Goal: Task Accomplishment & Management: Manage account settings

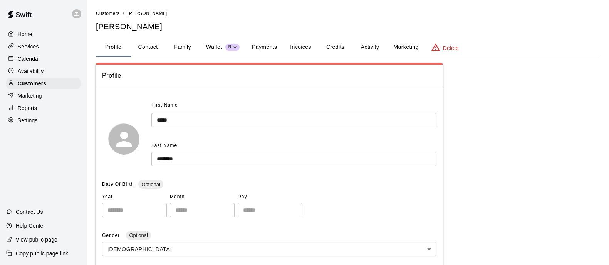
click at [23, 41] on div "Home Services Calendar Availability Customers Marketing Reports Settings" at bounding box center [43, 77] width 87 height 99
click at [263, 48] on button "Payments" at bounding box center [264, 47] width 37 height 18
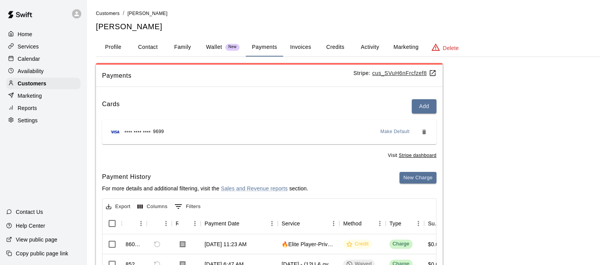
click at [30, 61] on p "Calendar" at bounding box center [29, 59] width 22 height 8
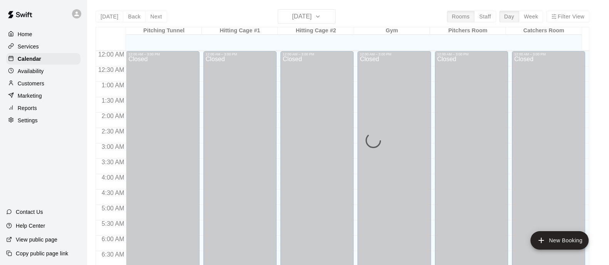
scroll to position [486, 0]
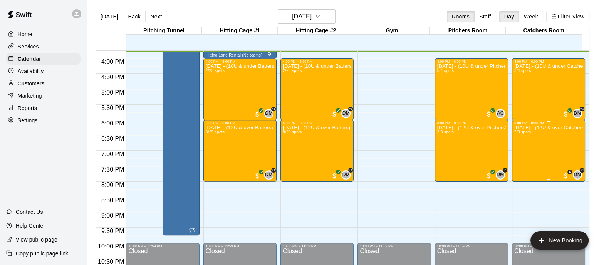
click at [487, 145] on div "Oct.10th - (12U & over Catchers) - Fastpitch Fridays 5/3 spots" at bounding box center [548, 257] width 69 height 265
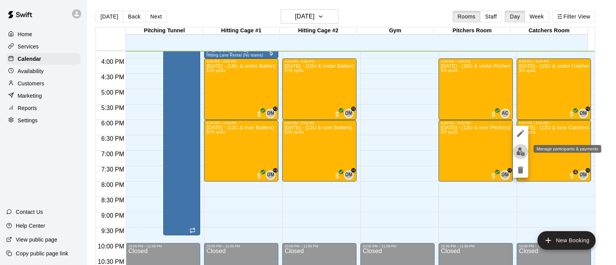
click at [487, 151] on img "edit" at bounding box center [520, 151] width 9 height 9
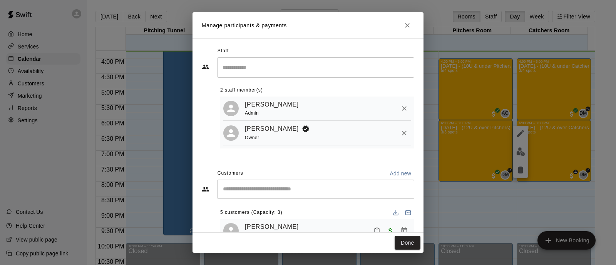
click at [322, 190] on input "Start typing to search customers..." at bounding box center [316, 190] width 190 height 8
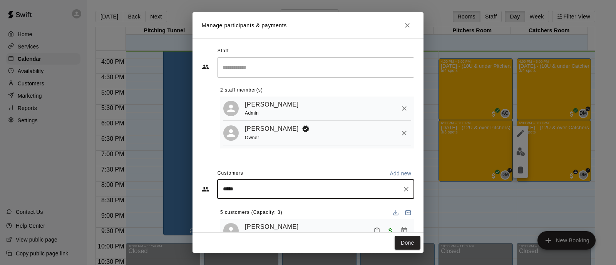
type input "******"
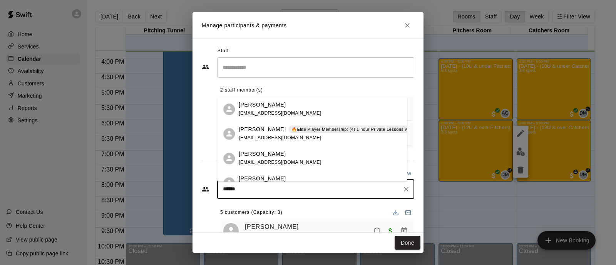
click at [311, 135] on div "Bailey Cermeno 🔥Elite Player Membership: (4) 1 hour Private Lessons with Coach …" at bounding box center [369, 134] width 260 height 17
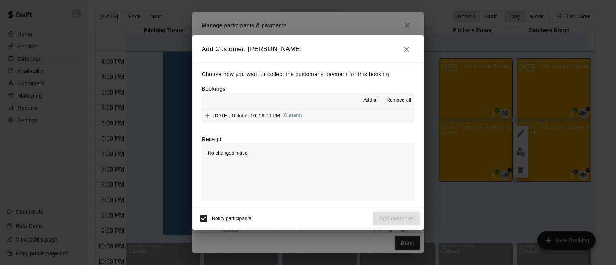
click at [352, 122] on button "Friday, October 10: 06:00 PM (Current)" at bounding box center [308, 116] width 213 height 14
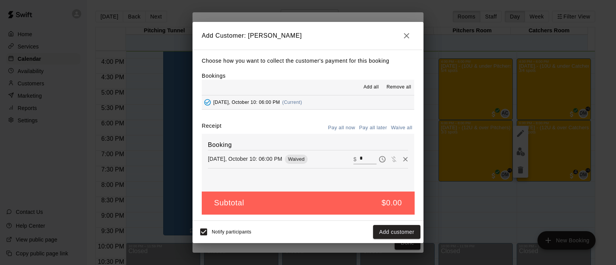
click at [194, 212] on div "Notify participants Add customer" at bounding box center [308, 232] width 231 height 22
click at [366, 161] on input "*" at bounding box center [368, 159] width 17 height 10
type input "*****"
click at [406, 212] on button "Checkout" at bounding box center [402, 232] width 36 height 14
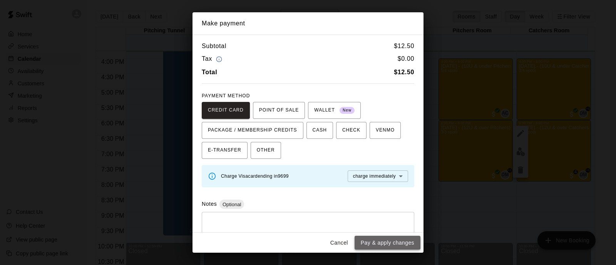
click at [392, 212] on button "Pay & apply changes" at bounding box center [388, 243] width 66 height 14
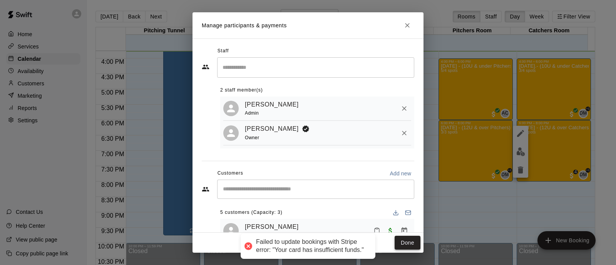
click at [401, 212] on button "Done" at bounding box center [408, 243] width 26 height 14
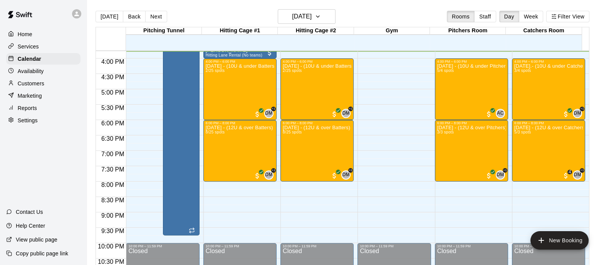
click at [48, 82] on div "Customers" at bounding box center [43, 84] width 74 height 12
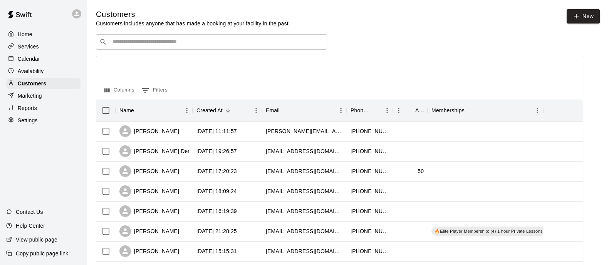
click at [234, 42] on input "Search customers by name or email" at bounding box center [216, 42] width 213 height 8
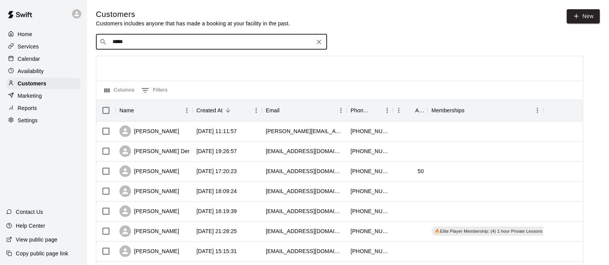
type input "******"
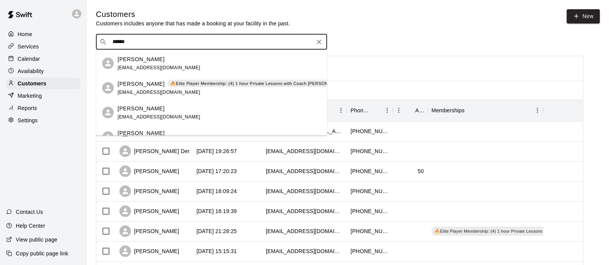
click at [199, 84] on p "🔥Elite Player Membership: (4) 1 hour Private Lessons with Coach David – $200/mo…" at bounding box center [272, 83] width 204 height 7
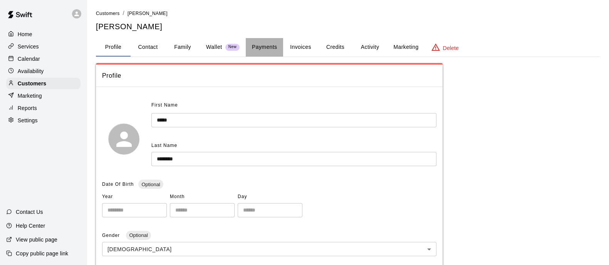
click at [250, 49] on button "Payments" at bounding box center [264, 47] width 37 height 18
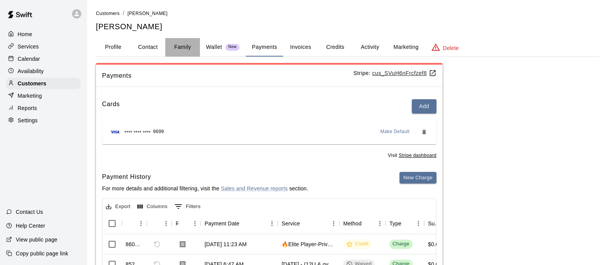
click at [181, 54] on button "Family" at bounding box center [182, 47] width 35 height 18
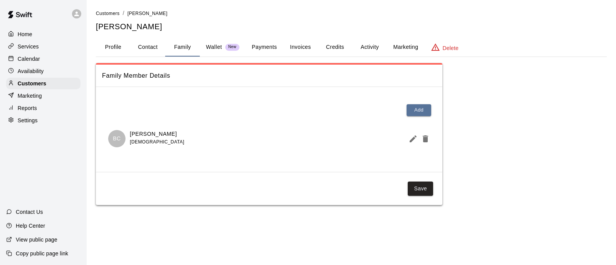
click at [219, 52] on button "Wallet New" at bounding box center [223, 47] width 46 height 18
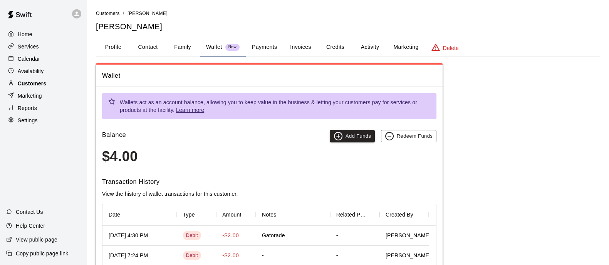
click at [16, 89] on div "Customers" at bounding box center [43, 84] width 74 height 12
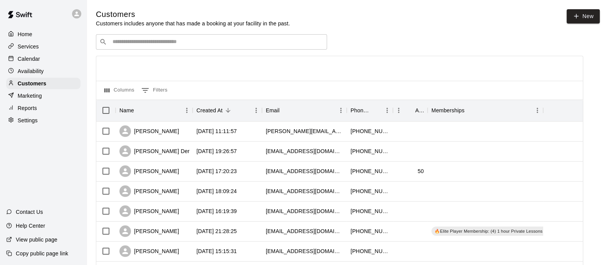
click at [48, 57] on div "Calendar" at bounding box center [43, 59] width 74 height 12
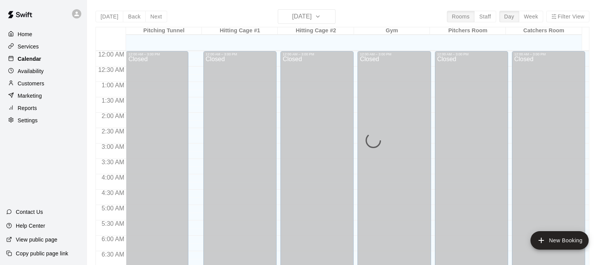
scroll to position [487, 0]
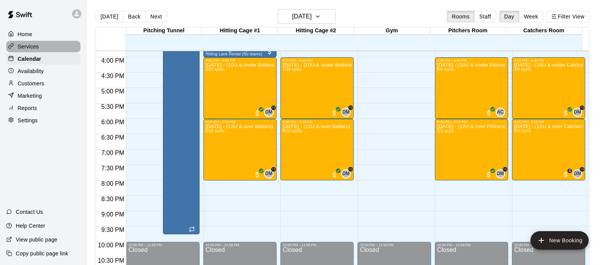
click at [28, 47] on p "Services" at bounding box center [28, 47] width 21 height 8
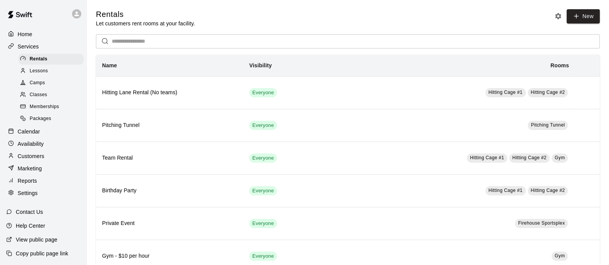
click at [48, 89] on div "Camps" at bounding box center [50, 83] width 65 height 11
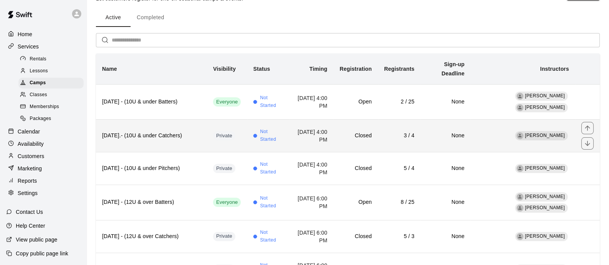
scroll to position [27, 0]
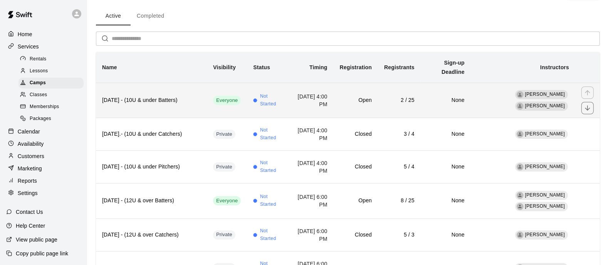
click at [250, 112] on td "Not Started" at bounding box center [268, 100] width 42 height 35
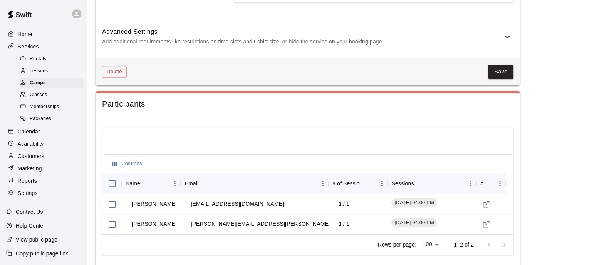
scroll to position [790, 0]
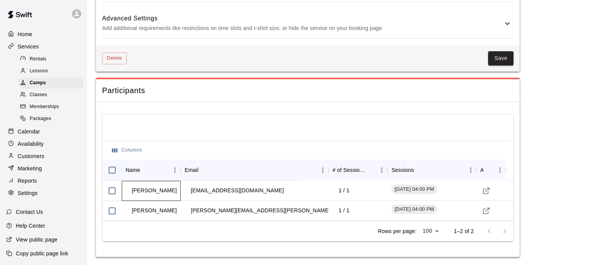
click at [171, 182] on td "Kourtney Thurgood" at bounding box center [154, 191] width 57 height 20
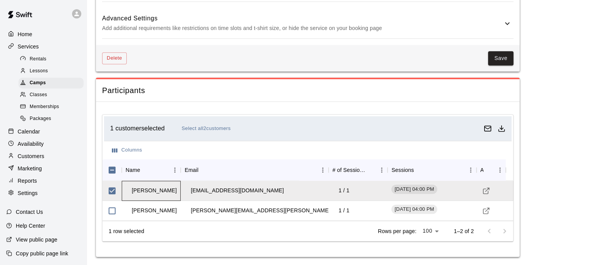
click at [175, 189] on td "Kourtney Thurgood" at bounding box center [154, 191] width 57 height 20
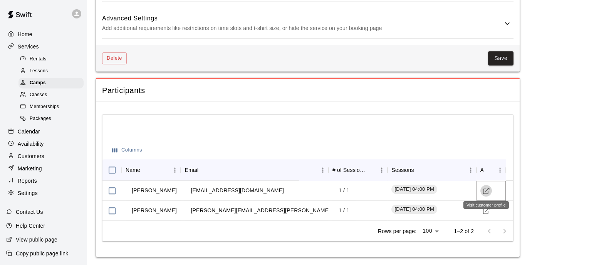
click at [483, 191] on icon "Visit customer profile" at bounding box center [486, 191] width 8 height 8
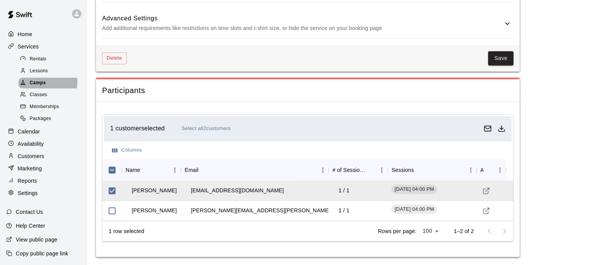
click at [38, 84] on span "Camps" at bounding box center [38, 83] width 16 height 8
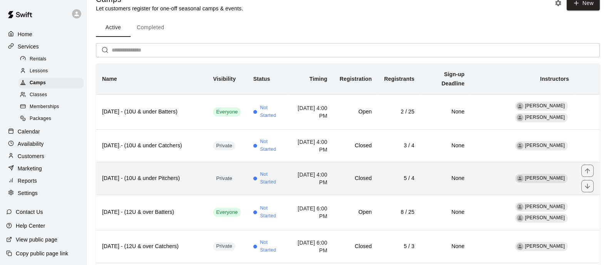
scroll to position [15, 0]
click at [247, 178] on td "Not Started" at bounding box center [268, 178] width 42 height 33
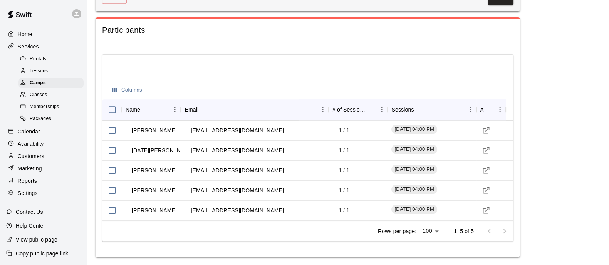
scroll to position [806, 0]
click at [481, 193] on button "Visit customer profile" at bounding box center [486, 191] width 12 height 12
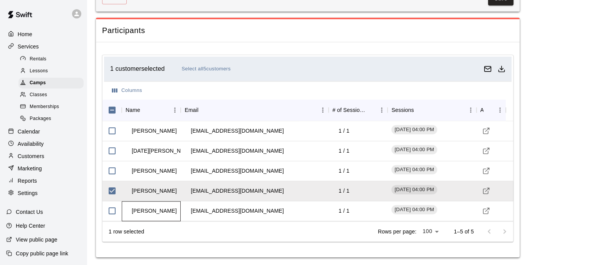
drag, startPoint x: 132, startPoint y: 211, endPoint x: 179, endPoint y: 216, distance: 47.2
click at [179, 212] on td "Hannah Rutzmoser-Montei" at bounding box center [154, 211] width 57 height 20
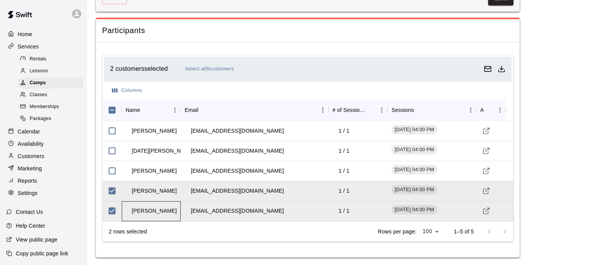
copy td "Hannah Rutzmoser"
click at [35, 160] on p "Customers" at bounding box center [31, 156] width 27 height 8
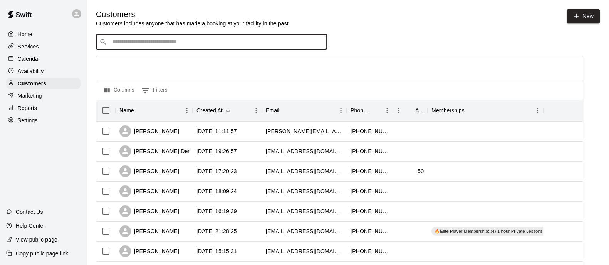
click at [176, 45] on input "Search customers by name or email" at bounding box center [216, 42] width 213 height 8
type input "*******"
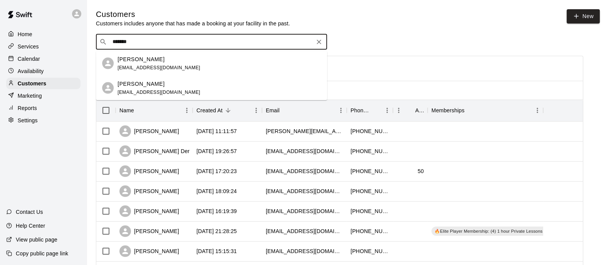
click at [164, 61] on p "Delaney Higginbotham" at bounding box center [140, 59] width 47 height 8
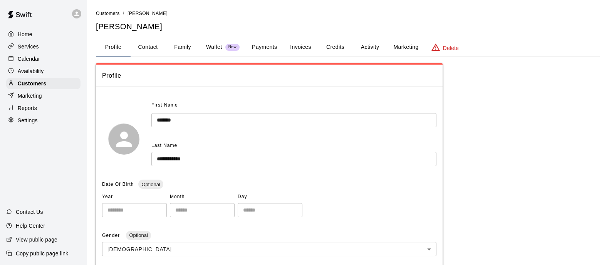
click at [190, 47] on button "Family" at bounding box center [182, 47] width 35 height 18
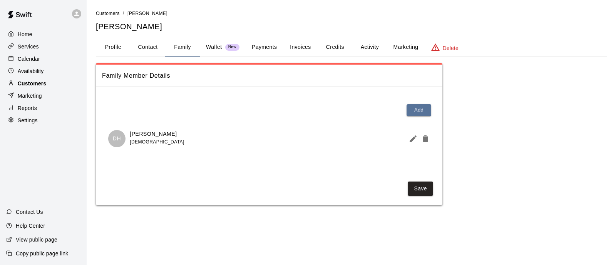
click at [47, 85] on div "Customers" at bounding box center [43, 84] width 74 height 12
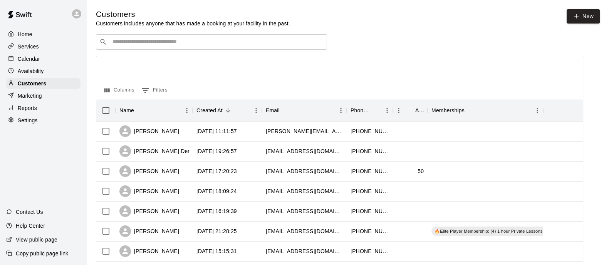
click at [29, 63] on p "Calendar" at bounding box center [29, 59] width 22 height 8
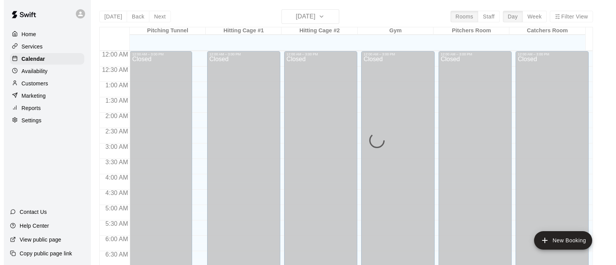
scroll to position [489, 0]
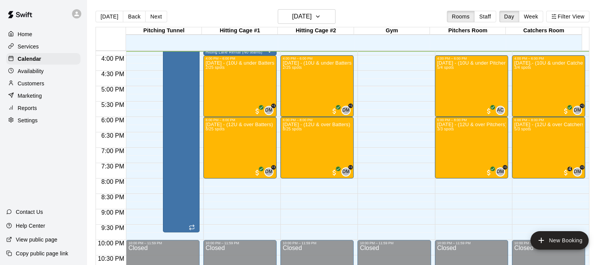
click at [39, 87] on p "Customers" at bounding box center [31, 84] width 27 height 8
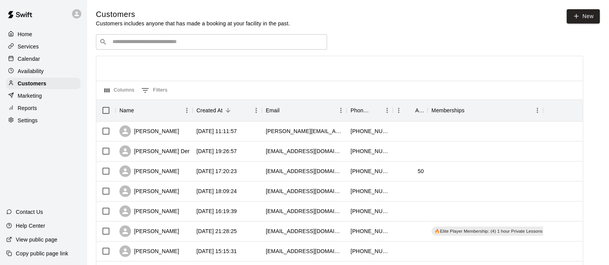
click at [208, 43] on input "Search customers by name or email" at bounding box center [216, 42] width 213 height 8
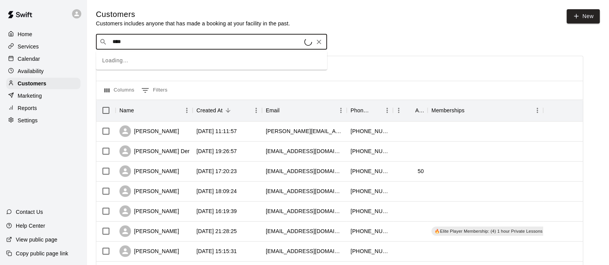
type input "*****"
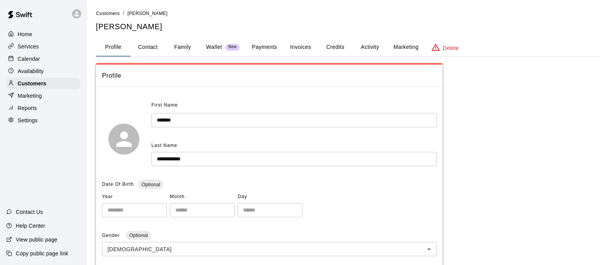
click at [266, 47] on button "Payments" at bounding box center [264, 47] width 37 height 18
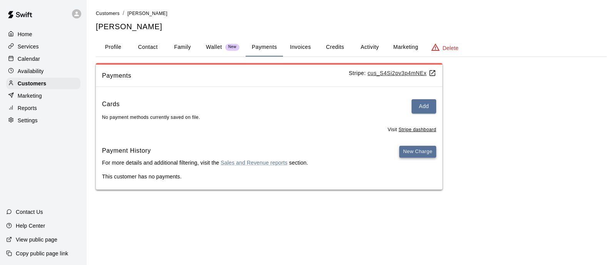
click at [411, 155] on button "New Charge" at bounding box center [417, 152] width 37 height 12
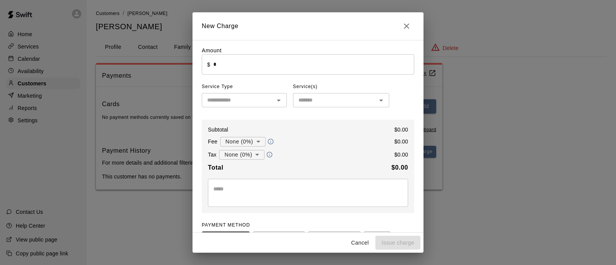
click at [231, 70] on input "*" at bounding box center [313, 64] width 201 height 20
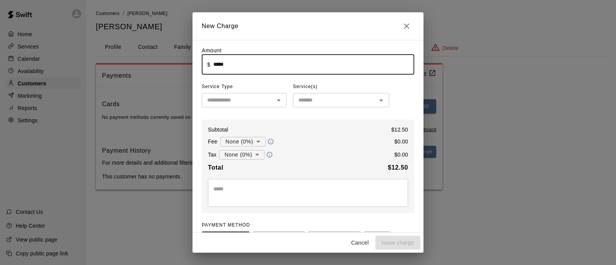
type input "*****"
click at [241, 105] on input "text" at bounding box center [238, 100] width 68 height 10
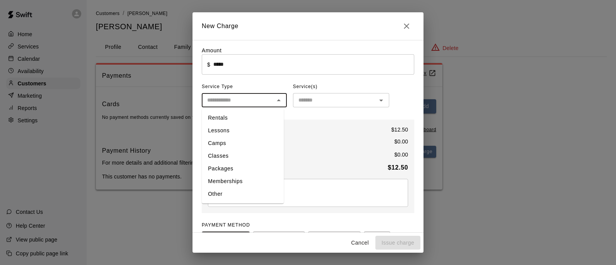
click at [230, 189] on li "Other" at bounding box center [243, 194] width 82 height 13
type input "*****"
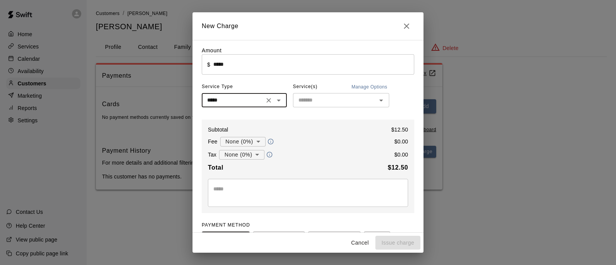
click at [255, 148] on body "Home Services Calendar Availability Customers Marketing Reports Settings Contac…" at bounding box center [308, 102] width 616 height 205
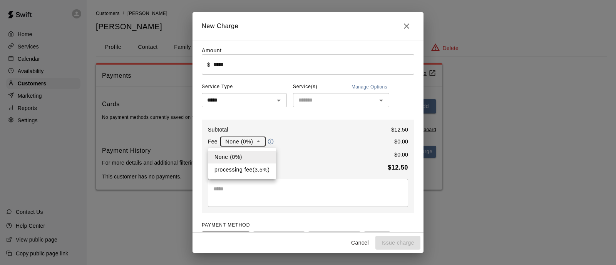
click at [255, 166] on li "processing fee ( 3.5 % )" at bounding box center [242, 170] width 68 height 13
type input "**********"
click at [402, 30] on icon "Close" at bounding box center [406, 26] width 9 height 9
type input "*"
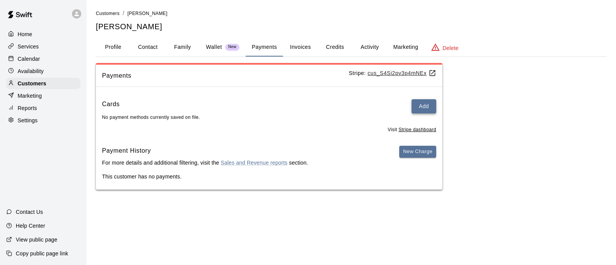
click at [416, 103] on button "Add" at bounding box center [424, 106] width 25 height 14
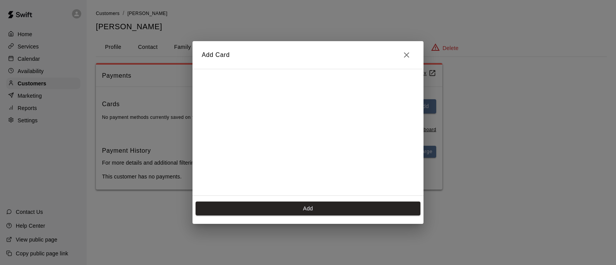
scroll to position [87, 0]
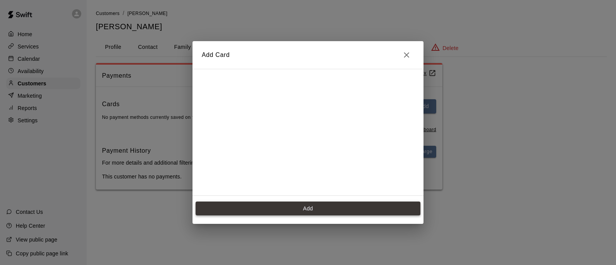
click at [291, 207] on button "Add" at bounding box center [308, 209] width 225 height 14
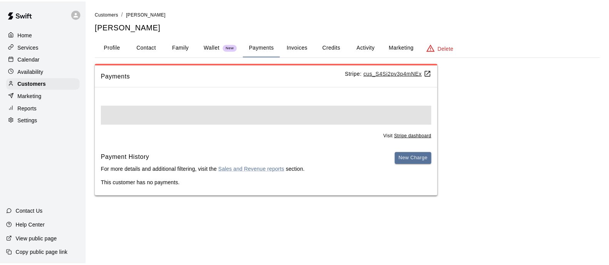
scroll to position [0, 0]
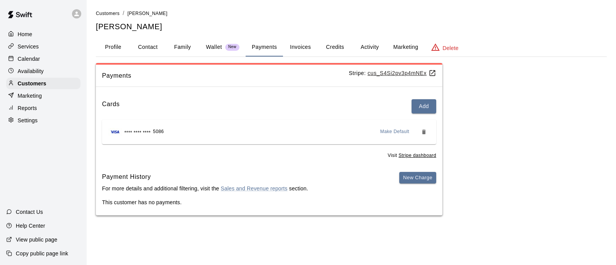
click at [22, 59] on p "Calendar" at bounding box center [29, 59] width 22 height 8
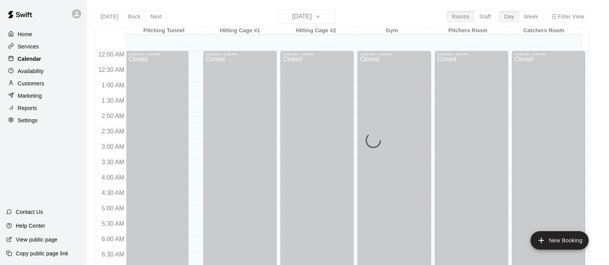
scroll to position [490, 0]
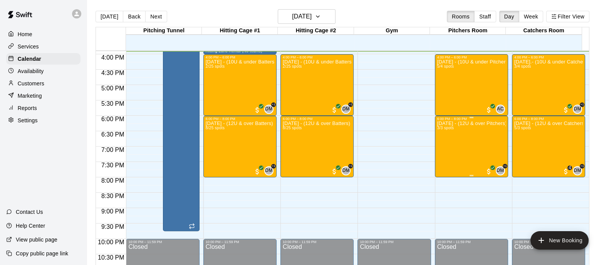
click at [479, 154] on div "Oct.10th - (12U & over Pitchers) - Fastpitch Fridays 3/3 spots" at bounding box center [471, 253] width 69 height 265
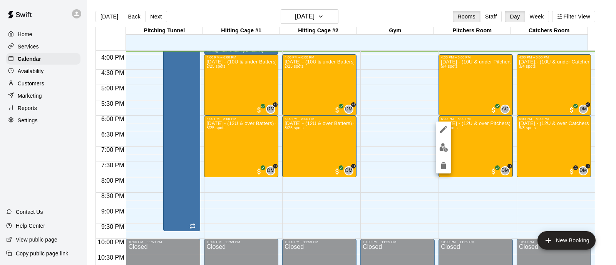
click at [447, 148] on img "edit" at bounding box center [443, 147] width 9 height 9
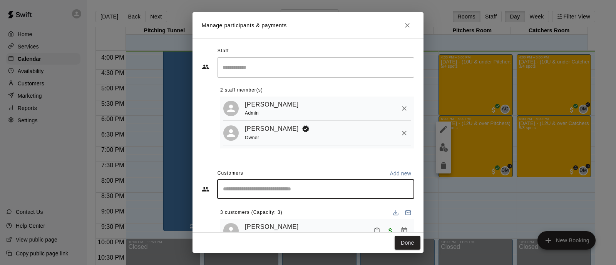
click at [282, 193] on input "Start typing to search customers..." at bounding box center [316, 190] width 190 height 8
type input "******"
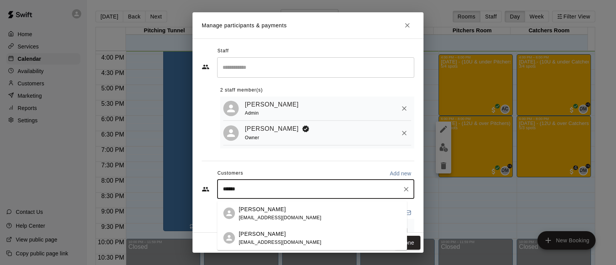
click at [283, 211] on p "Delaney Higginbotham" at bounding box center [262, 209] width 47 height 8
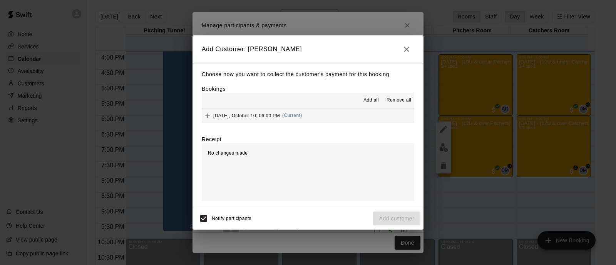
click at [302, 111] on button "Friday, October 10: 06:00 PM (Current)" at bounding box center [308, 116] width 213 height 14
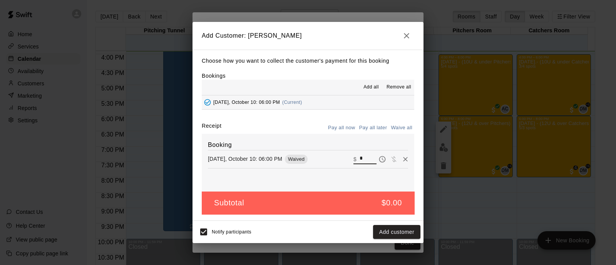
drag, startPoint x: 360, startPoint y: 155, endPoint x: 330, endPoint y: 155, distance: 30.4
click at [330, 155] on div "Friday, October 10: 06:00 PM Waived ​ $ *" at bounding box center [308, 160] width 200 height 12
type input "*****"
click at [404, 212] on button "Checkout" at bounding box center [402, 232] width 36 height 14
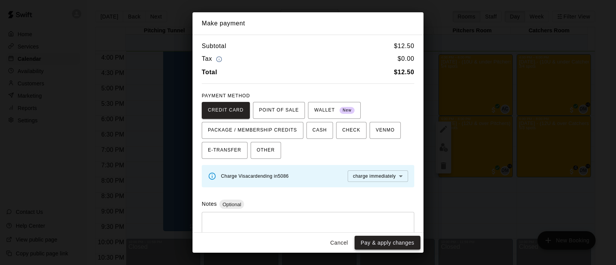
click at [386, 212] on button "Pay & apply changes" at bounding box center [388, 243] width 66 height 14
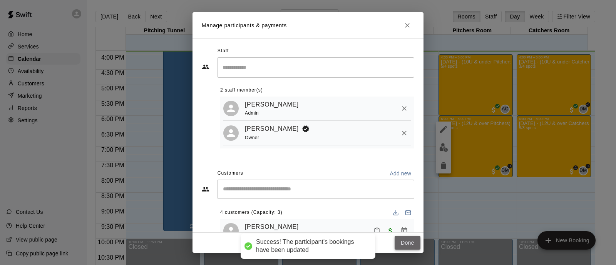
click at [412, 212] on button "Done" at bounding box center [408, 243] width 26 height 14
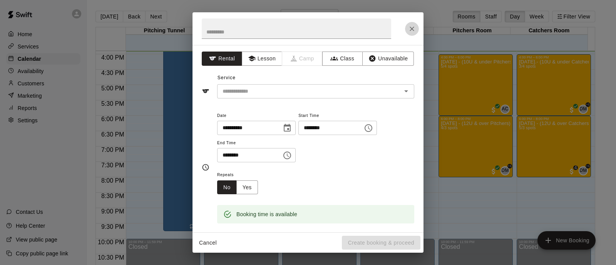
click at [412, 30] on icon "Close" at bounding box center [412, 29] width 8 height 8
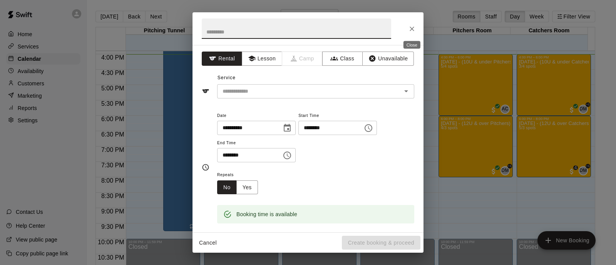
click at [409, 32] on icon "Close" at bounding box center [412, 29] width 8 height 8
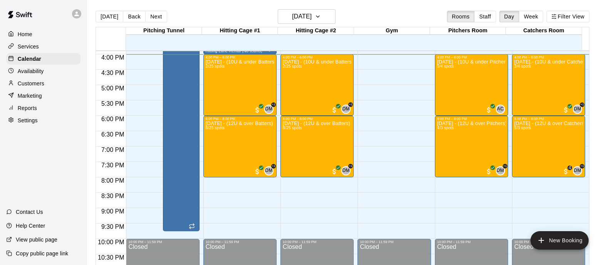
click at [44, 83] on p "Customers" at bounding box center [31, 84] width 27 height 8
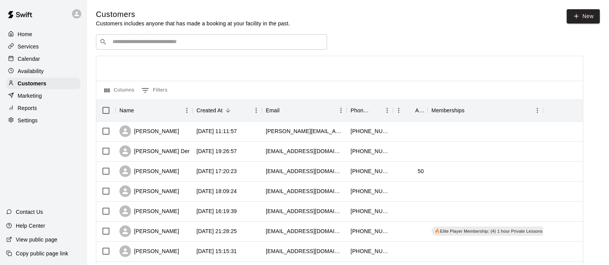
click at [160, 48] on div "​ ​" at bounding box center [211, 41] width 231 height 15
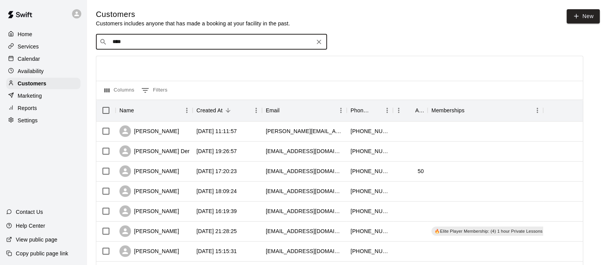
type input "*****"
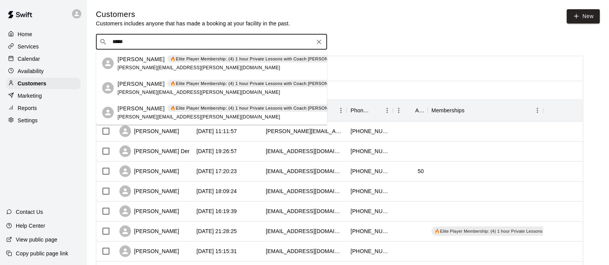
click at [166, 80] on div "Giovanna Oelkers 🔥Elite Player Membership: (4) 1 hour Private Lessons with Coac…" at bounding box center [247, 84] width 260 height 8
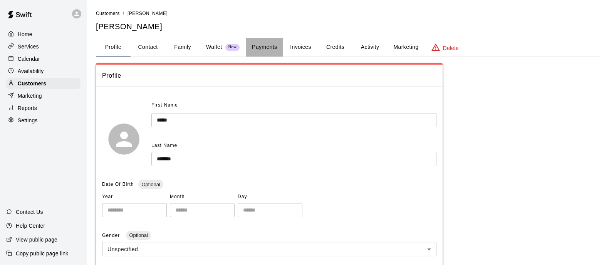
click at [256, 43] on button "Payments" at bounding box center [264, 47] width 37 height 18
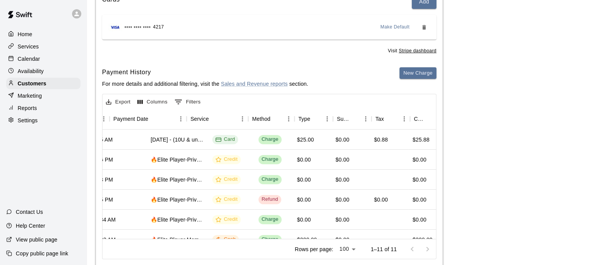
scroll to position [0, 137]
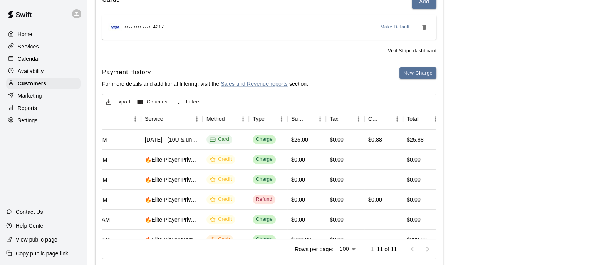
click at [39, 32] on div "Home" at bounding box center [43, 34] width 74 height 12
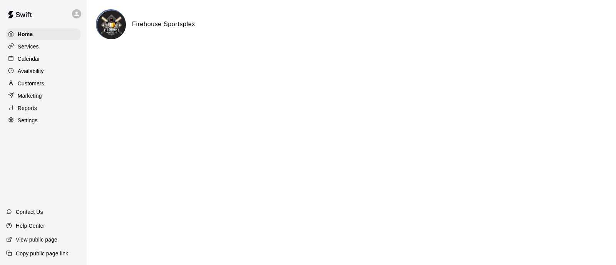
click at [37, 60] on p "Calendar" at bounding box center [29, 59] width 22 height 8
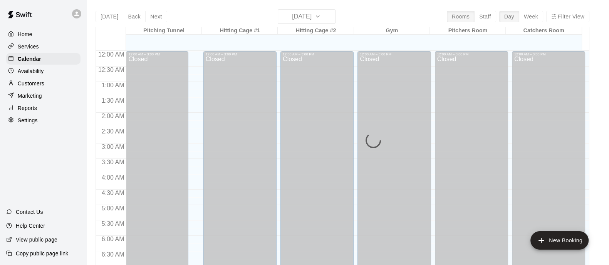
scroll to position [493, 0]
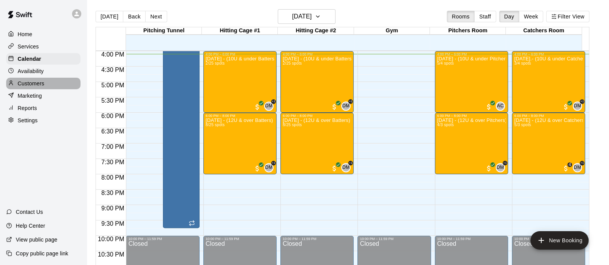
click at [47, 83] on div "Customers" at bounding box center [43, 84] width 74 height 12
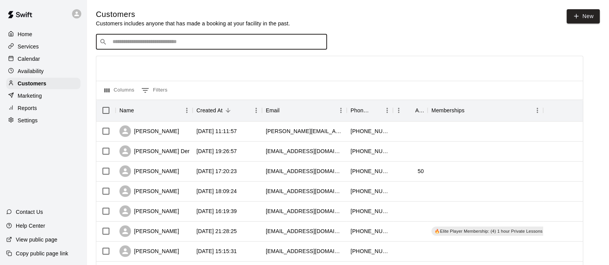
click at [194, 45] on input "Search customers by name or email" at bounding box center [216, 42] width 213 height 8
type input "*****"
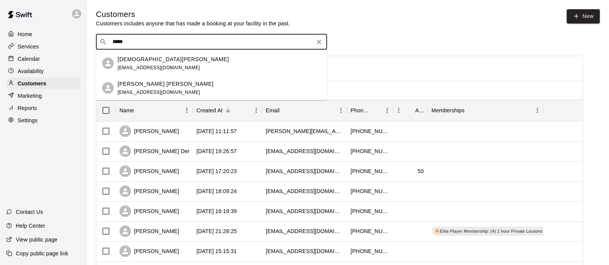
click at [170, 59] on div "Jesly Zambrano jeslymoore@yahoo.com" at bounding box center [218, 63] width 203 height 17
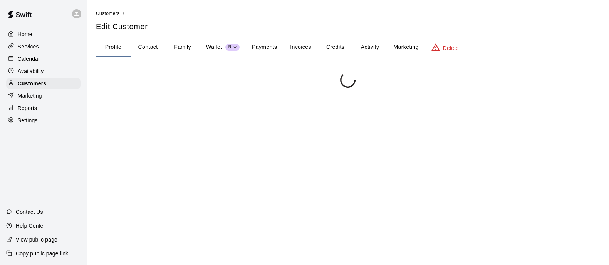
scroll to position [149, 0]
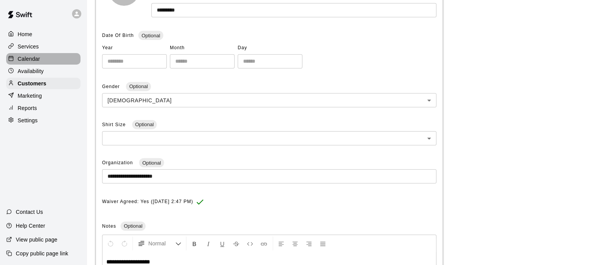
click at [30, 63] on p "Calendar" at bounding box center [29, 59] width 22 height 8
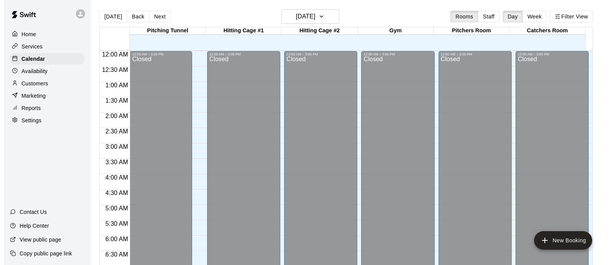
scroll to position [493, 0]
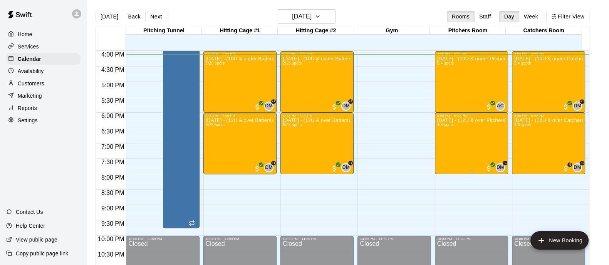
click at [484, 143] on div "Oct.10th - (12U & over Pitchers) - Fastpitch Fridays 4/3 spots" at bounding box center [471, 250] width 69 height 265
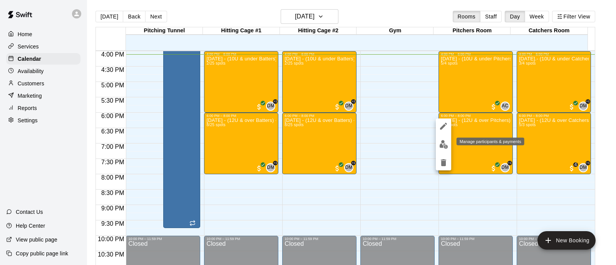
click at [442, 145] on img "edit" at bounding box center [443, 144] width 9 height 9
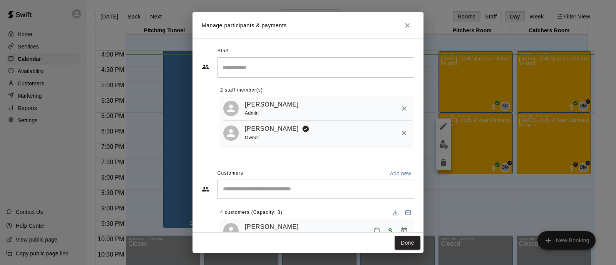
click at [298, 193] on input "Start typing to search customers..." at bounding box center [316, 190] width 190 height 8
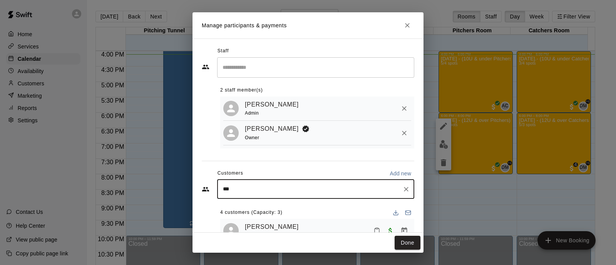
type input "****"
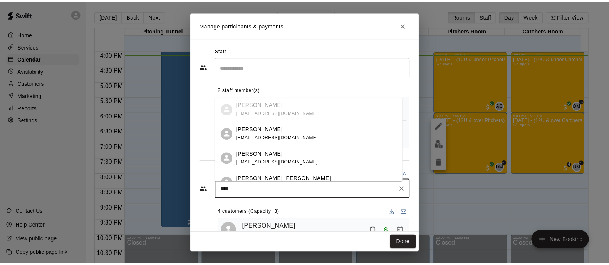
scroll to position [13, 0]
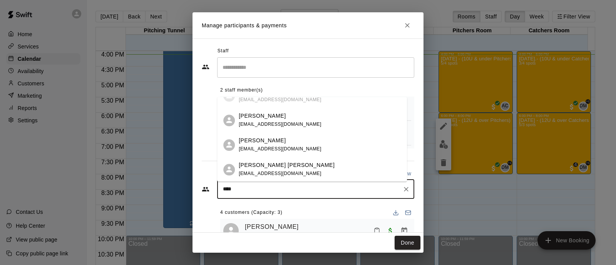
click at [290, 164] on div "[PERSON_NAME] [PERSON_NAME]" at bounding box center [287, 165] width 96 height 8
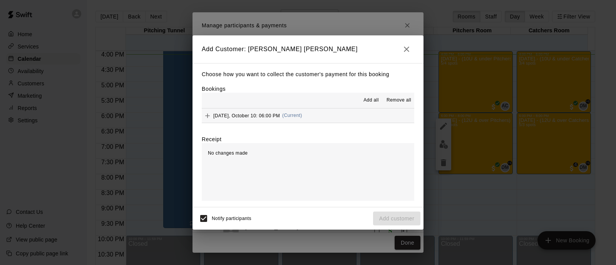
click at [283, 116] on span "(Current)" at bounding box center [292, 115] width 20 height 5
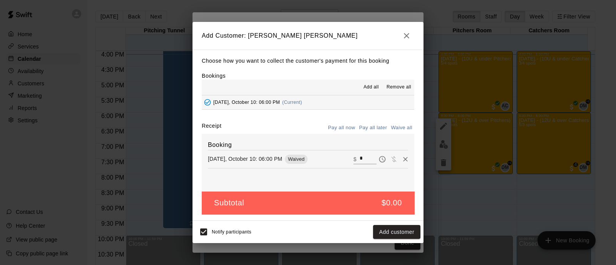
click at [367, 155] on input "*" at bounding box center [368, 159] width 17 height 10
type input "*"
type input "*****"
click at [404, 212] on button "Checkout" at bounding box center [402, 232] width 36 height 14
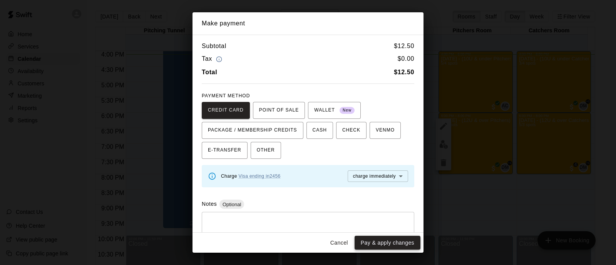
click at [397, 212] on button "Pay & apply changes" at bounding box center [388, 243] width 66 height 14
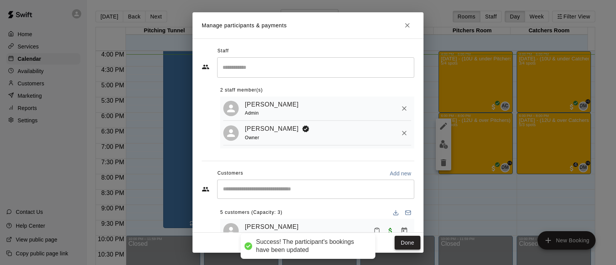
click at [410, 212] on button "Done" at bounding box center [408, 243] width 26 height 14
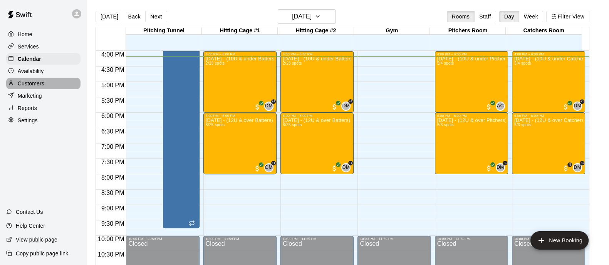
click at [44, 85] on div "Customers" at bounding box center [43, 84] width 74 height 12
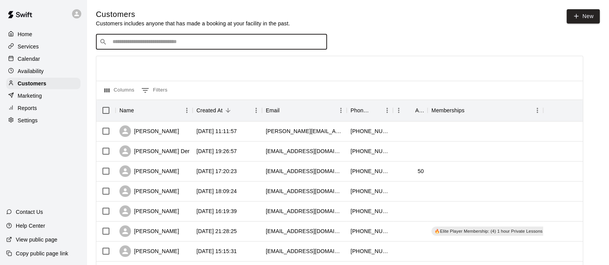
click at [201, 42] on input "Search customers by name or email" at bounding box center [216, 42] width 213 height 8
type input "******"
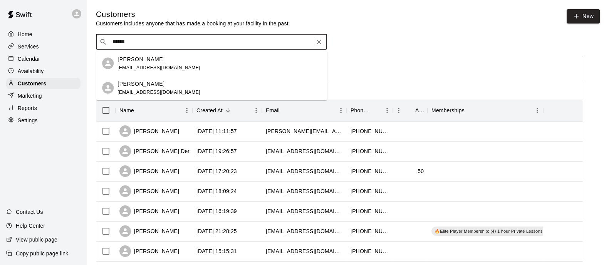
click at [174, 83] on div "Brielle Tiscareno" at bounding box center [158, 84] width 83 height 8
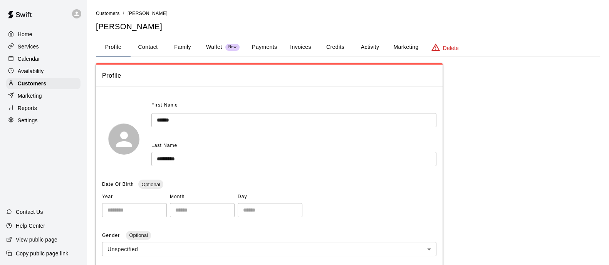
click at [262, 46] on button "Payments" at bounding box center [264, 47] width 37 height 18
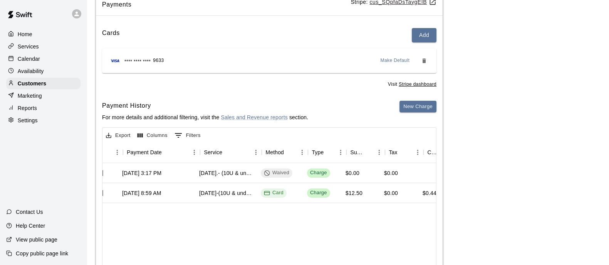
scroll to position [0, 84]
click at [29, 87] on p "Customers" at bounding box center [32, 84] width 28 height 8
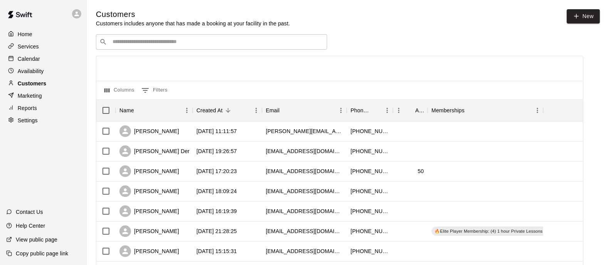
click at [214, 38] on div "​ ​" at bounding box center [211, 41] width 231 height 15
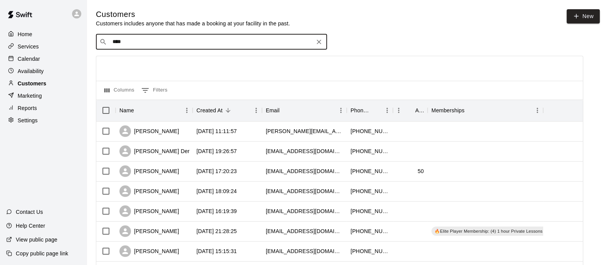
type input "*****"
click at [157, 65] on span "taylorthurgood@yahoo.com" at bounding box center [158, 67] width 83 height 5
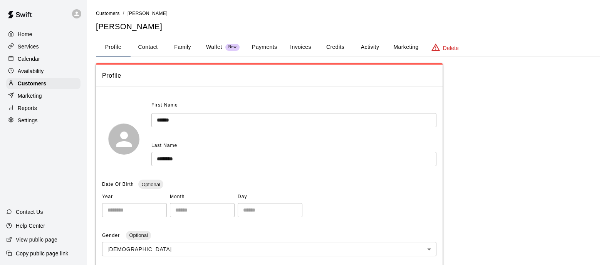
click at [189, 49] on button "Family" at bounding box center [182, 47] width 35 height 18
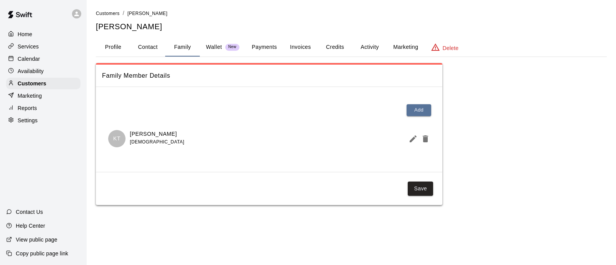
click at [109, 46] on button "Profile" at bounding box center [113, 47] width 35 height 18
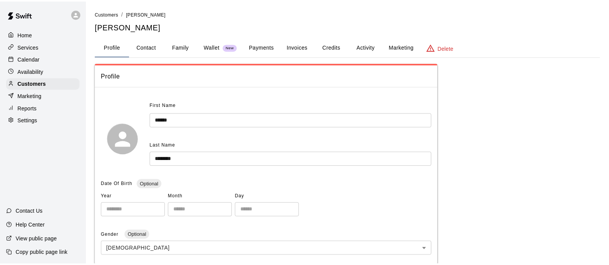
scroll to position [182, 0]
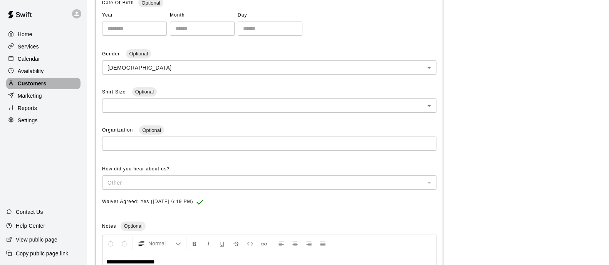
click at [49, 87] on div "Customers" at bounding box center [43, 84] width 74 height 12
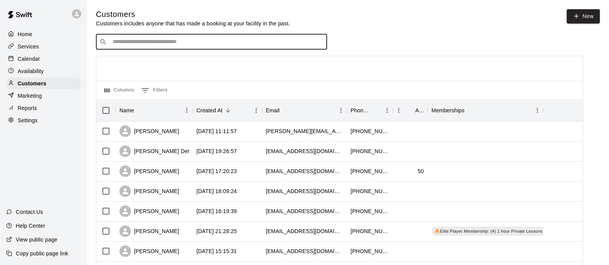
click at [231, 43] on input "Search customers by name or email" at bounding box center [216, 42] width 213 height 8
type input "*****"
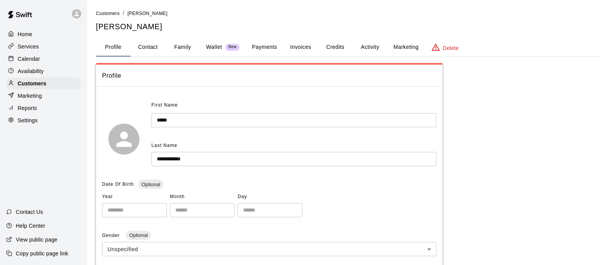
click at [256, 50] on button "Payments" at bounding box center [264, 47] width 37 height 18
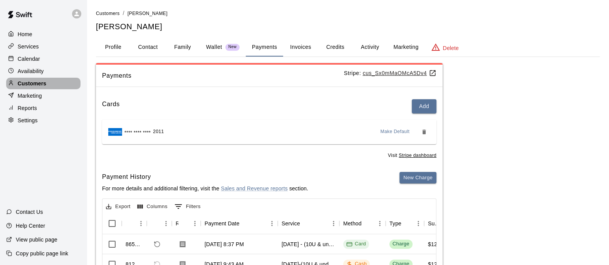
click at [47, 89] on div "Customers" at bounding box center [43, 84] width 74 height 12
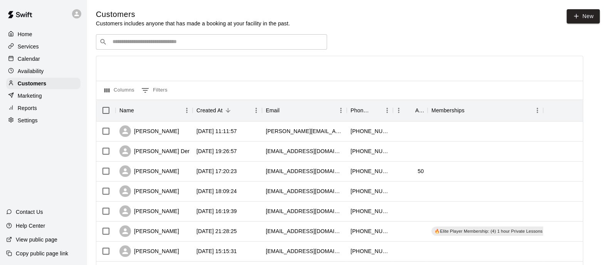
click at [148, 48] on div "​ ​" at bounding box center [211, 41] width 231 height 15
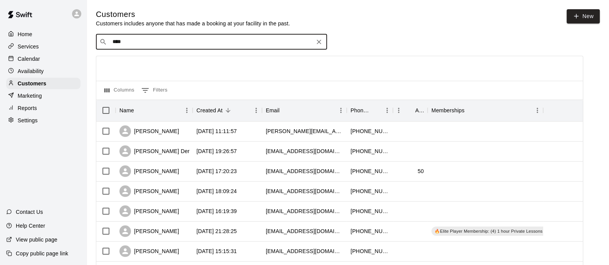
type input "*****"
click at [150, 58] on p "Kourtney Thurgood" at bounding box center [140, 59] width 47 height 8
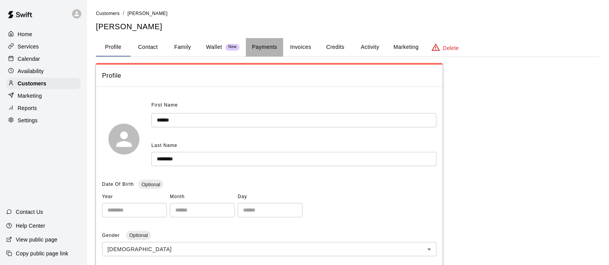
click at [265, 51] on button "Payments" at bounding box center [264, 47] width 37 height 18
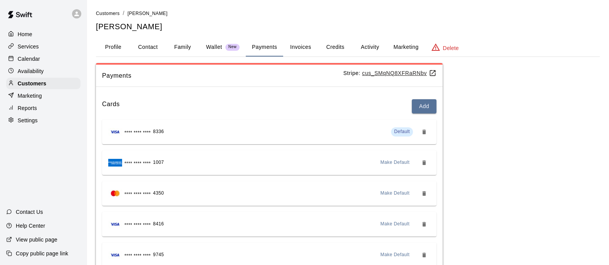
click at [209, 46] on p "Wallet" at bounding box center [214, 47] width 16 height 8
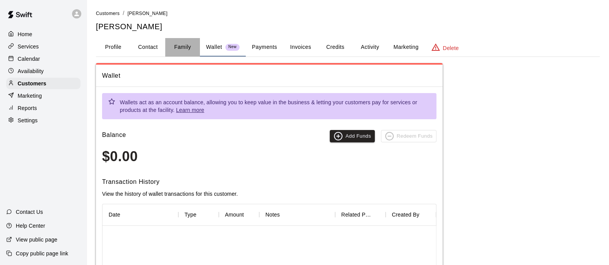
click at [187, 49] on button "Family" at bounding box center [182, 47] width 35 height 18
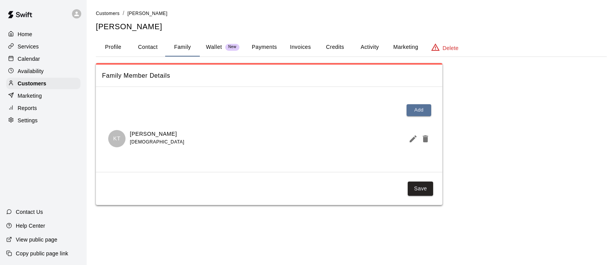
click at [270, 45] on button "Payments" at bounding box center [264, 47] width 37 height 18
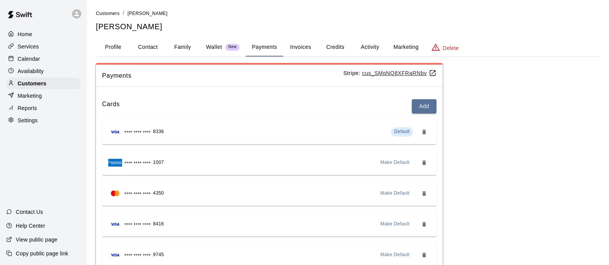
click at [419, 157] on div "Make Default" at bounding box center [403, 163] width 53 height 12
click at [423, 103] on button "Add" at bounding box center [424, 106] width 25 height 14
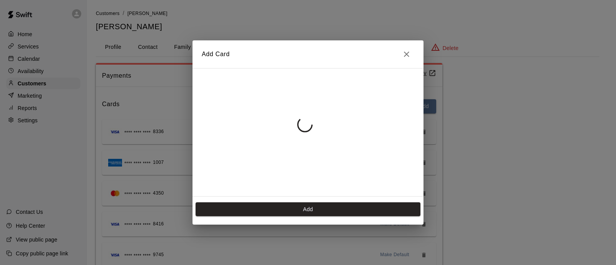
click at [410, 52] on icon "Close" at bounding box center [406, 54] width 9 height 9
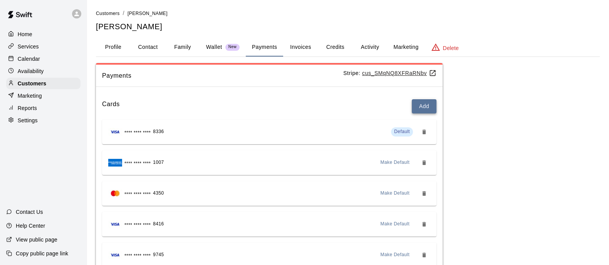
click at [427, 101] on button "Add" at bounding box center [424, 106] width 25 height 14
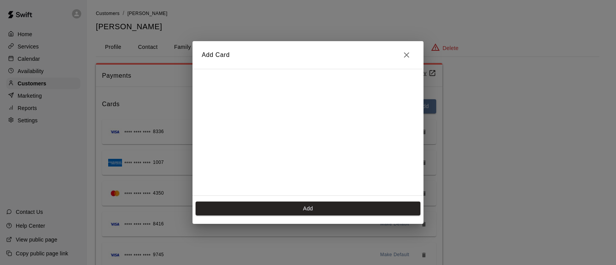
click at [408, 55] on icon "Close" at bounding box center [406, 54] width 9 height 9
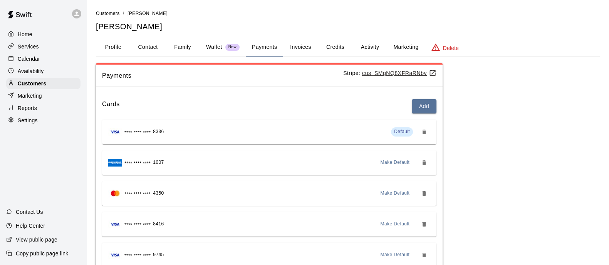
click at [342, 46] on button "Credits" at bounding box center [335, 47] width 35 height 18
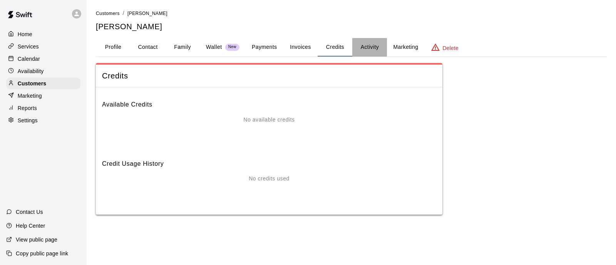
click at [366, 49] on button "Activity" at bounding box center [369, 47] width 35 height 18
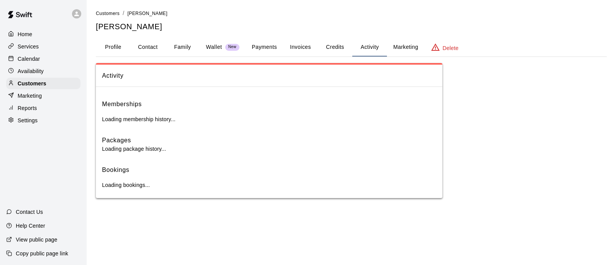
click at [366, 49] on button "Activity" at bounding box center [369, 47] width 35 height 18
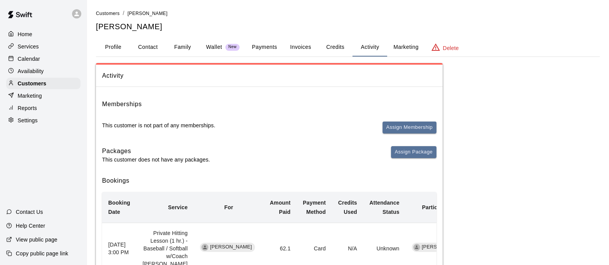
click at [269, 44] on button "Payments" at bounding box center [264, 47] width 37 height 18
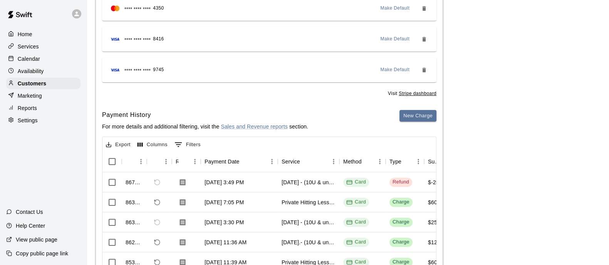
scroll to position [186, 0]
click at [432, 116] on button "New Charge" at bounding box center [417, 116] width 37 height 12
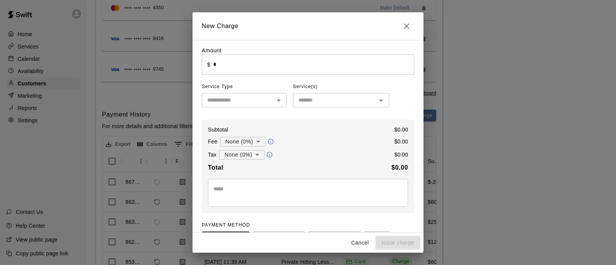
click at [245, 65] on input "*" at bounding box center [313, 64] width 201 height 20
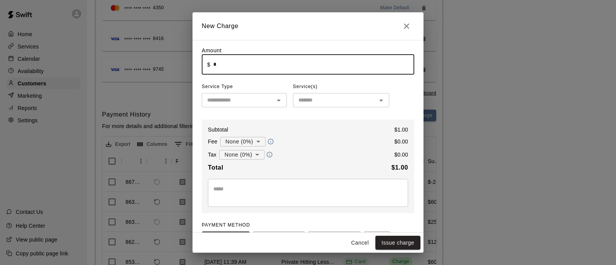
click at [266, 103] on input "text" at bounding box center [238, 100] width 68 height 10
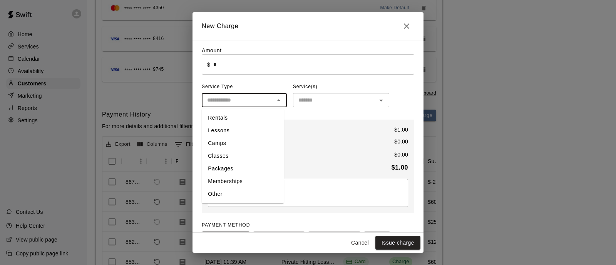
type input "****"
click at [243, 196] on li "Other" at bounding box center [243, 194] width 82 height 13
type input "*****"
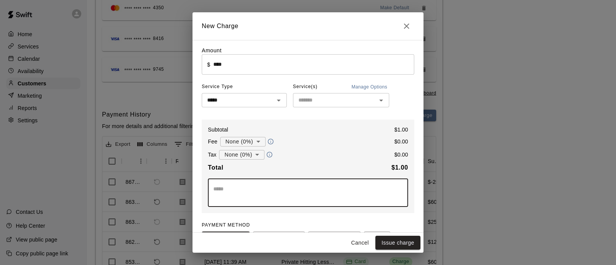
click at [264, 191] on textarea at bounding box center [307, 192] width 189 height 15
type textarea "*****"
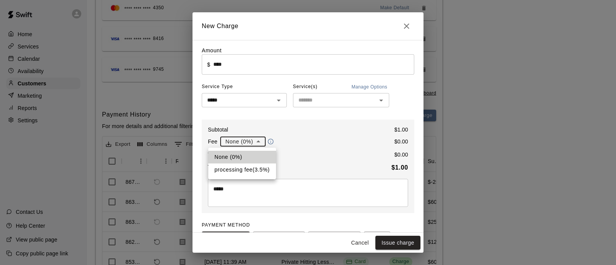
click at [247, 143] on body "Home Services Calendar Availability Customers Marketing Reports Settings Contac…" at bounding box center [308, 70] width 616 height 512
click at [248, 164] on li "processing fee ( 3.5 % )" at bounding box center [242, 170] width 68 height 13
type input "**********"
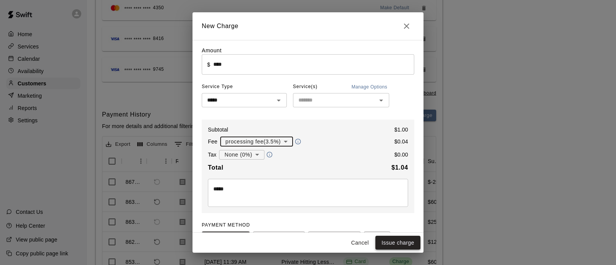
click at [395, 212] on button "Issue charge" at bounding box center [397, 243] width 45 height 14
type input "*"
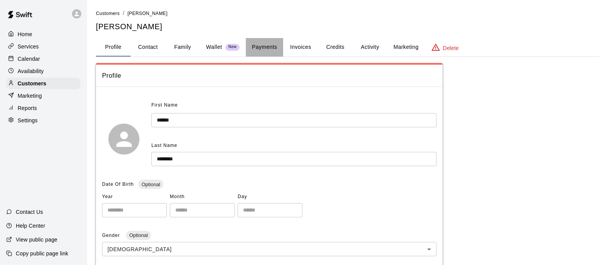
click at [270, 48] on button "Payments" at bounding box center [264, 47] width 37 height 18
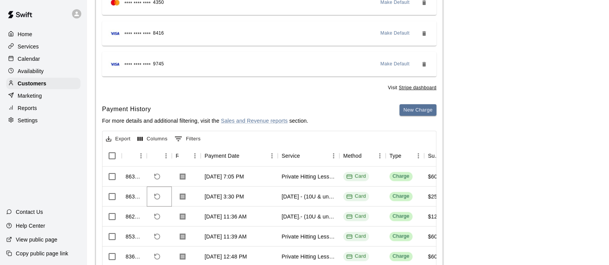
click at [157, 199] on icon "Refund payment" at bounding box center [157, 196] width 7 height 7
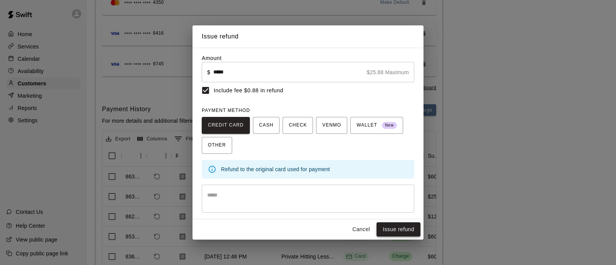
click at [407, 229] on button "Issue refund" at bounding box center [399, 230] width 44 height 14
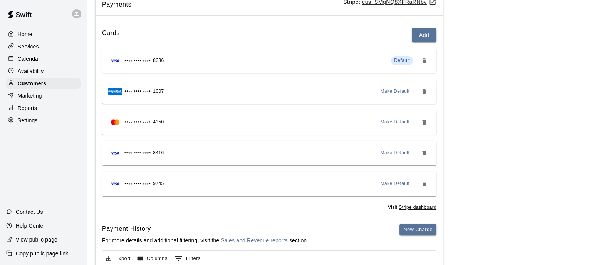
scroll to position [72, 0]
click at [29, 87] on p "Customers" at bounding box center [32, 84] width 28 height 8
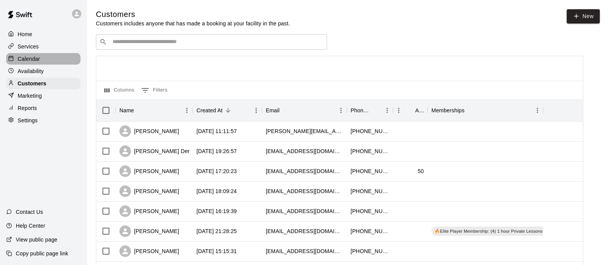
click at [33, 65] on div "Calendar" at bounding box center [43, 59] width 74 height 12
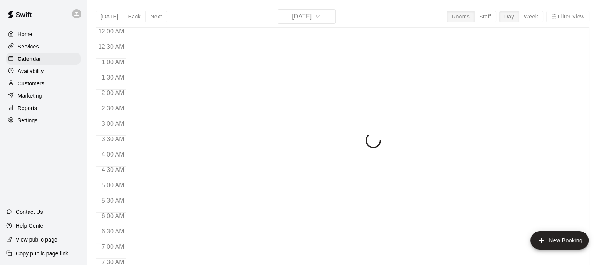
scroll to position [487, 0]
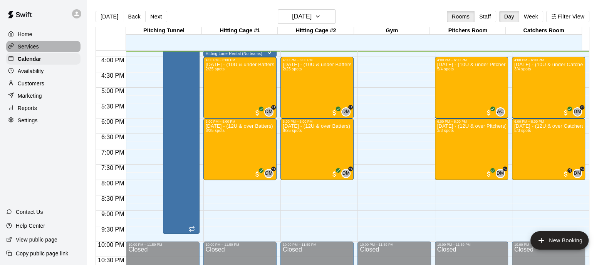
click at [37, 45] on p "Services" at bounding box center [28, 47] width 21 height 8
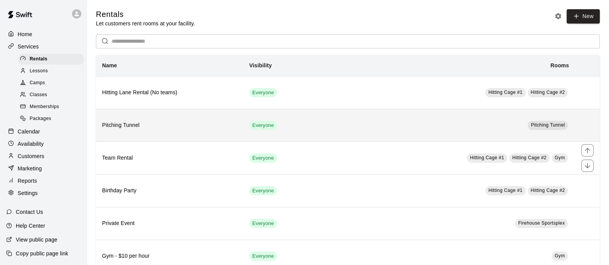
scroll to position [54, 0]
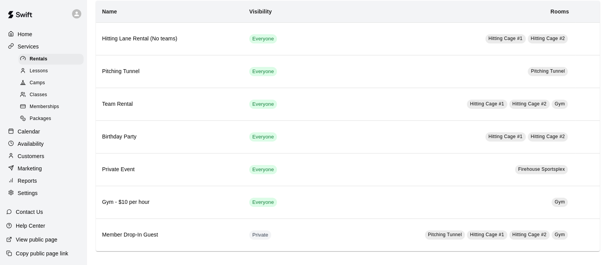
click at [38, 84] on span "Camps" at bounding box center [37, 83] width 15 height 8
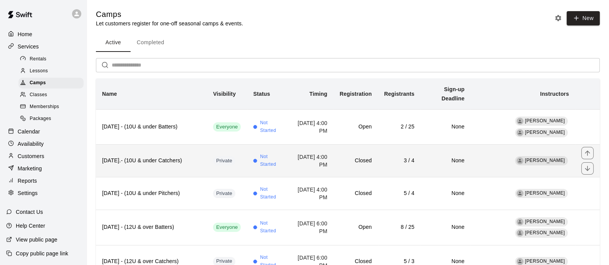
click at [312, 158] on td "October 10, 2025 at 4:00 PM" at bounding box center [311, 161] width 45 height 33
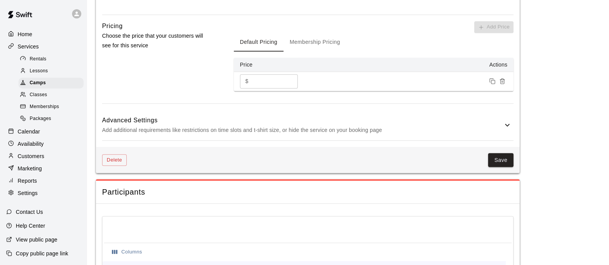
scroll to position [777, 0]
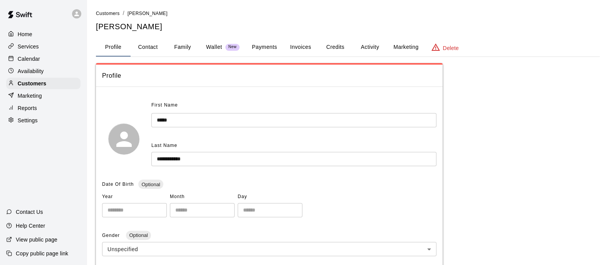
click at [180, 46] on button "Family" at bounding box center [182, 47] width 35 height 18
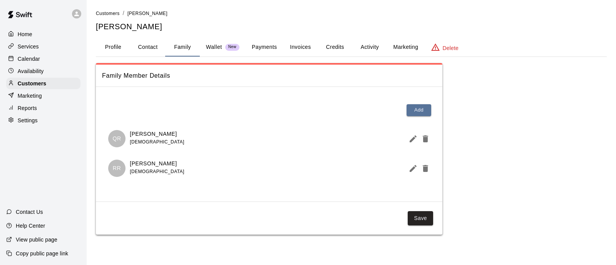
drag, startPoint x: 196, startPoint y: 161, endPoint x: 154, endPoint y: 164, distance: 42.4
click at [154, 164] on div "[PERSON_NAME] [DEMOGRAPHIC_DATA]" at bounding box center [269, 168] width 322 height 17
copy p "Rosenstrauch"
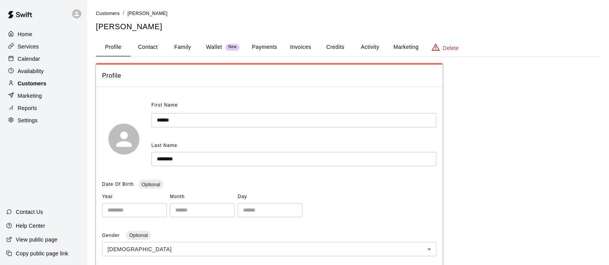
click at [44, 89] on div "Customers" at bounding box center [43, 84] width 74 height 12
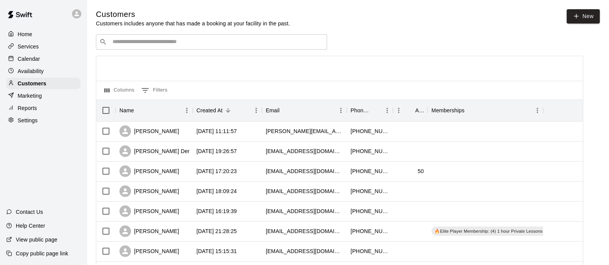
click at [276, 45] on input "Search customers by name or email" at bounding box center [216, 42] width 213 height 8
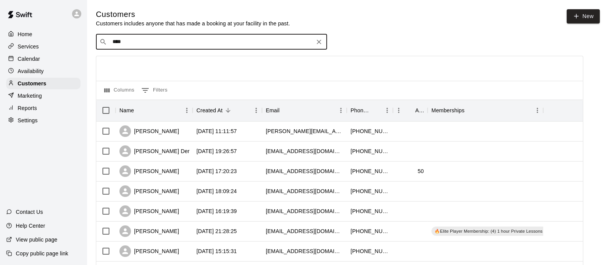
type input "*****"
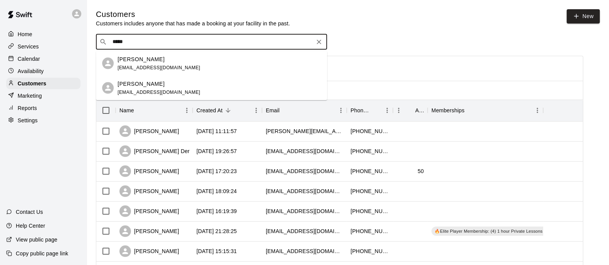
click at [196, 56] on div "Delaney Higginbotham hayhigg@yahoo.com" at bounding box center [218, 63] width 203 height 17
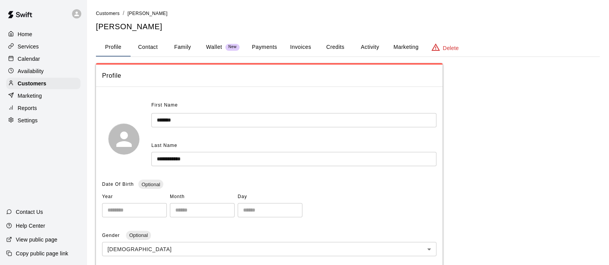
click at [185, 43] on button "Family" at bounding box center [182, 47] width 35 height 18
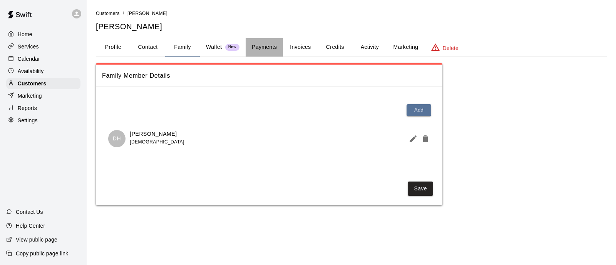
click at [272, 45] on button "Payments" at bounding box center [264, 47] width 37 height 18
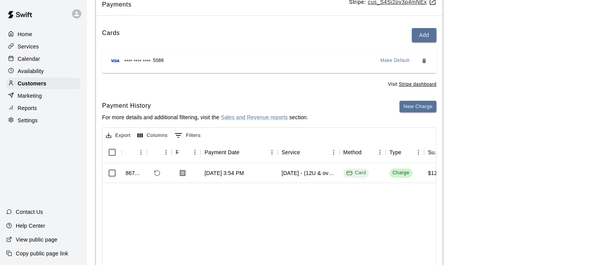
scroll to position [91, 0]
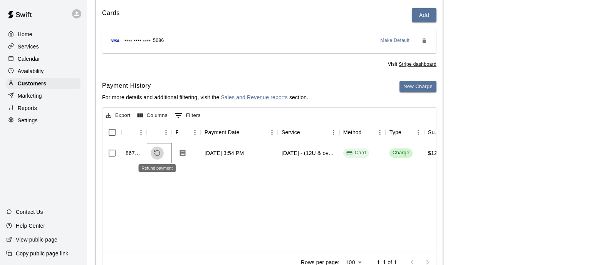
click at [156, 153] on icon "Refund payment" at bounding box center [157, 153] width 7 height 7
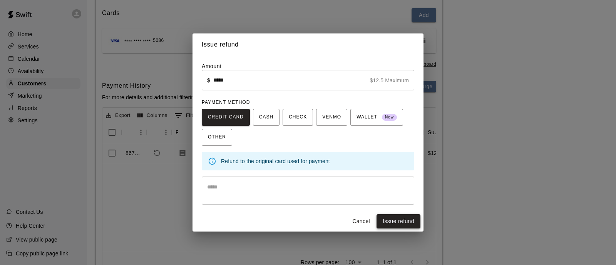
click at [397, 224] on button "Issue refund" at bounding box center [399, 221] width 44 height 14
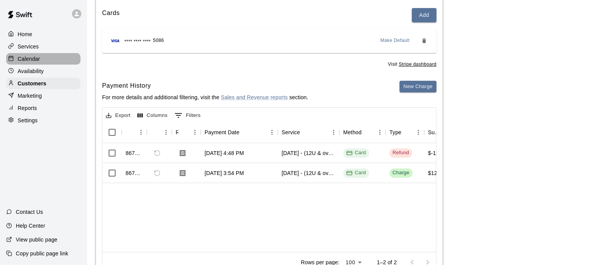
click at [37, 62] on p "Calendar" at bounding box center [29, 59] width 22 height 8
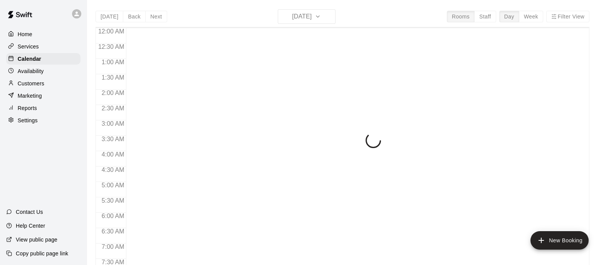
scroll to position [493, 0]
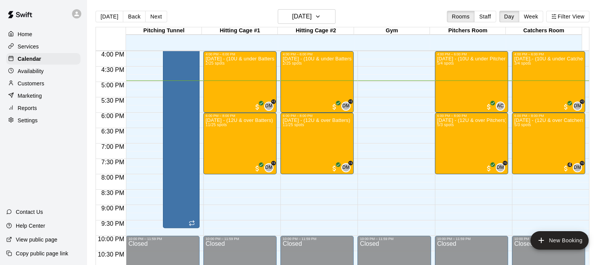
click at [39, 46] on div "Services" at bounding box center [43, 47] width 74 height 12
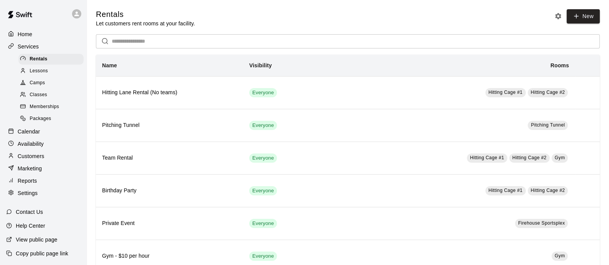
click at [45, 89] on div "Camps" at bounding box center [50, 83] width 65 height 11
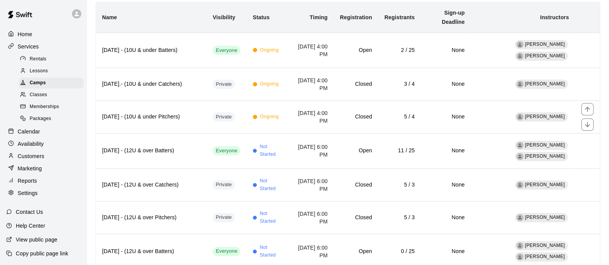
scroll to position [79, 0]
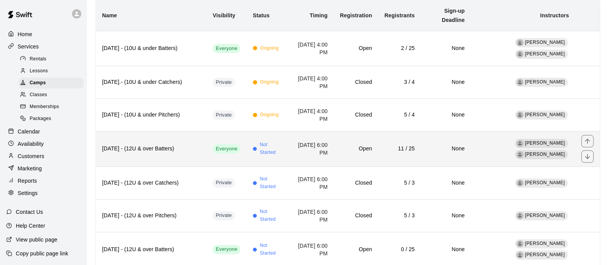
click at [246, 151] on td "Not Started" at bounding box center [267, 149] width 42 height 35
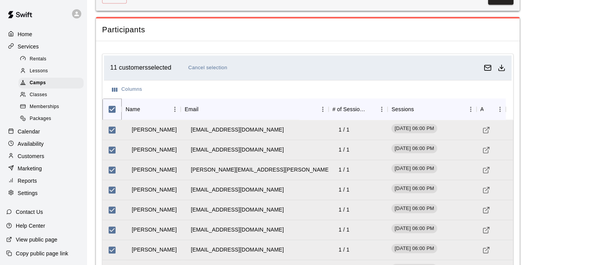
scroll to position [867, 0]
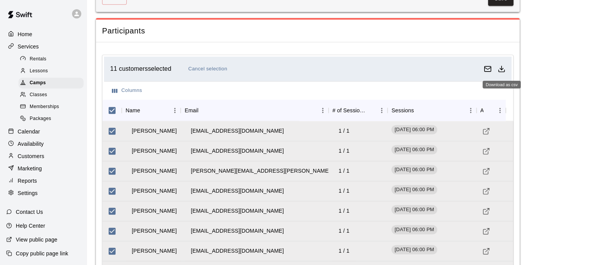
click at [504, 69] on icon "Download as csv" at bounding box center [502, 69] width 8 height 8
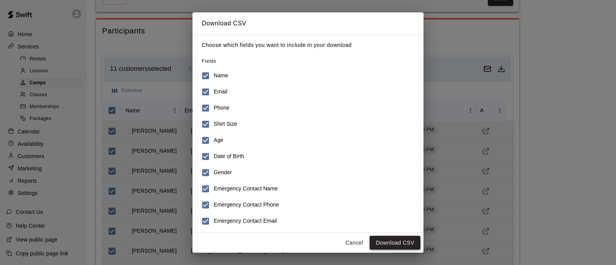
click at [382, 240] on button "Download CSV" at bounding box center [395, 243] width 51 height 14
click at [356, 240] on button "Cancel" at bounding box center [354, 243] width 25 height 14
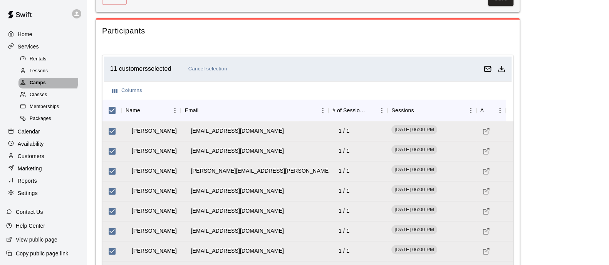
click at [43, 83] on span "Camps" at bounding box center [38, 83] width 16 height 8
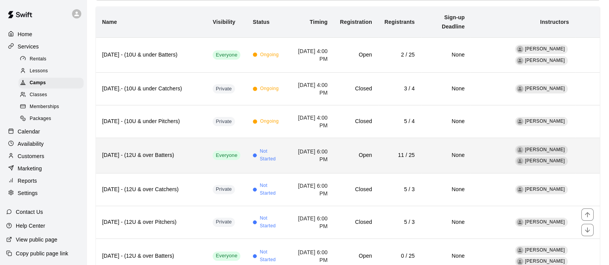
scroll to position [116, 0]
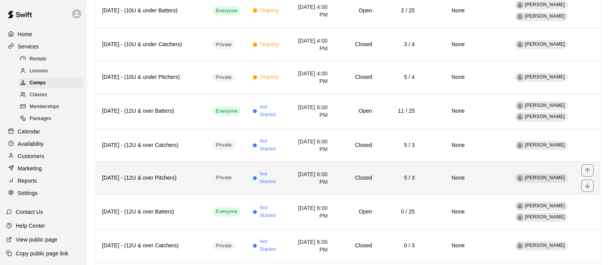
click at [268, 183] on span "Not Started" at bounding box center [271, 178] width 23 height 15
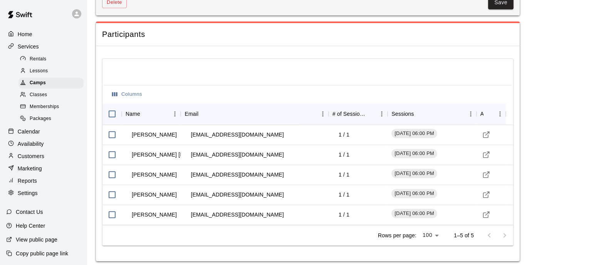
scroll to position [806, 0]
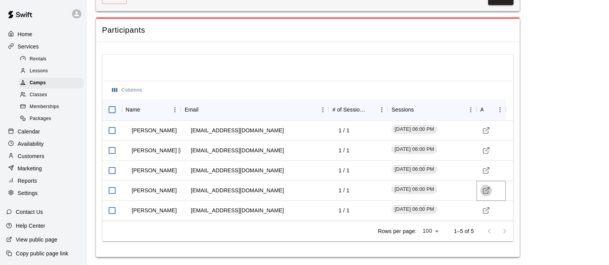
click at [486, 192] on icon "Visit customer profile" at bounding box center [486, 191] width 8 height 8
click at [37, 134] on p "Calendar" at bounding box center [29, 132] width 22 height 8
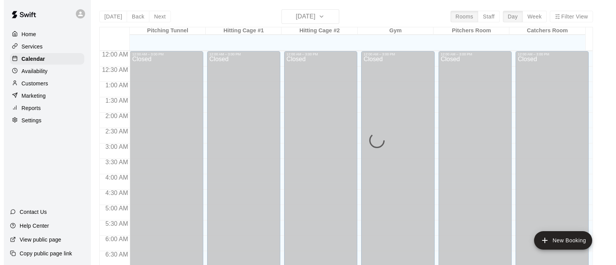
scroll to position [493, 0]
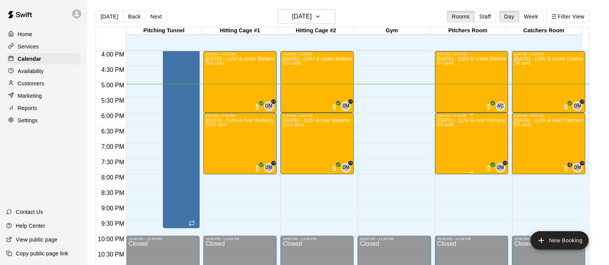
click at [482, 145] on div "Oct.10th - (12U & over Pitchers) - Fastpitch Fridays 5/3 spots" at bounding box center [471, 250] width 69 height 265
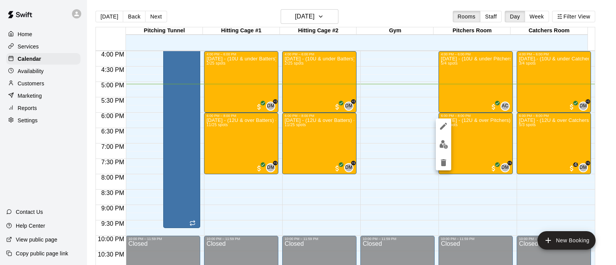
click at [443, 146] on img "edit" at bounding box center [443, 144] width 9 height 9
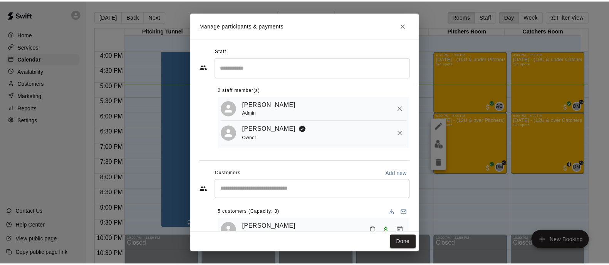
scroll to position [59, 0]
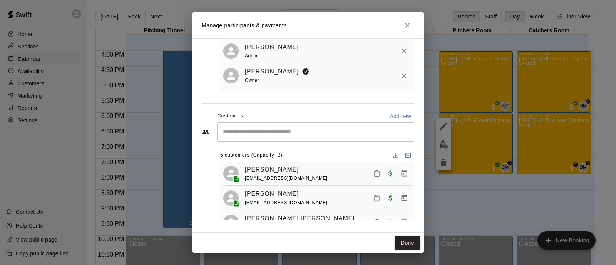
click at [402, 174] on icon "Manage bookings & payment" at bounding box center [405, 173] width 6 height 7
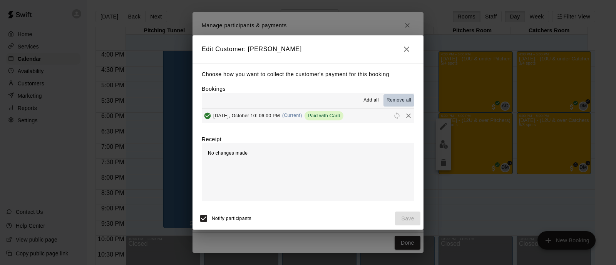
click at [395, 99] on span "Remove all" at bounding box center [399, 101] width 25 height 8
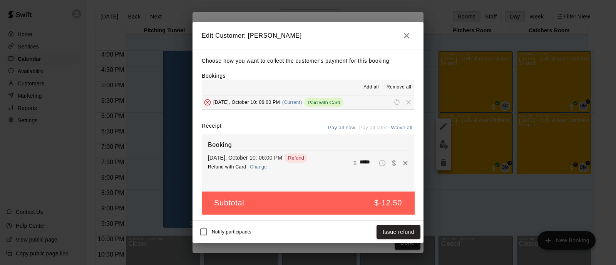
click at [413, 24] on h2 "Edit Customer: Delaney Higginbotham" at bounding box center [308, 36] width 231 height 28
click at [410, 32] on icon "button" at bounding box center [406, 35] width 9 height 9
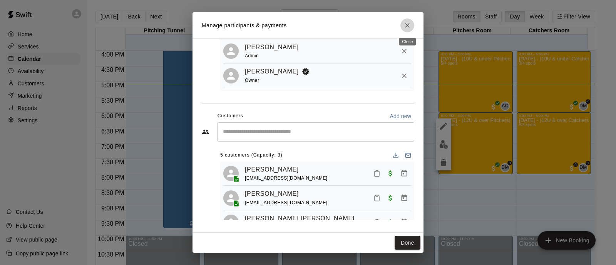
click at [405, 23] on icon "Close" at bounding box center [408, 26] width 8 height 8
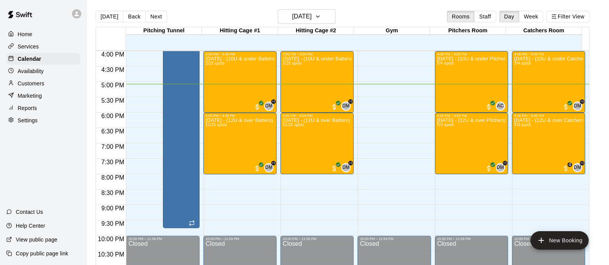
click at [25, 87] on p "Customers" at bounding box center [31, 84] width 27 height 8
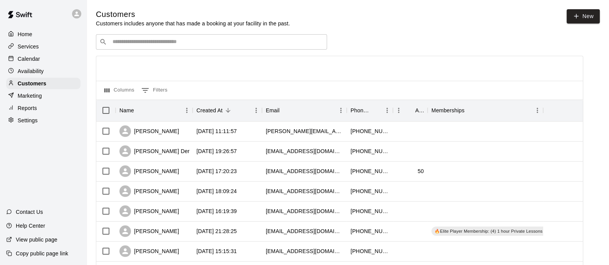
click at [227, 44] on input "Search customers by name or email" at bounding box center [216, 42] width 213 height 8
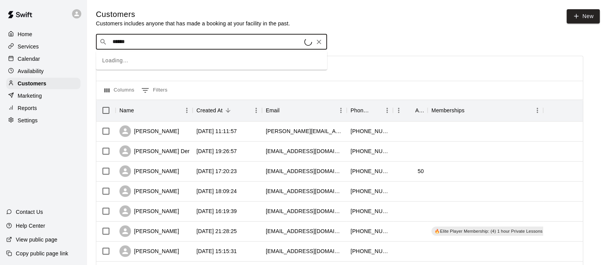
type input "*******"
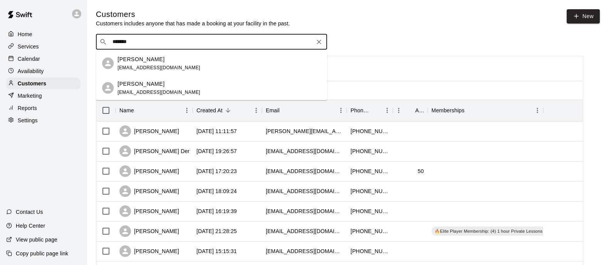
click at [195, 60] on div "Delaney Higginbotham hayhigg@yahoo.com" at bounding box center [218, 63] width 203 height 17
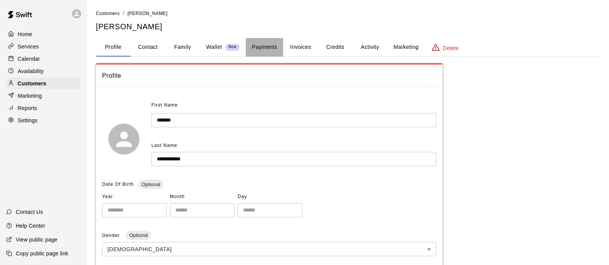
click at [258, 48] on button "Payments" at bounding box center [264, 47] width 37 height 18
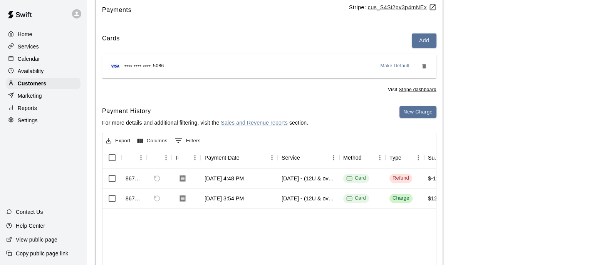
scroll to position [67, 0]
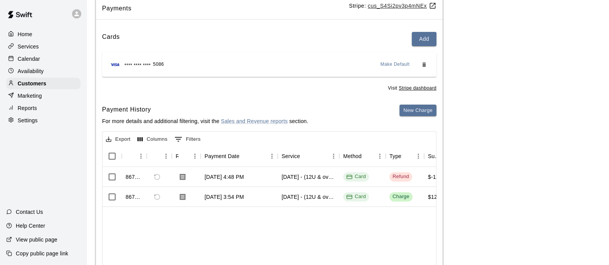
click at [43, 60] on div "Calendar" at bounding box center [43, 59] width 74 height 12
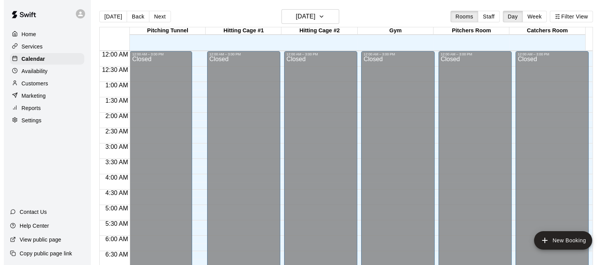
scroll to position [493, 0]
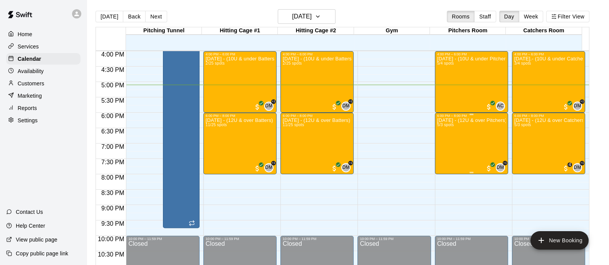
click at [461, 138] on div "Oct.10th - (12U & over Pitchers) - Fastpitch Fridays 5/3 spots" at bounding box center [471, 250] width 69 height 265
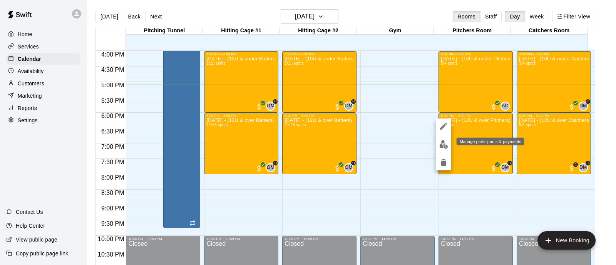
click at [447, 145] on img "edit" at bounding box center [443, 144] width 9 height 9
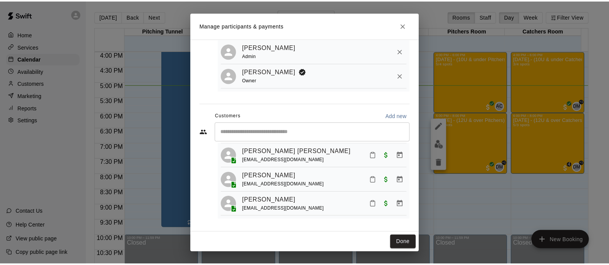
scroll to position [0, 0]
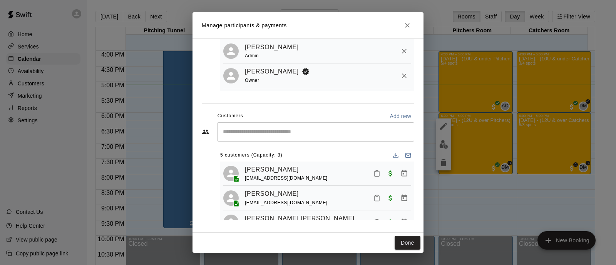
click at [402, 173] on icon "Manage bookings & payment" at bounding box center [405, 173] width 6 height 7
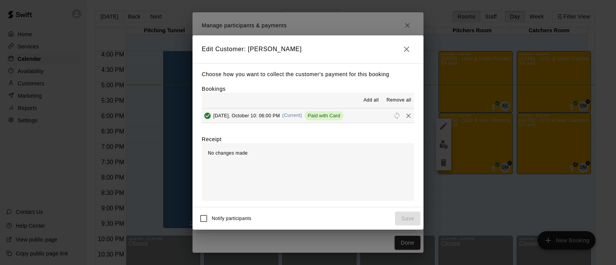
click at [407, 96] on button "Remove all" at bounding box center [399, 100] width 31 height 12
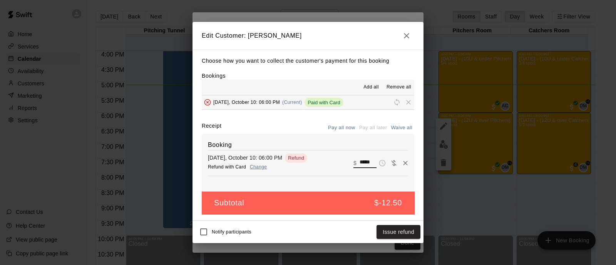
drag, startPoint x: 366, startPoint y: 163, endPoint x: 348, endPoint y: 161, distance: 18.2
click at [353, 161] on div "​ $ *****" at bounding box center [364, 163] width 23 height 10
click at [409, 238] on button "Save" at bounding box center [407, 232] width 25 height 14
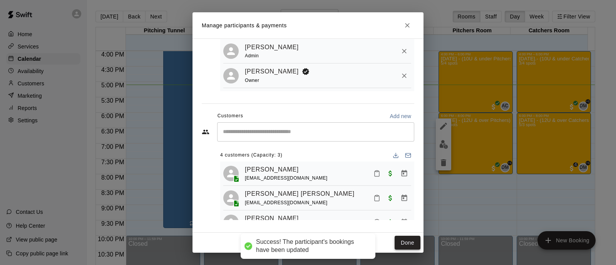
click at [407, 240] on button "Done" at bounding box center [408, 243] width 26 height 14
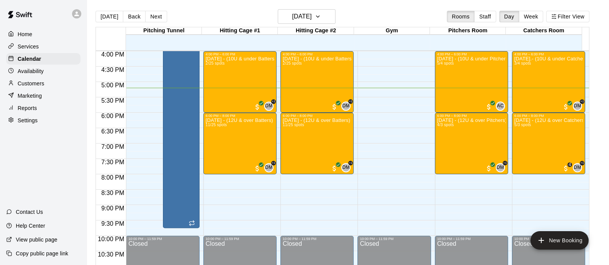
click at [41, 84] on p "Customers" at bounding box center [31, 84] width 27 height 8
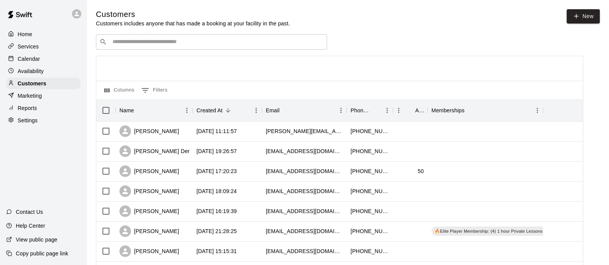
click at [133, 38] on div "​ ​" at bounding box center [211, 41] width 231 height 15
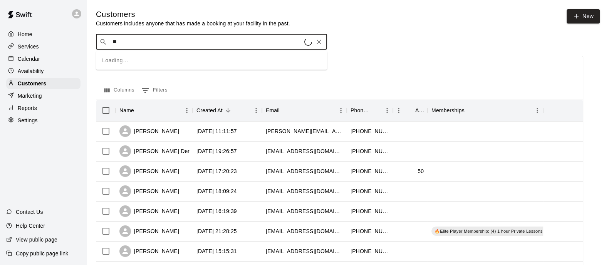
type input "*"
type input "********"
click at [130, 61] on p "[PERSON_NAME]" at bounding box center [140, 59] width 47 height 8
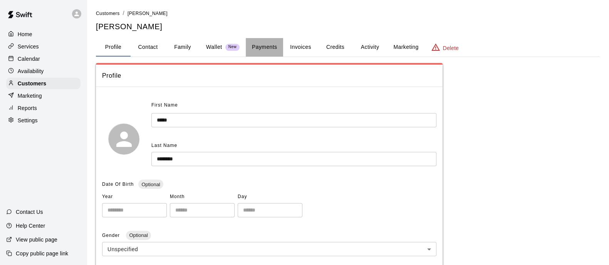
click at [262, 47] on button "Payments" at bounding box center [264, 47] width 37 height 18
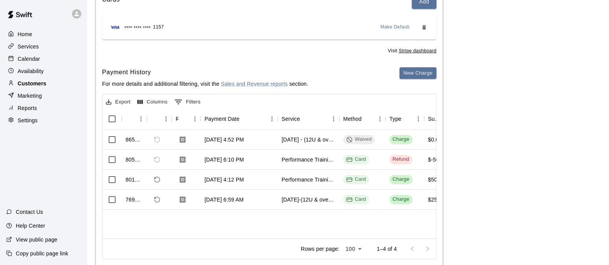
click at [40, 84] on p "Customers" at bounding box center [32, 84] width 28 height 8
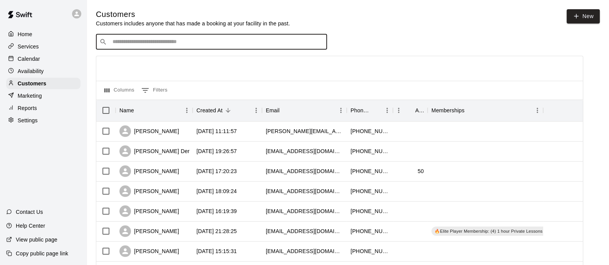
click at [239, 42] on input "Search customers by name or email" at bounding box center [216, 42] width 213 height 8
type input "*********"
click at [189, 66] on div "Mariah Adams kristie_m11@yahoo.com" at bounding box center [218, 63] width 203 height 17
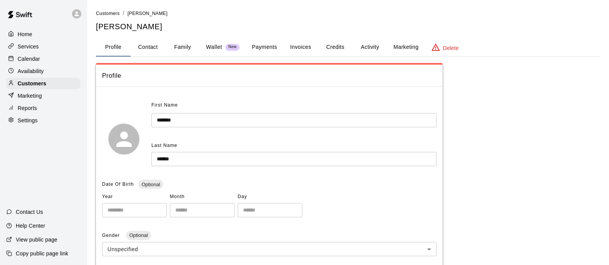
click at [270, 50] on button "Payments" at bounding box center [264, 47] width 37 height 18
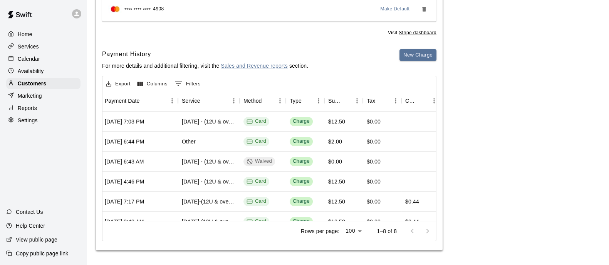
scroll to position [0, 100]
click at [49, 94] on div "Marketing" at bounding box center [43, 96] width 74 height 12
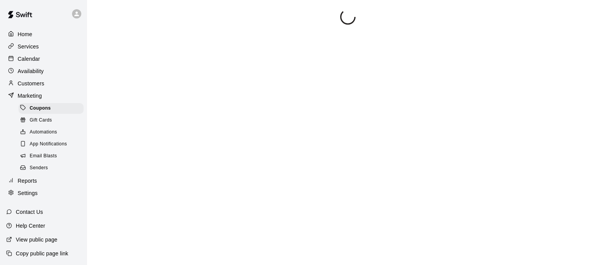
click at [48, 87] on div "Customers" at bounding box center [43, 84] width 74 height 12
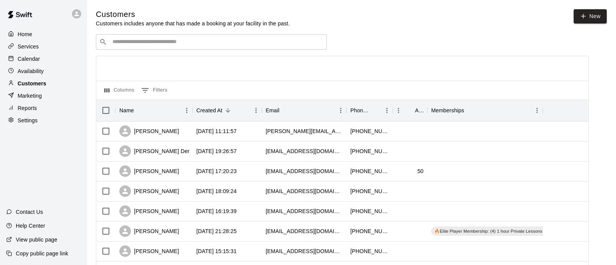
click at [200, 38] on div "​ ​" at bounding box center [211, 41] width 231 height 15
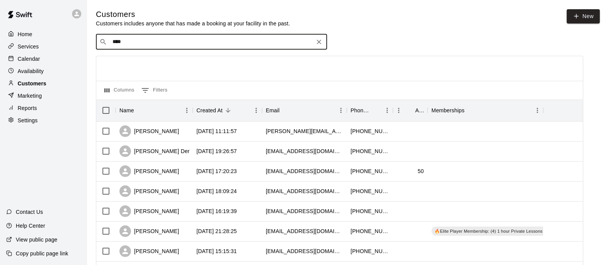
type input "*****"
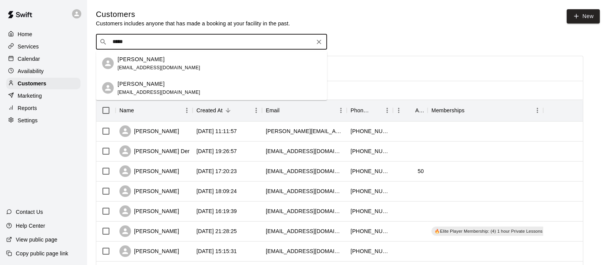
click at [160, 82] on div "Sophia Smoot" at bounding box center [158, 84] width 83 height 8
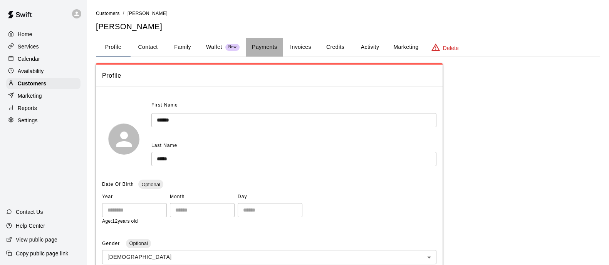
click at [261, 47] on button "Payments" at bounding box center [264, 47] width 37 height 18
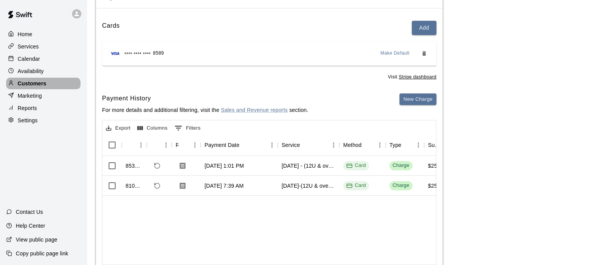
click at [38, 85] on p "Customers" at bounding box center [32, 84] width 28 height 8
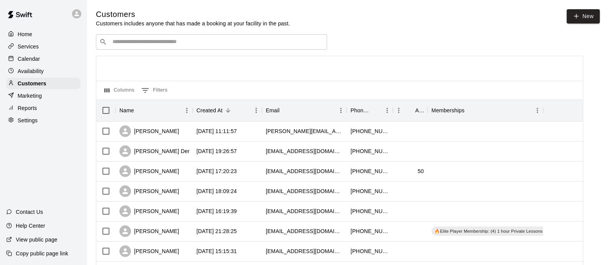
click at [211, 45] on input "Search customers by name or email" at bounding box center [216, 42] width 213 height 8
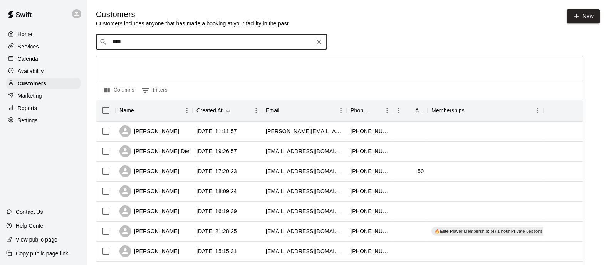
type input "*****"
click at [207, 62] on div "Nylah Oliver bitabit90@gmail.com" at bounding box center [218, 63] width 203 height 17
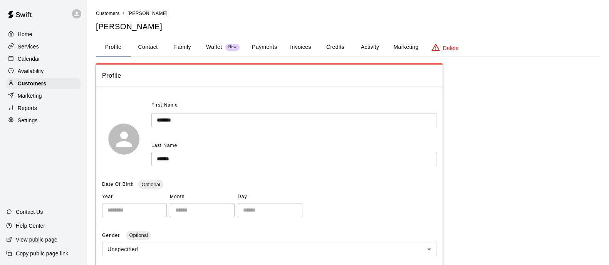
click at [259, 48] on button "Payments" at bounding box center [264, 47] width 37 height 18
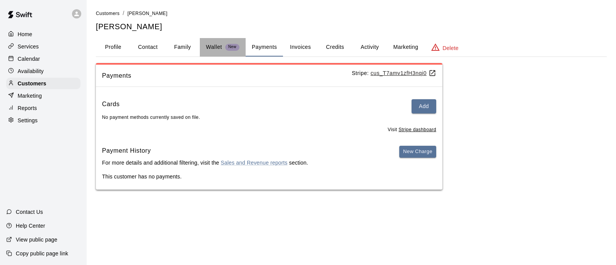
click at [209, 47] on p "Wallet" at bounding box center [214, 47] width 16 height 8
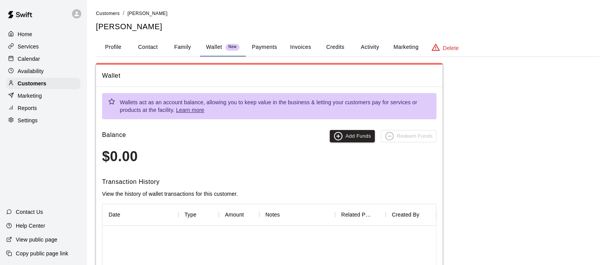
click at [270, 51] on button "Payments" at bounding box center [264, 47] width 37 height 18
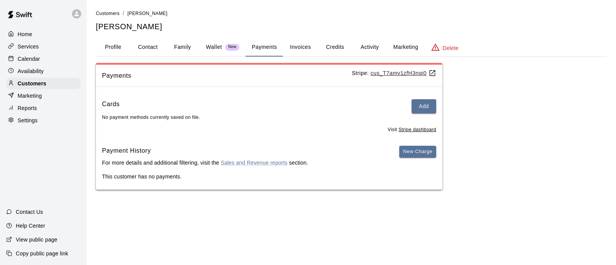
click at [306, 50] on button "Invoices" at bounding box center [300, 47] width 35 height 18
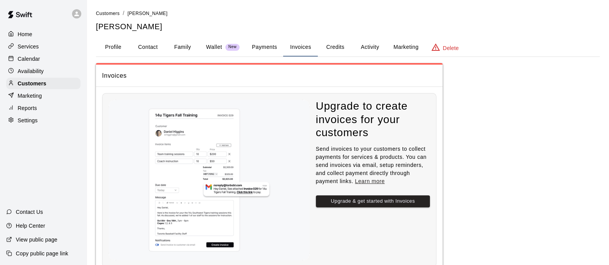
click at [369, 48] on button "Activity" at bounding box center [369, 47] width 35 height 18
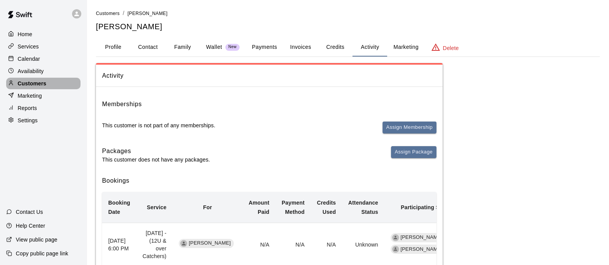
click at [54, 84] on div "Customers" at bounding box center [43, 84] width 74 height 12
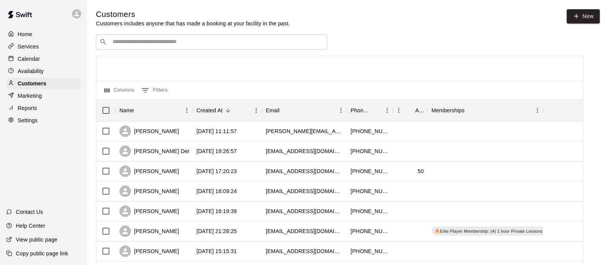
click at [267, 35] on div "​ ​" at bounding box center [211, 41] width 231 height 15
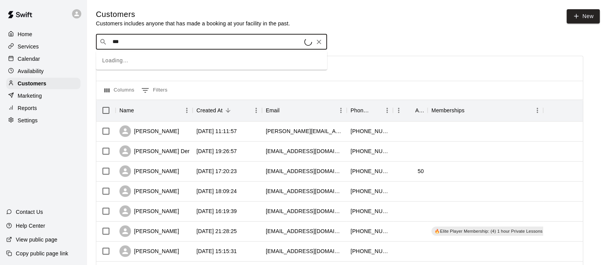
type input "****"
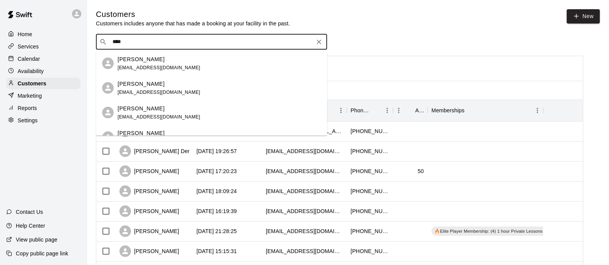
click at [150, 84] on p "[PERSON_NAME]" at bounding box center [140, 84] width 47 height 8
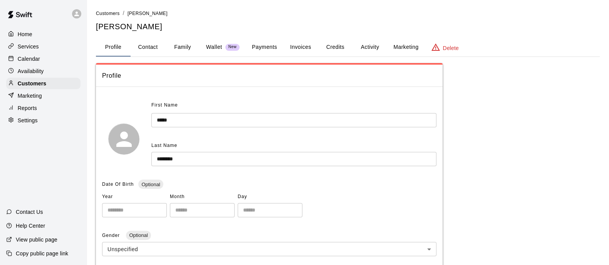
click at [259, 50] on button "Payments" at bounding box center [264, 47] width 37 height 18
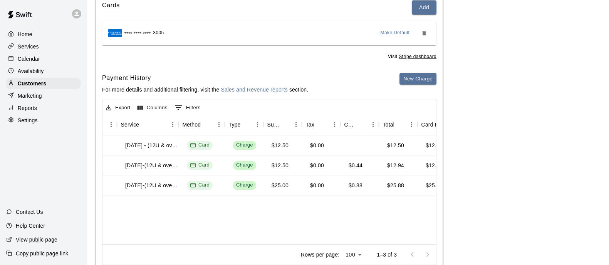
scroll to position [0, 162]
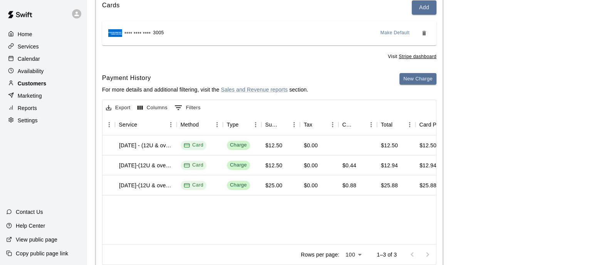
click at [30, 89] on div "Customers" at bounding box center [43, 84] width 74 height 12
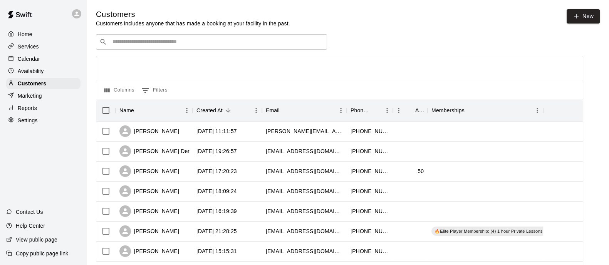
click at [207, 42] on input "Search customers by name or email" at bounding box center [216, 42] width 213 height 8
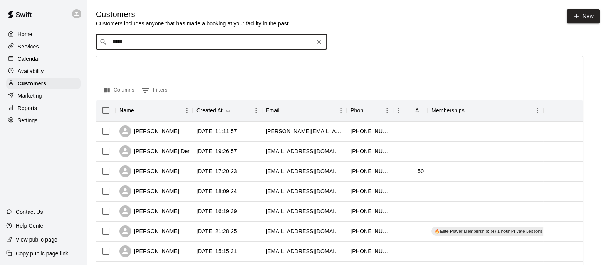
type input "******"
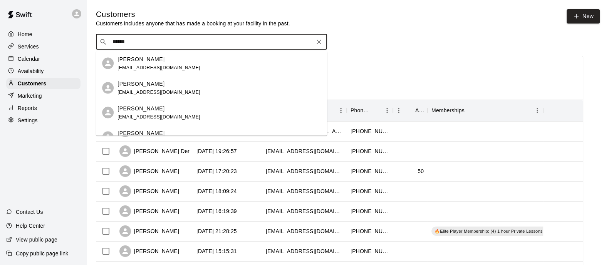
click at [162, 68] on span "tklopatek@yahoo.com" at bounding box center [158, 67] width 83 height 5
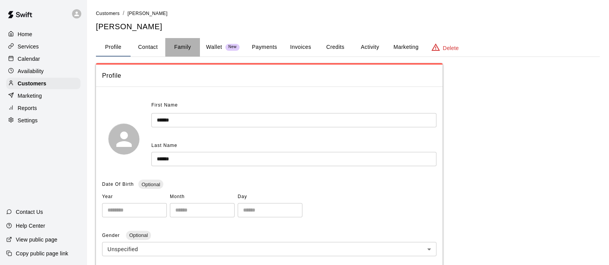
click at [171, 45] on button "Family" at bounding box center [182, 47] width 35 height 18
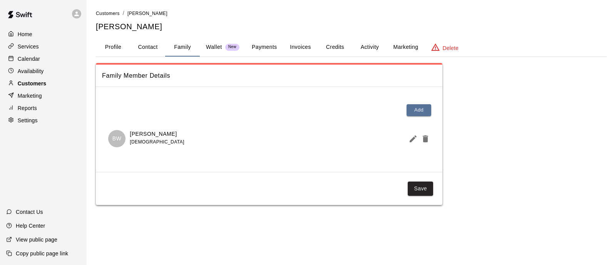
click at [54, 89] on div "Customers" at bounding box center [43, 84] width 74 height 12
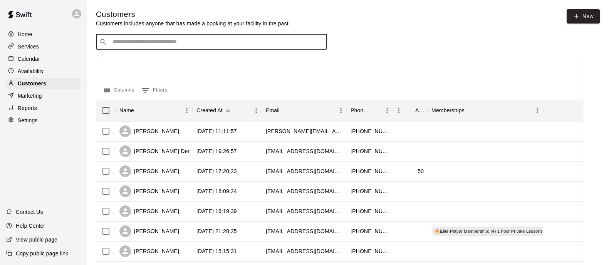
click at [243, 43] on input "Search customers by name or email" at bounding box center [216, 42] width 213 height 8
type input "*****"
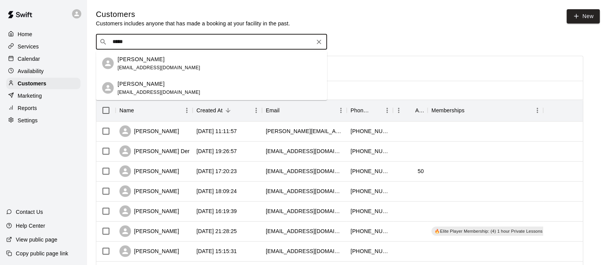
click at [188, 59] on div "Kristy Smoot klsmoot4@icloud.com" at bounding box center [218, 63] width 203 height 17
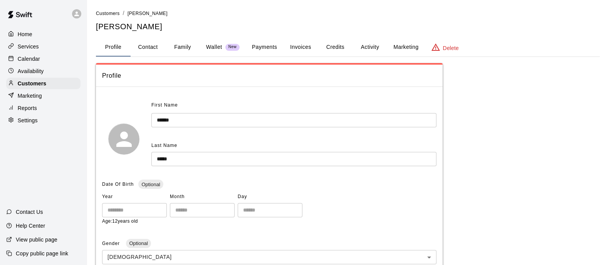
click at [184, 49] on button "Family" at bounding box center [182, 47] width 35 height 18
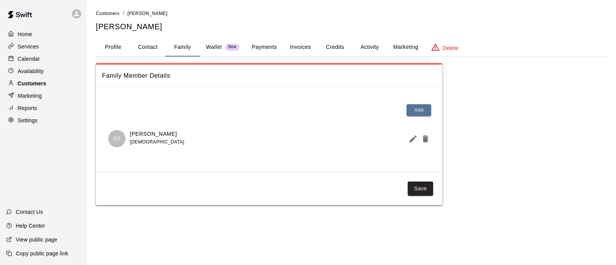
click at [40, 86] on p "Customers" at bounding box center [32, 84] width 28 height 8
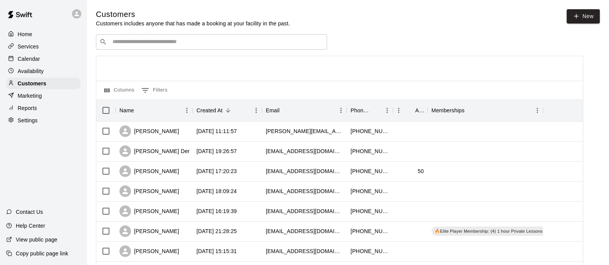
click at [195, 47] on div "​ ​" at bounding box center [211, 41] width 231 height 15
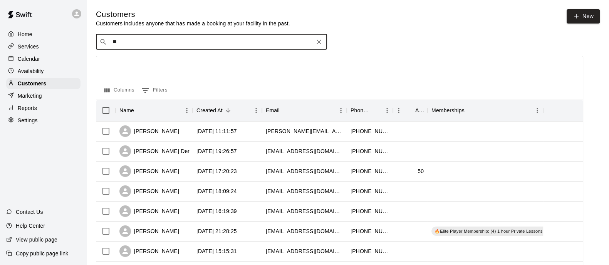
type input "***"
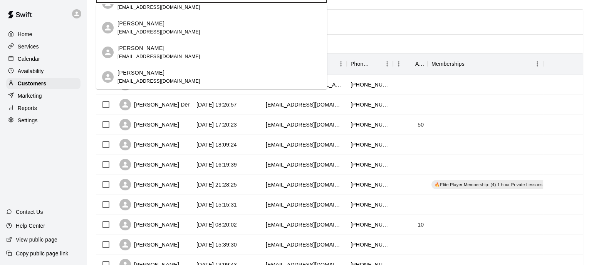
scroll to position [47, 0]
click at [162, 74] on div "Mia Villanueva flr2yld@live.com" at bounding box center [218, 77] width 203 height 17
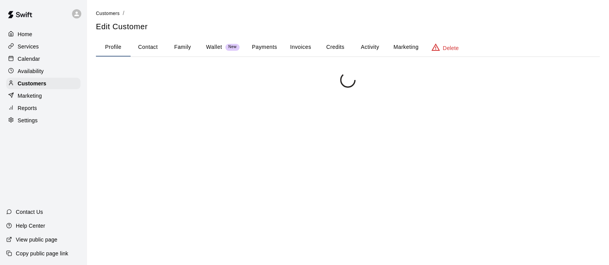
click at [271, 47] on button "Payments" at bounding box center [264, 47] width 37 height 18
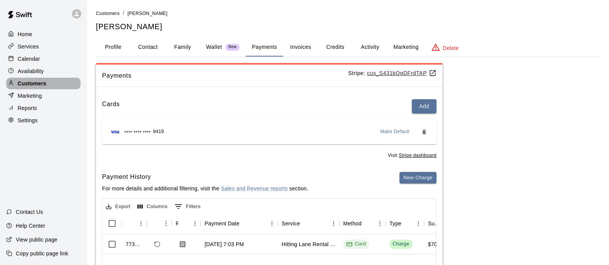
click at [34, 86] on p "Customers" at bounding box center [32, 84] width 28 height 8
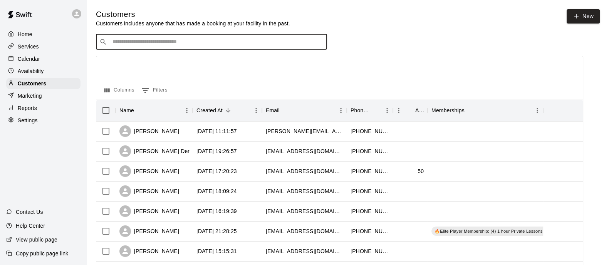
click at [150, 42] on input "Search customers by name or email" at bounding box center [216, 42] width 213 height 8
type input "*****"
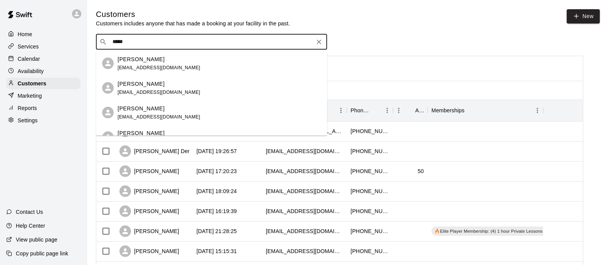
click at [163, 108] on div "Jamie Herrell" at bounding box center [158, 108] width 83 height 8
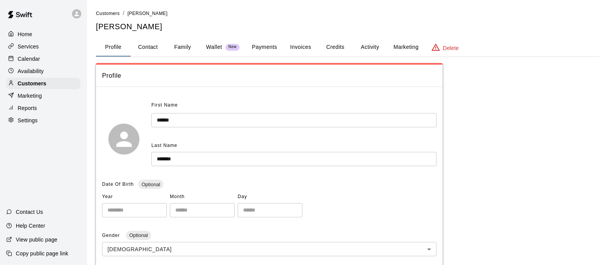
scroll to position [149, 0]
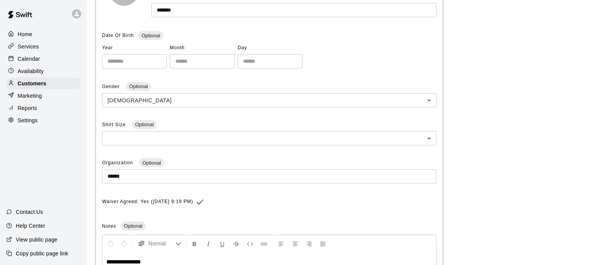
click at [270, 45] on span "Day" at bounding box center [270, 48] width 65 height 12
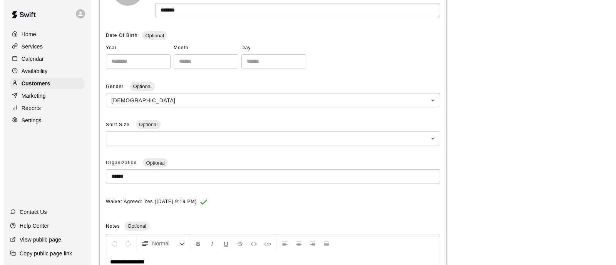
scroll to position [0, 0]
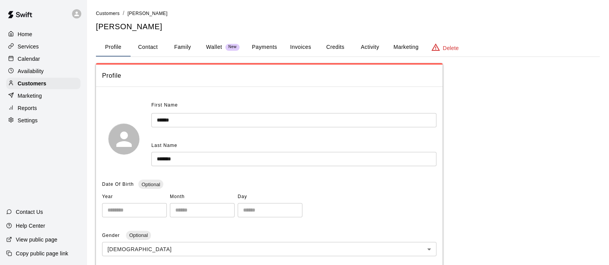
click at [270, 45] on button "Payments" at bounding box center [264, 47] width 37 height 18
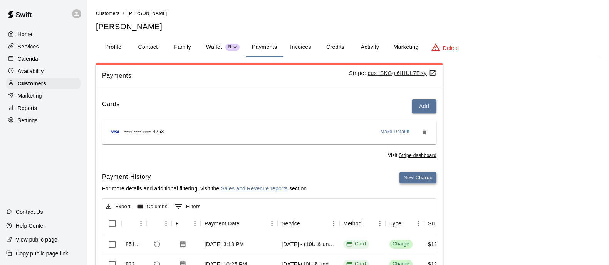
click at [420, 180] on button "New Charge" at bounding box center [417, 178] width 37 height 12
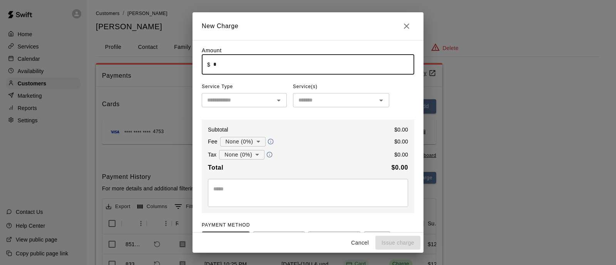
click at [264, 68] on input "*" at bounding box center [313, 64] width 201 height 20
type input "*"
click at [275, 103] on icon "Open" at bounding box center [278, 100] width 9 height 9
type input "*****"
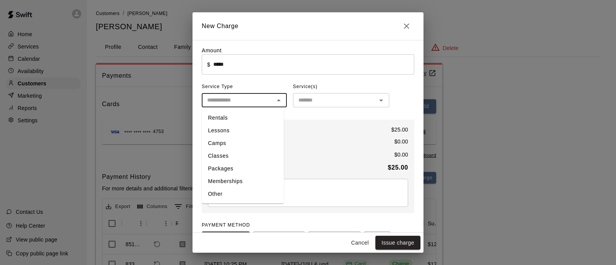
click at [238, 193] on li "Other" at bounding box center [243, 194] width 82 height 13
type input "*****"
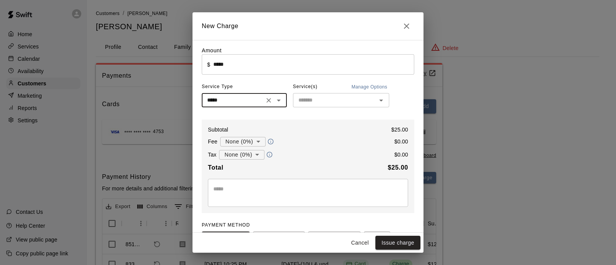
click at [252, 189] on textarea at bounding box center [307, 192] width 189 height 15
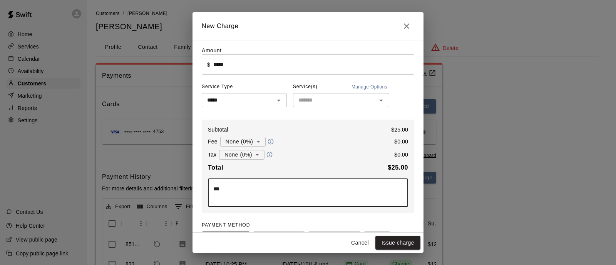
type textarea "***"
click at [264, 142] on body "Home Services Calendar Availability Customers Marketing Reports Settings Contac…" at bounding box center [308, 194] width 616 height 389
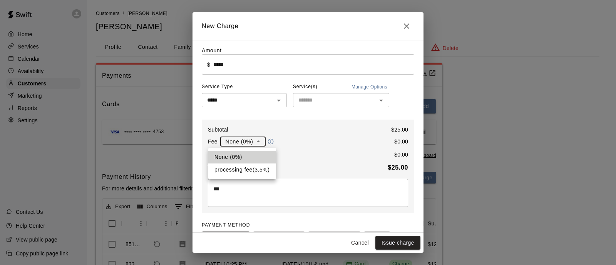
click at [256, 169] on li "processing fee ( 3.5 % )" at bounding box center [242, 170] width 68 height 13
type input "**********"
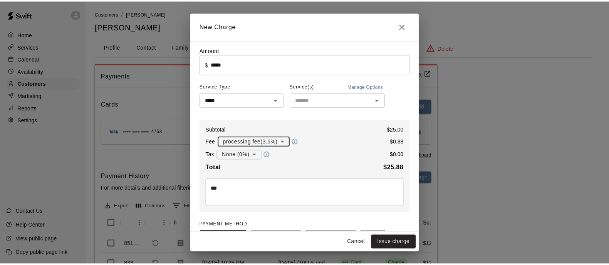
scroll to position [68, 0]
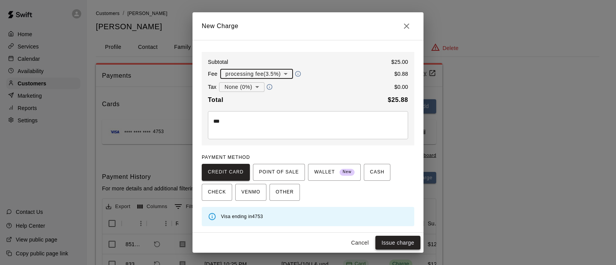
click at [392, 243] on button "Issue charge" at bounding box center [397, 243] width 45 height 14
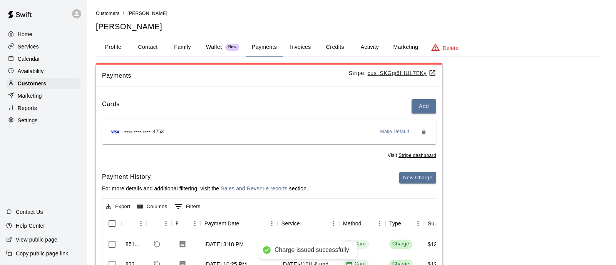
type input "*"
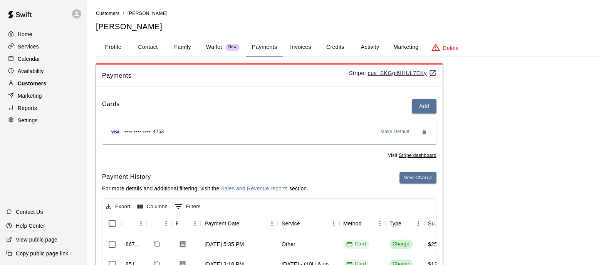
click at [24, 87] on p "Customers" at bounding box center [32, 84] width 28 height 8
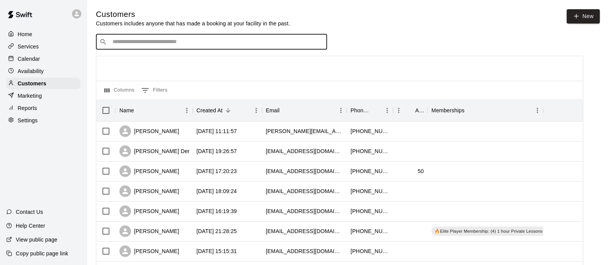
click at [200, 43] on input "Search customers by name or email" at bounding box center [216, 42] width 213 height 8
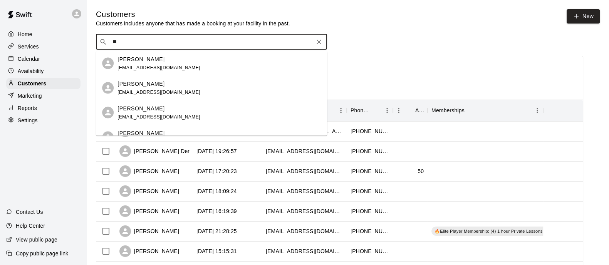
type input "*"
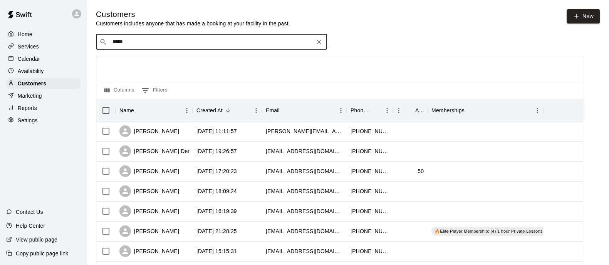
type input "******"
click at [181, 57] on div "Illiana Pineda illianap419@gmail.com" at bounding box center [218, 63] width 203 height 17
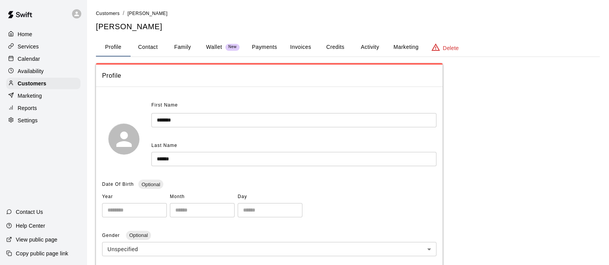
click at [189, 52] on button "Family" at bounding box center [182, 47] width 35 height 18
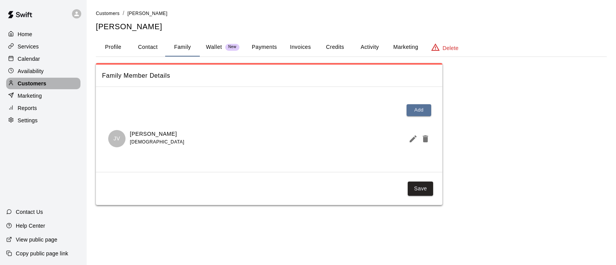
click at [33, 87] on p "Customers" at bounding box center [32, 84] width 28 height 8
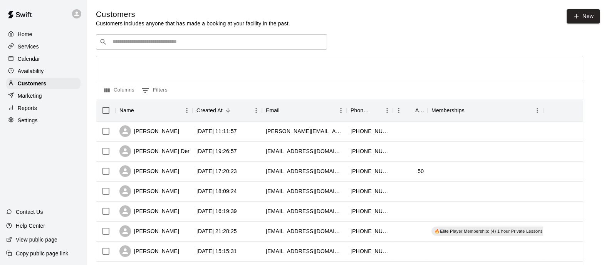
click at [209, 36] on div "​ ​" at bounding box center [211, 41] width 231 height 15
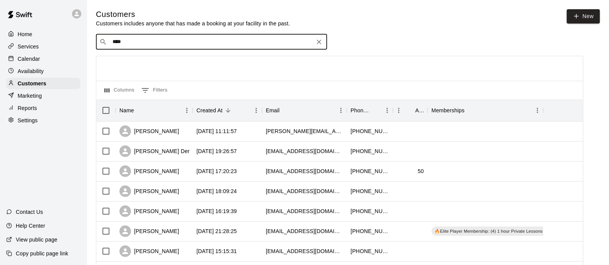
type input "*****"
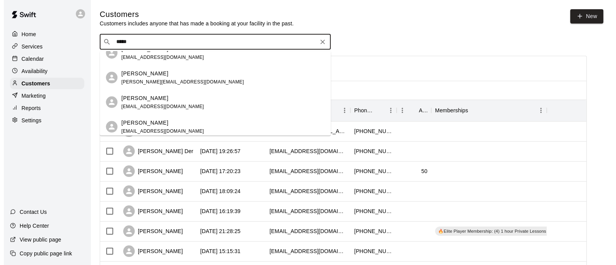
scroll to position [60, 0]
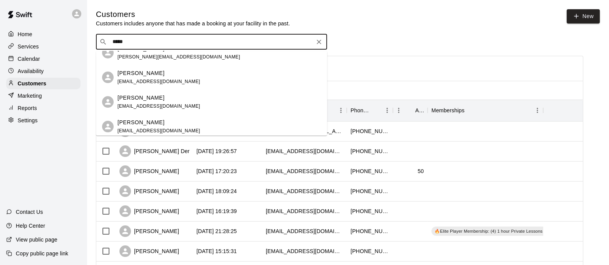
click at [171, 99] on div "Nalayah Brown" at bounding box center [158, 98] width 83 height 8
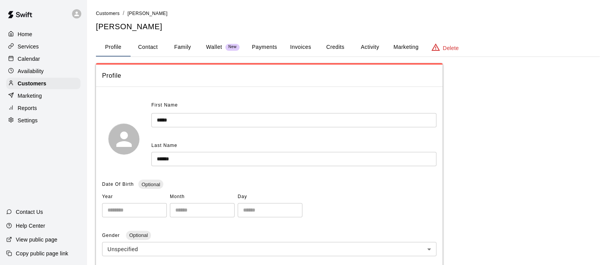
click at [152, 47] on button "Contact" at bounding box center [148, 47] width 35 height 18
select select "**"
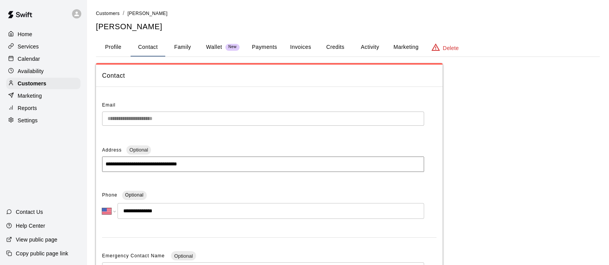
click at [183, 47] on button "Family" at bounding box center [182, 47] width 35 height 18
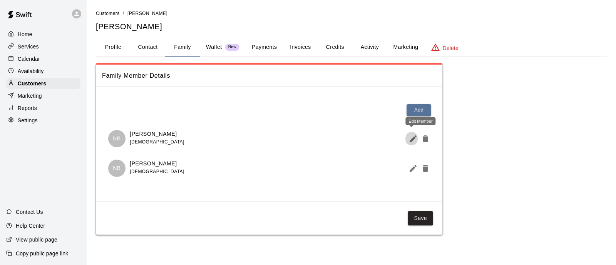
click at [409, 142] on icon "Edit Member" at bounding box center [413, 138] width 9 height 9
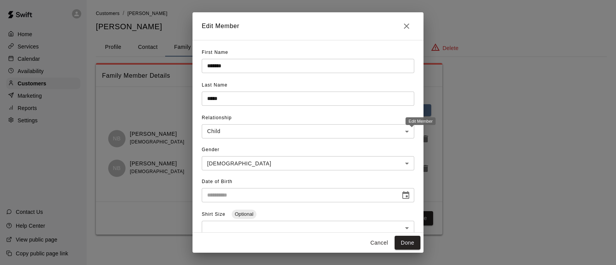
type input "**********"
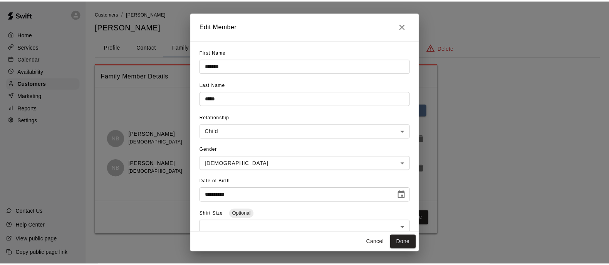
scroll to position [124, 0]
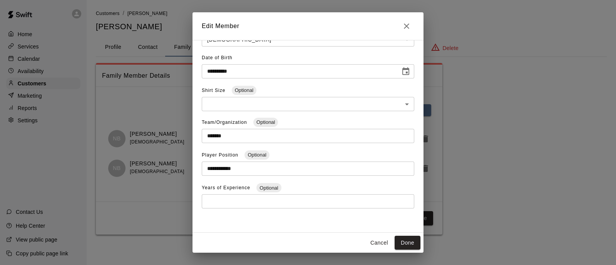
click at [315, 136] on input "*******" at bounding box center [308, 136] width 213 height 14
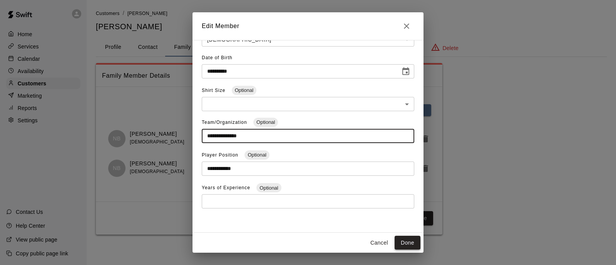
type input "**********"
click at [400, 248] on button "Done" at bounding box center [408, 243] width 26 height 14
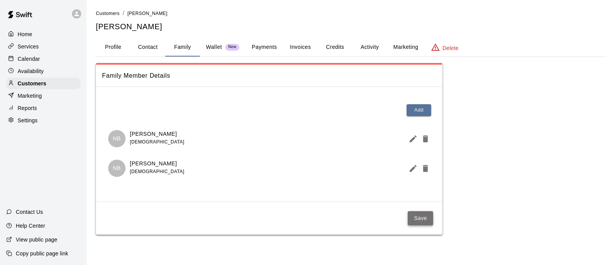
click at [420, 219] on button "Save" at bounding box center [420, 218] width 25 height 14
click at [29, 85] on p "Customers" at bounding box center [32, 84] width 28 height 8
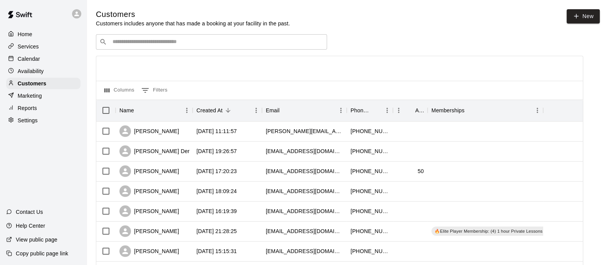
click at [125, 42] on input "Search customers by name or email" at bounding box center [216, 42] width 213 height 8
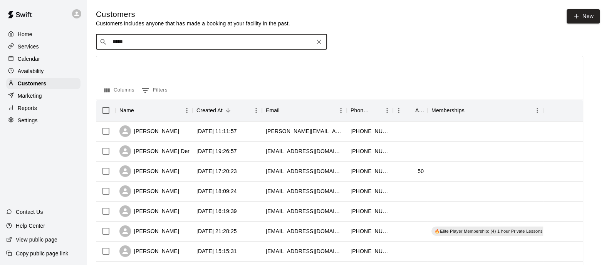
type input "******"
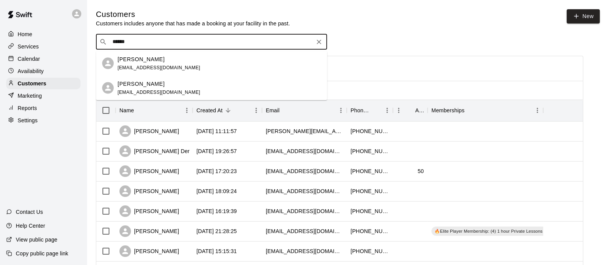
click at [151, 84] on p "Brooke Williams" at bounding box center [140, 84] width 47 height 8
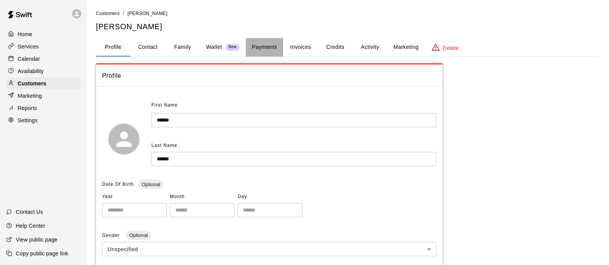
click at [264, 48] on button "Payments" at bounding box center [264, 47] width 37 height 18
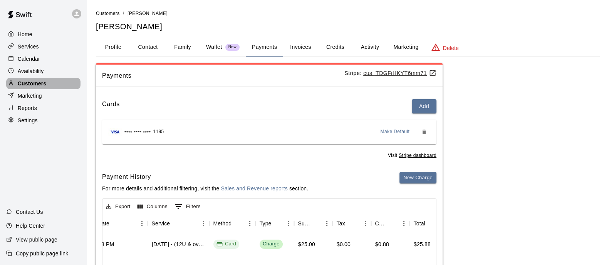
click at [40, 87] on p "Customers" at bounding box center [32, 84] width 28 height 8
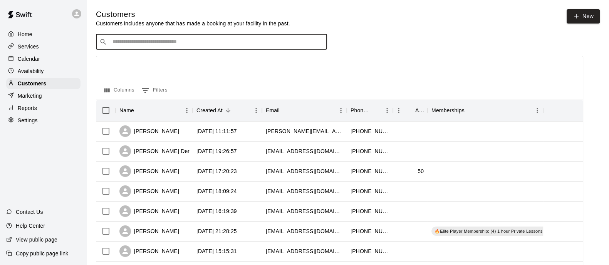
click at [191, 42] on input "Search customers by name or email" at bounding box center [216, 42] width 213 height 8
type input "******"
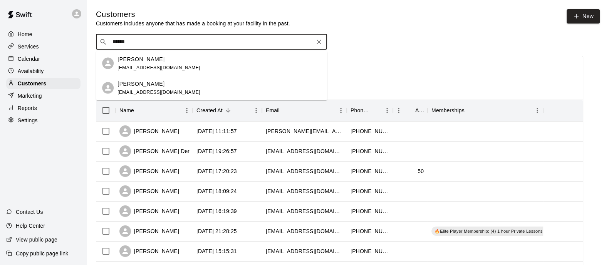
click at [185, 81] on div "Brooke Williams tklopatek@yahoo.com" at bounding box center [218, 88] width 203 height 17
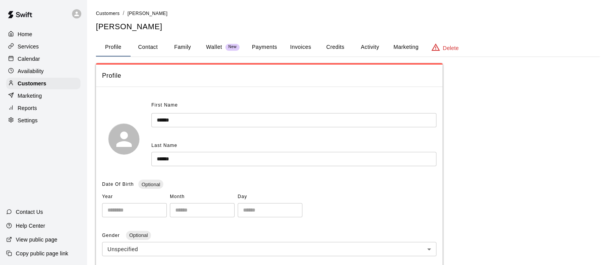
click at [196, 47] on button "Family" at bounding box center [182, 47] width 35 height 18
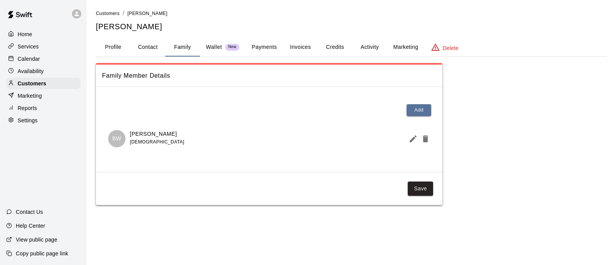
click at [225, 45] on span "New" at bounding box center [232, 47] width 14 height 5
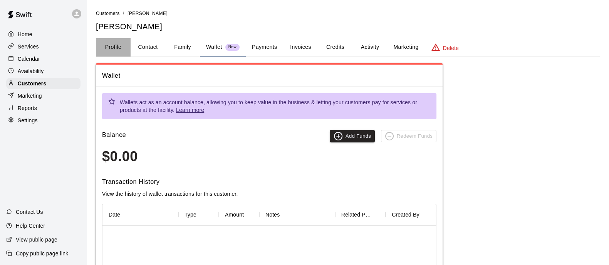
click at [123, 47] on button "Profile" at bounding box center [113, 47] width 35 height 18
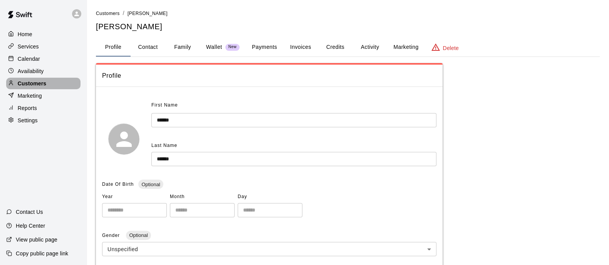
click at [50, 87] on div "Customers" at bounding box center [43, 84] width 74 height 12
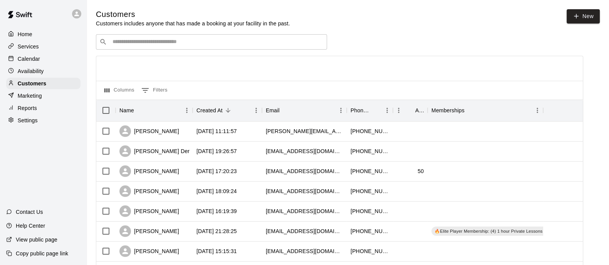
click at [183, 46] on input "Search customers by name or email" at bounding box center [216, 42] width 213 height 8
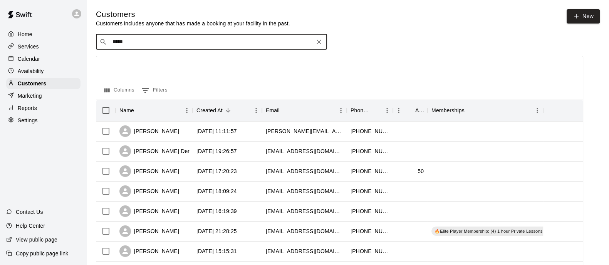
type input "******"
click at [178, 64] on div "Mariah Adams kristie_m11@yahoo.com" at bounding box center [218, 63] width 203 height 17
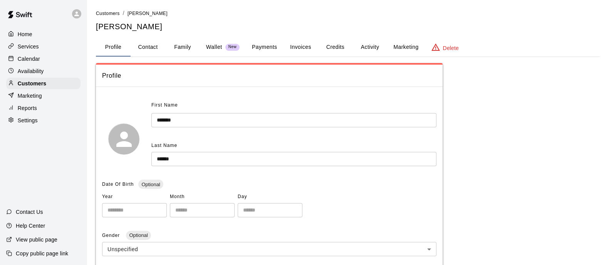
click at [266, 47] on button "Payments" at bounding box center [264, 47] width 37 height 18
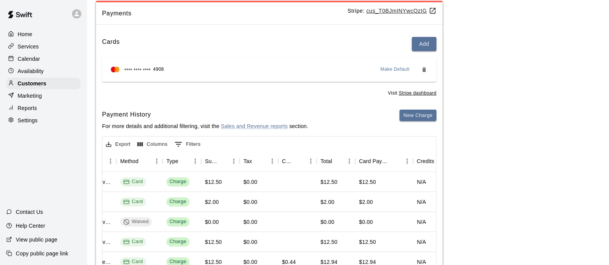
scroll to position [0, 223]
click at [35, 87] on p "Customers" at bounding box center [32, 84] width 28 height 8
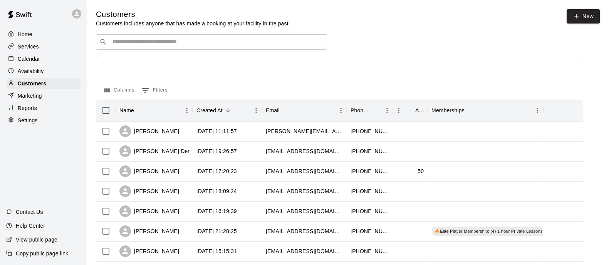
click at [184, 48] on div "​ ​" at bounding box center [211, 41] width 231 height 15
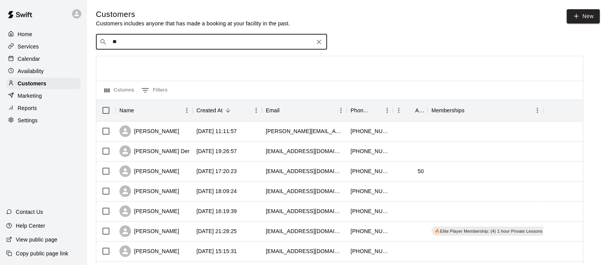
type input "*"
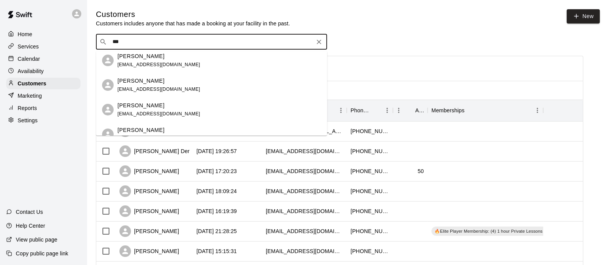
scroll to position [408, 0]
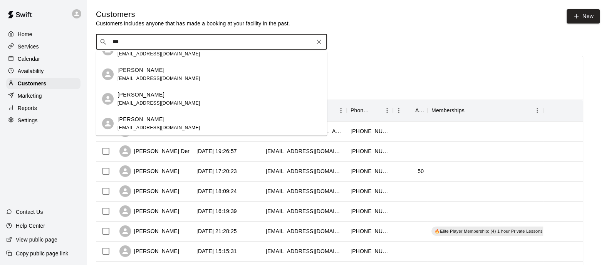
drag, startPoint x: 150, startPoint y: 42, endPoint x: 96, endPoint y: 39, distance: 54.4
click at [96, 39] on div "​ *** ​" at bounding box center [211, 41] width 231 height 15
type input "***"
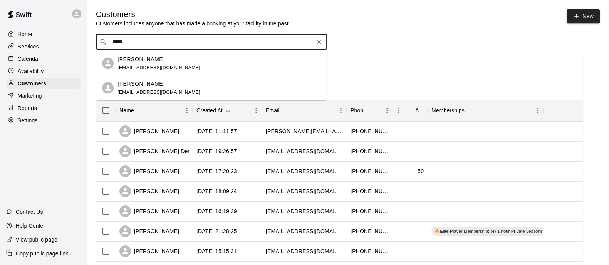
type input "****"
click at [154, 95] on div "Kaelyn Hanleigh kstrongsyj@yahoo.com" at bounding box center [158, 88] width 83 height 17
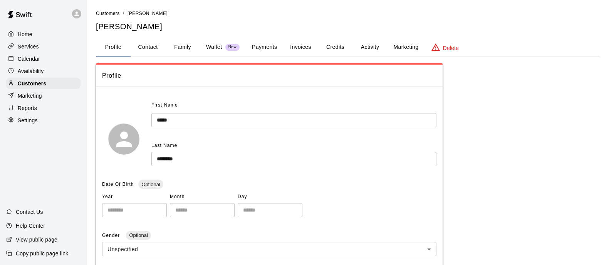
click at [151, 49] on button "Contact" at bounding box center [148, 47] width 35 height 18
select select "**"
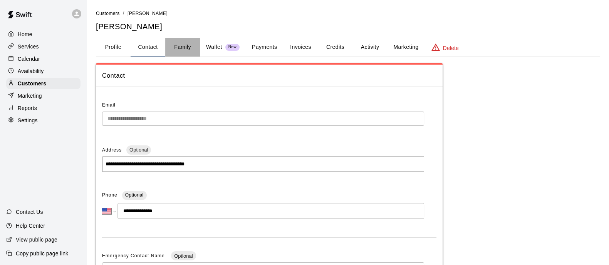
click at [184, 46] on button "Family" at bounding box center [182, 47] width 35 height 18
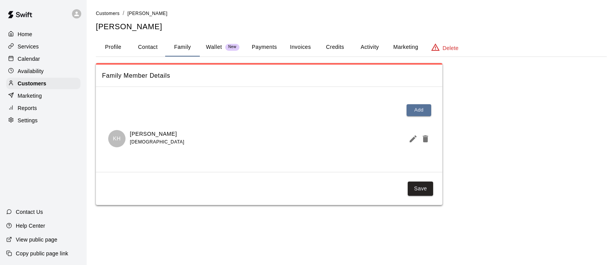
drag, startPoint x: 294, startPoint y: 51, endPoint x: 273, endPoint y: 47, distance: 21.2
click at [273, 47] on div "Profile Contact Family Wallet New Payments Invoices Credits Activity Marketing …" at bounding box center [351, 47] width 511 height 18
click at [273, 47] on button "Payments" at bounding box center [264, 47] width 37 height 18
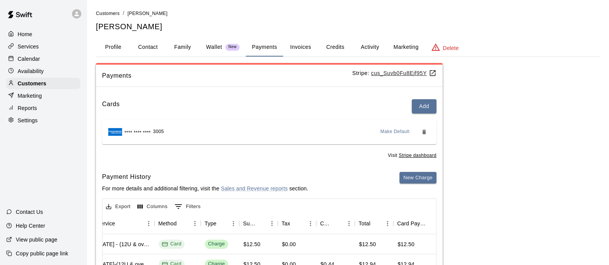
click at [179, 49] on button "Family" at bounding box center [182, 47] width 35 height 18
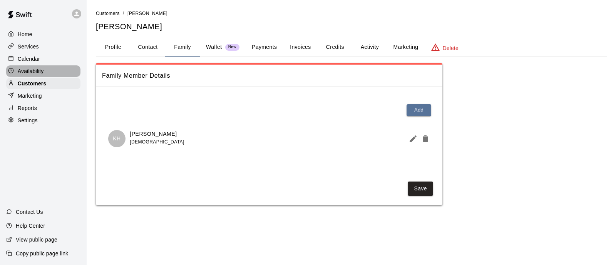
click at [54, 76] on div "Availability" at bounding box center [43, 71] width 74 height 12
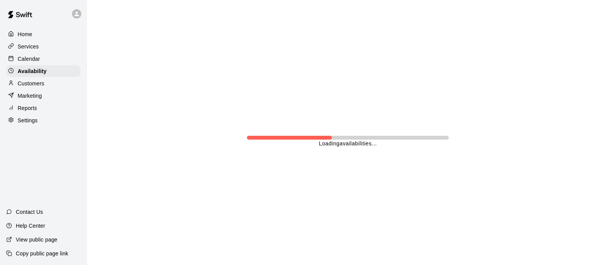
click at [56, 88] on div "Customers" at bounding box center [43, 84] width 74 height 12
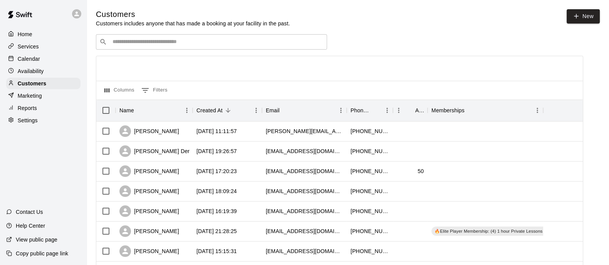
click at [227, 38] on div "​ ​" at bounding box center [211, 41] width 231 height 15
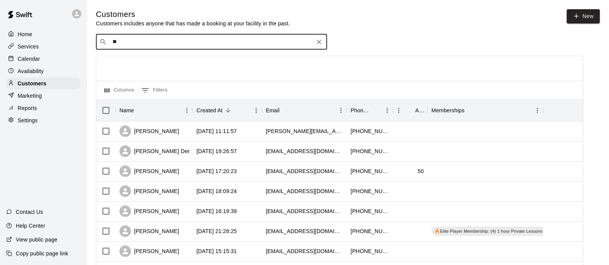
type input "***"
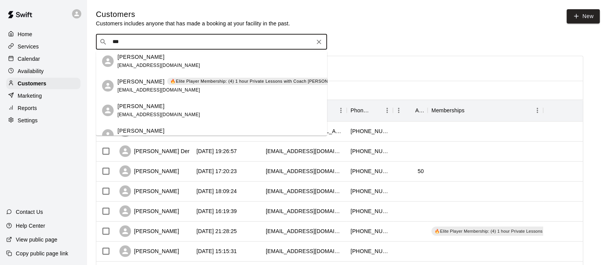
scroll to position [186, 0]
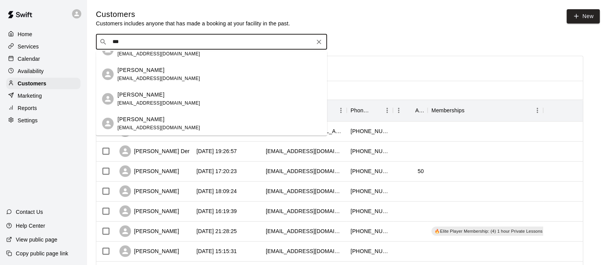
click at [181, 97] on div "Ava Mancuso dmancuso24@gmail.com" at bounding box center [218, 99] width 203 height 17
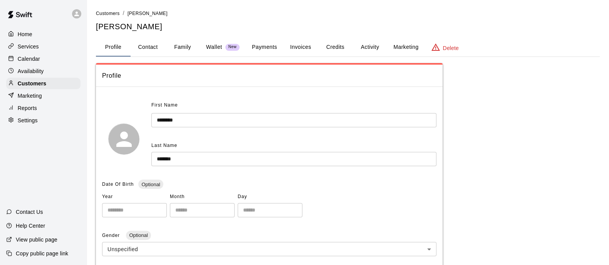
click at [265, 45] on button "Payments" at bounding box center [264, 47] width 37 height 18
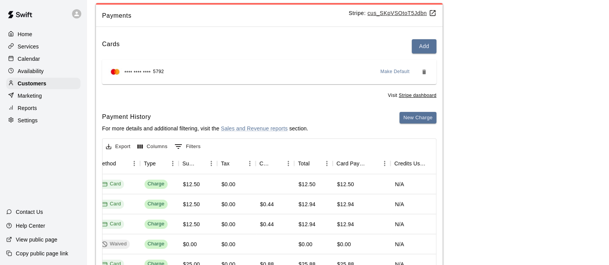
scroll to position [0, 245]
click at [45, 85] on p "Customers" at bounding box center [32, 84] width 28 height 8
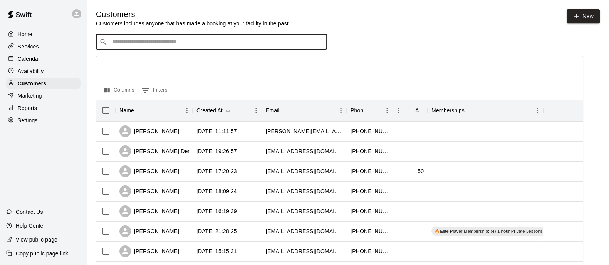
click at [191, 45] on input "Search customers by name or email" at bounding box center [216, 42] width 213 height 8
type input "*"
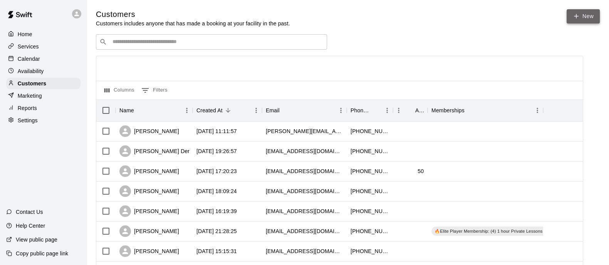
click at [588, 14] on link "New" at bounding box center [582, 16] width 33 height 14
select select "**"
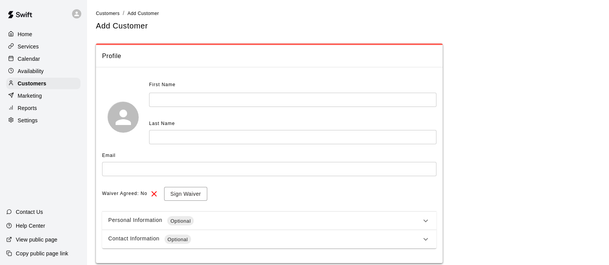
click at [279, 95] on input "text" at bounding box center [292, 100] width 287 height 14
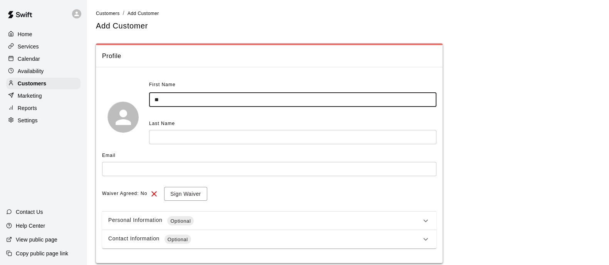
type input "*"
type input "******"
click at [277, 134] on input "text" at bounding box center [292, 137] width 287 height 14
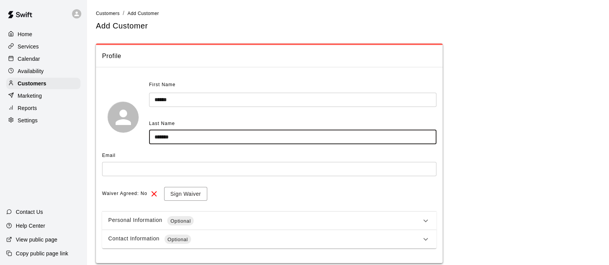
type input "*******"
click at [258, 168] on input "text" at bounding box center [269, 169] width 334 height 14
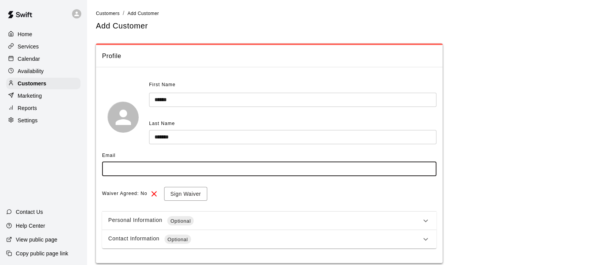
click at [258, 168] on input "text" at bounding box center [269, 169] width 334 height 14
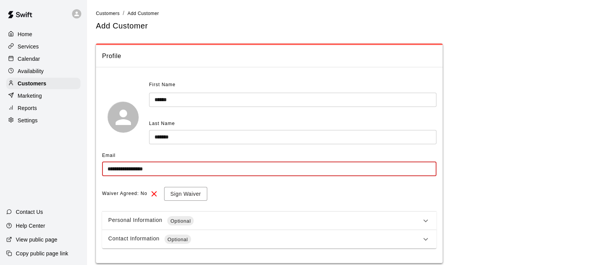
click at [129, 168] on input "**********" at bounding box center [269, 169] width 334 height 14
click at [175, 191] on button "Sign Waiver" at bounding box center [185, 194] width 43 height 14
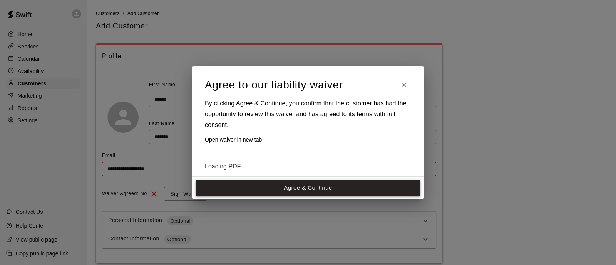
click at [308, 188] on div "Agree to our liability waiver By clicking Agree & Continue, you confirm that th…" at bounding box center [308, 132] width 231 height 133
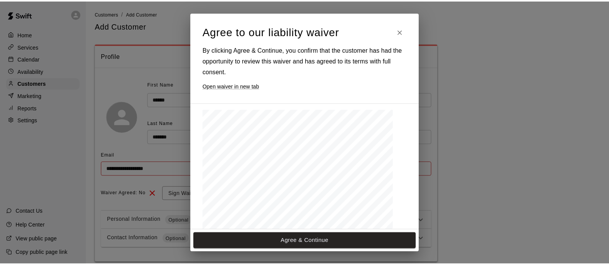
scroll to position [377, 0]
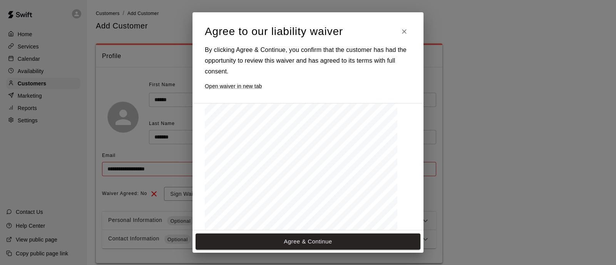
click at [318, 233] on div "Agree & Continue" at bounding box center [308, 242] width 231 height 22
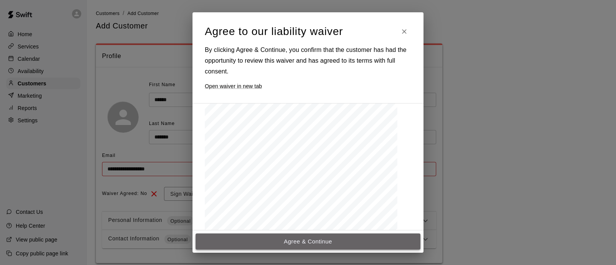
click at [322, 248] on button "Agree & Continue" at bounding box center [308, 242] width 225 height 16
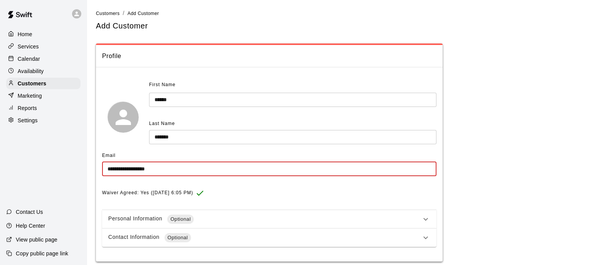
click at [146, 169] on input "**********" at bounding box center [269, 169] width 334 height 14
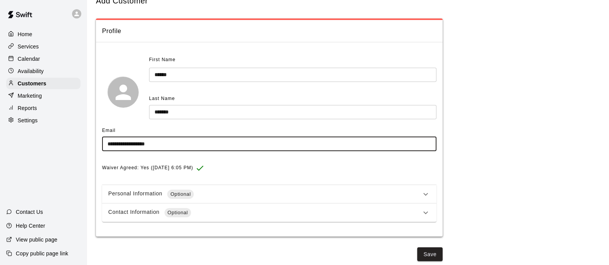
scroll to position [27, 0]
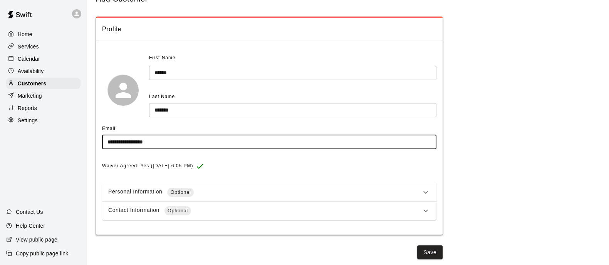
type input "**********"
click at [503, 129] on p "**********" at bounding box center [348, 126] width 504 height 218
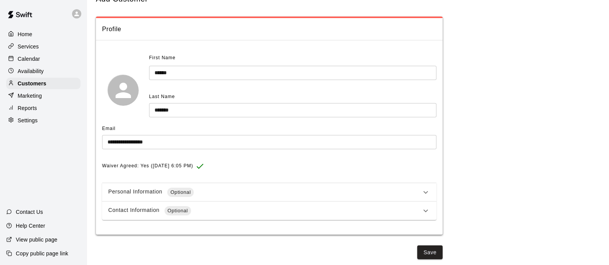
click at [364, 194] on div "Personal Information Optional" at bounding box center [264, 192] width 313 height 9
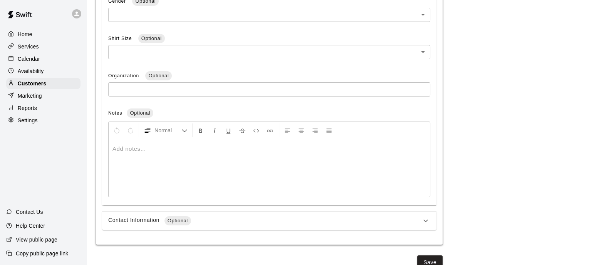
scroll to position [293, 0]
click at [285, 221] on div "Contact Information Optional" at bounding box center [264, 220] width 313 height 9
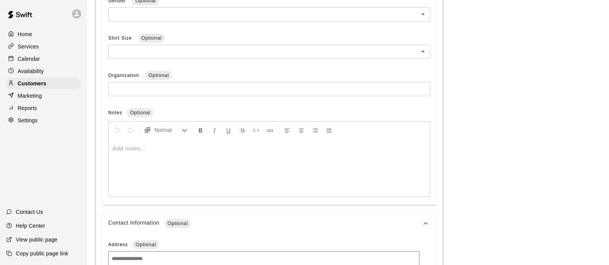
scroll to position [432, 0]
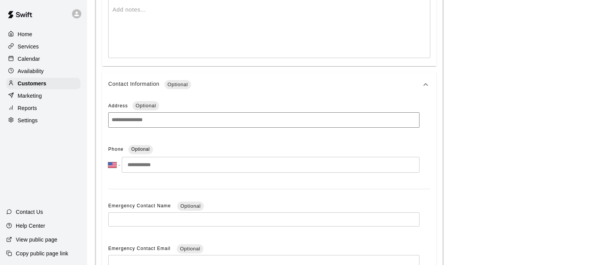
click at [264, 121] on input at bounding box center [263, 119] width 311 height 15
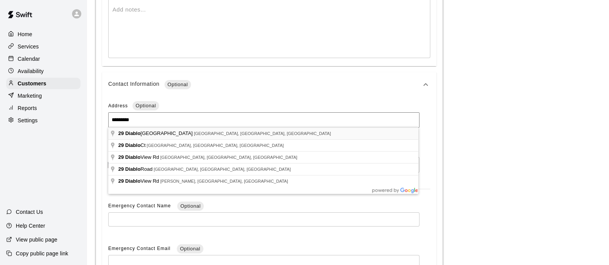
type input "**********"
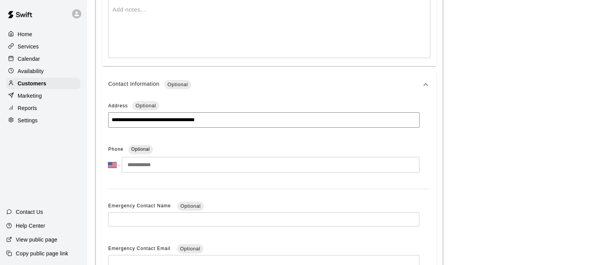
scroll to position [455, 0]
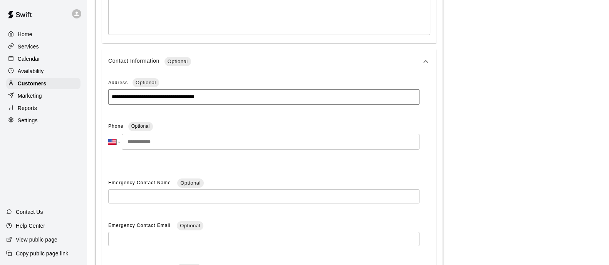
click at [269, 137] on input "tel" at bounding box center [271, 142] width 298 height 16
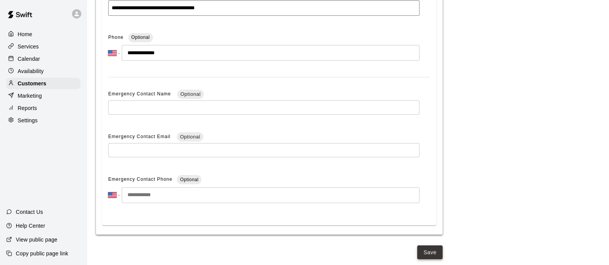
type input "**********"
click at [432, 254] on button "Save" at bounding box center [429, 253] width 25 height 14
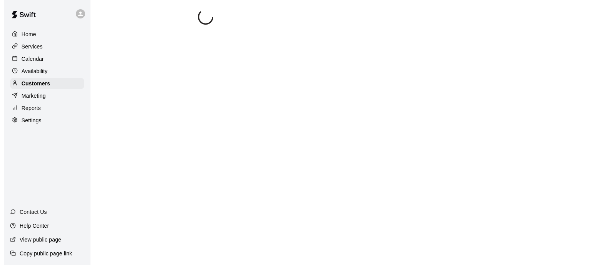
scroll to position [0, 0]
select select "**"
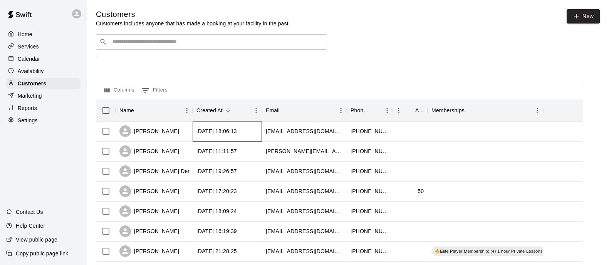
click at [195, 142] on div "2025-10-10 18:06:13" at bounding box center [227, 132] width 69 height 20
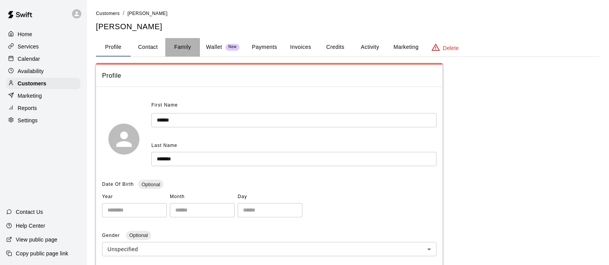
click at [185, 50] on button "Family" at bounding box center [182, 47] width 35 height 18
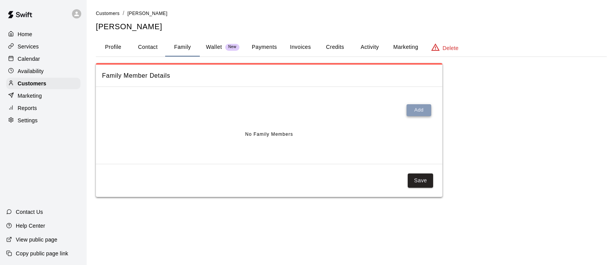
click at [415, 108] on button "Add" at bounding box center [419, 110] width 25 height 12
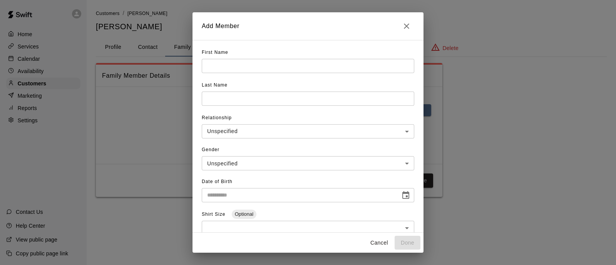
click at [262, 69] on input "text" at bounding box center [308, 66] width 213 height 14
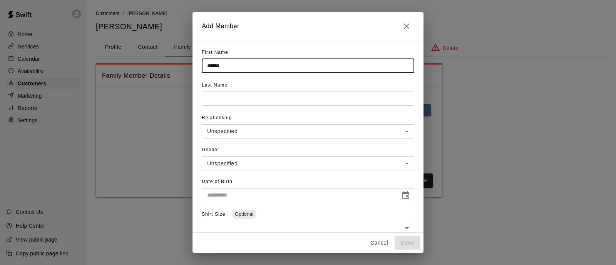
type input "******"
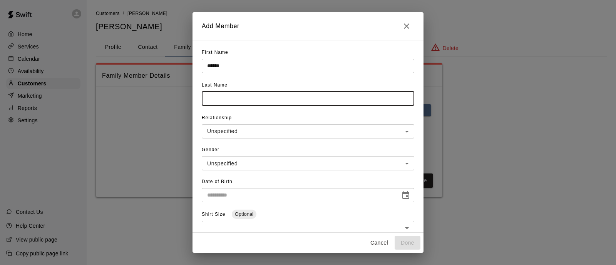
click at [260, 97] on input "text" at bounding box center [308, 99] width 213 height 14
type input "******"
click at [260, 193] on input "**********" at bounding box center [298, 195] width 193 height 14
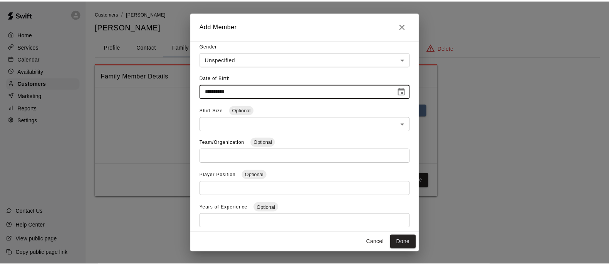
scroll to position [125, 0]
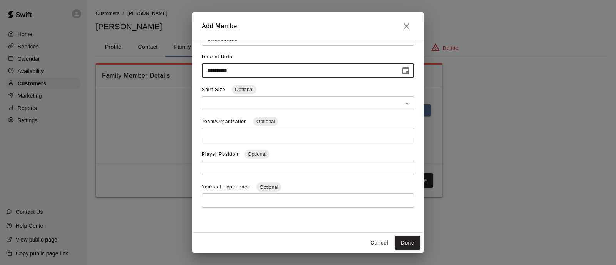
type input "**********"
click at [258, 137] on input "text" at bounding box center [308, 135] width 213 height 14
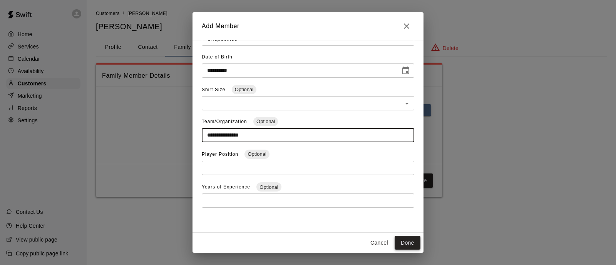
type input "**********"
click at [406, 238] on button "Done" at bounding box center [408, 243] width 26 height 14
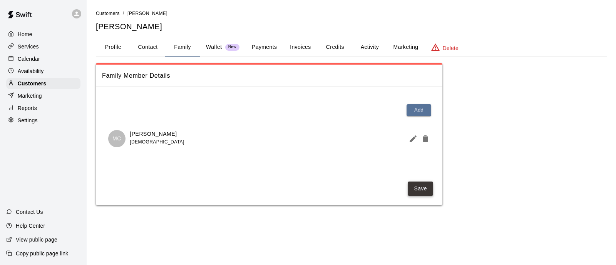
click at [427, 188] on button "Save" at bounding box center [420, 189] width 25 height 14
click at [210, 45] on p "Wallet" at bounding box center [214, 47] width 16 height 8
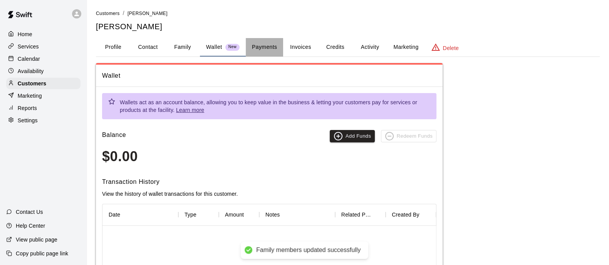
click at [264, 46] on button "Payments" at bounding box center [264, 47] width 37 height 18
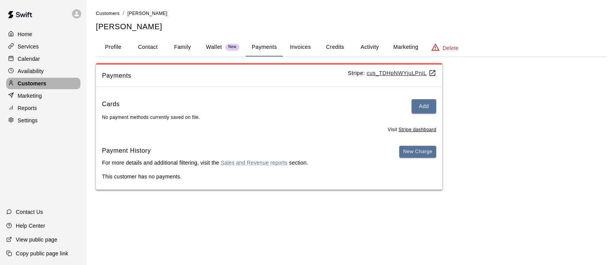
click at [57, 84] on div "Customers" at bounding box center [43, 84] width 74 height 12
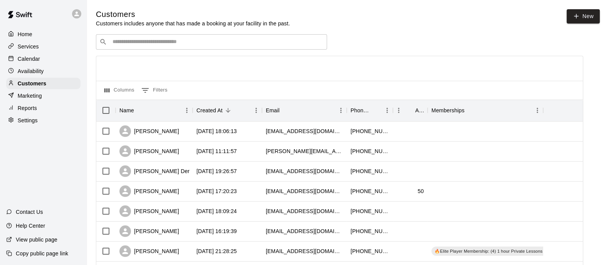
click at [221, 45] on input "Search customers by name or email" at bounding box center [216, 42] width 213 height 8
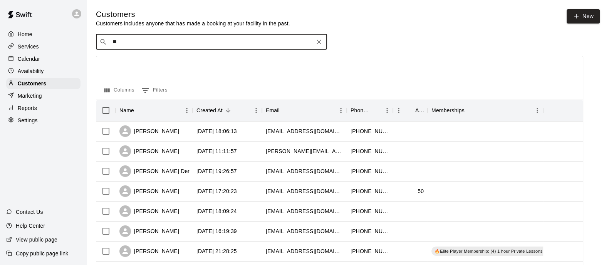
type input "*"
type input "******"
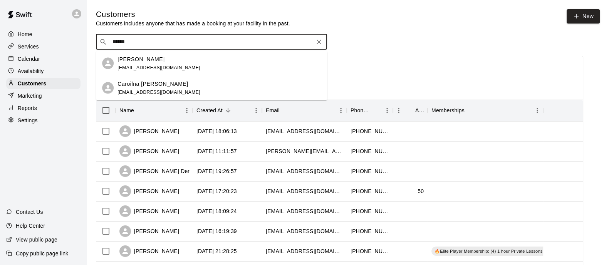
click at [157, 84] on p "Caroilna Robles" at bounding box center [152, 84] width 71 height 8
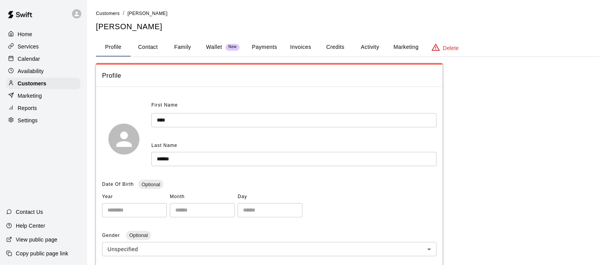
click at [185, 48] on button "Family" at bounding box center [182, 47] width 35 height 18
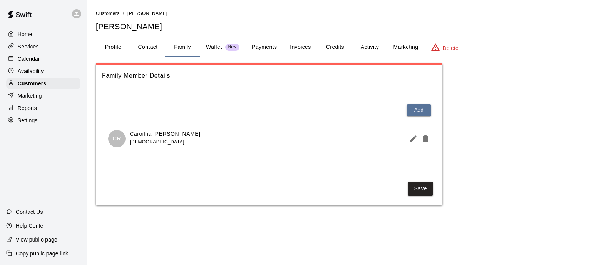
click at [266, 44] on button "Payments" at bounding box center [264, 47] width 37 height 18
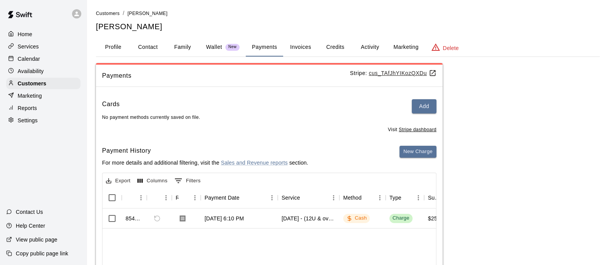
click at [37, 58] on p "Calendar" at bounding box center [29, 59] width 22 height 8
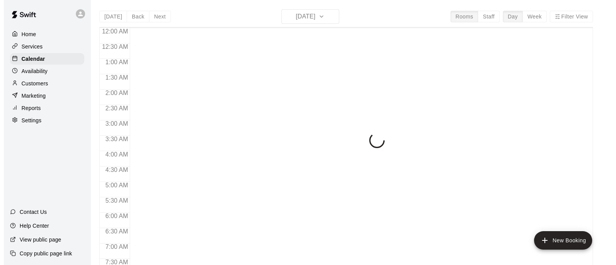
scroll to position [493, 0]
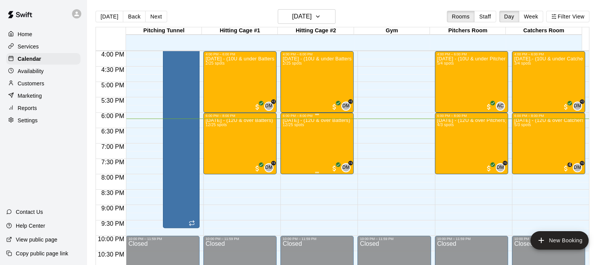
click at [319, 146] on div "Oct.10th - (12U & over Batters) - Fastpitch Fridays 12/25 spots" at bounding box center [317, 250] width 69 height 265
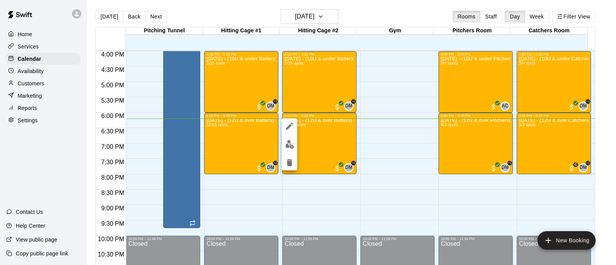
click at [291, 147] on img "edit" at bounding box center [289, 144] width 9 height 9
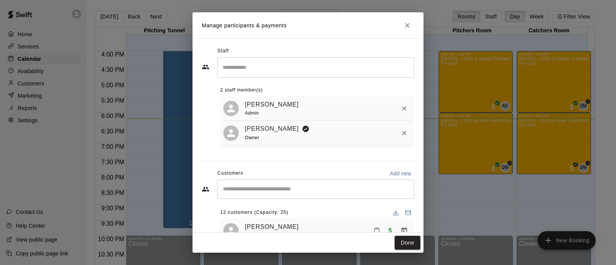
scroll to position [59, 0]
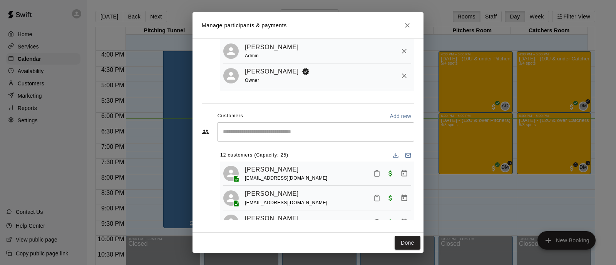
click at [304, 136] on input "Start typing to search customers..." at bounding box center [316, 132] width 190 height 8
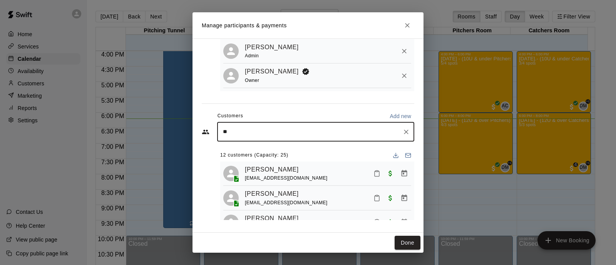
type input "*"
type input "******"
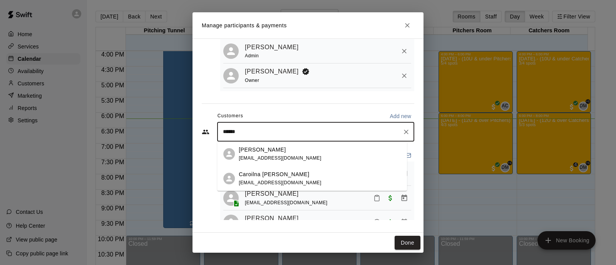
click at [284, 174] on div "Caroilna Robles" at bounding box center [280, 175] width 83 height 8
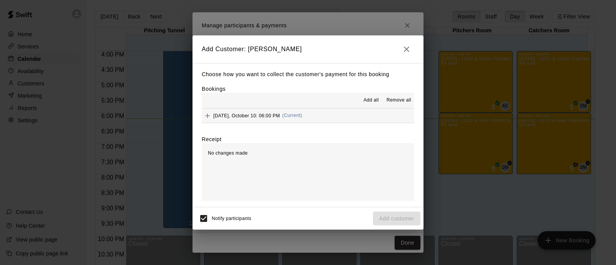
click at [243, 119] on div "Friday, October 10: 06:00 PM (Current)" at bounding box center [252, 116] width 101 height 12
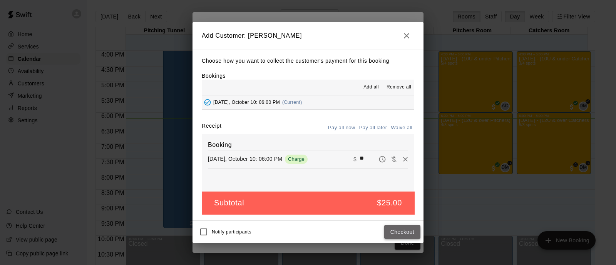
click at [394, 233] on button "Checkout" at bounding box center [402, 232] width 36 height 14
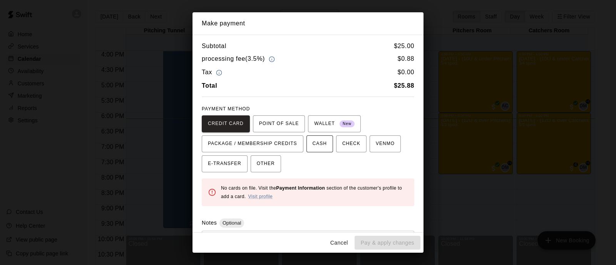
click at [326, 143] on span "CASH" at bounding box center [320, 144] width 14 height 12
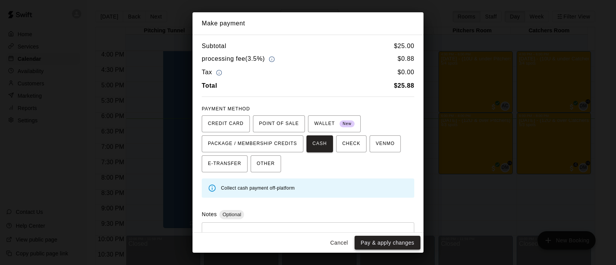
click at [387, 243] on button "Pay & apply changes" at bounding box center [388, 243] width 66 height 14
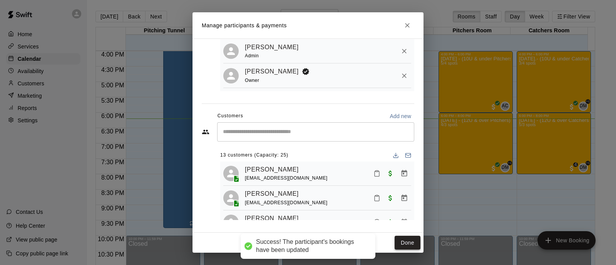
click at [412, 243] on button "Done" at bounding box center [408, 243] width 26 height 14
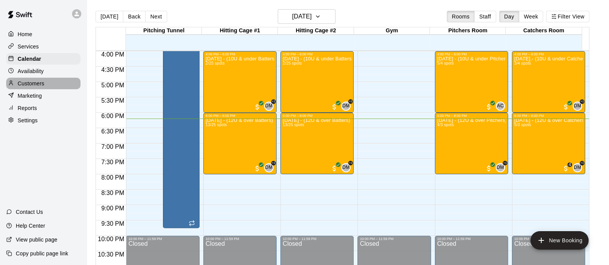
click at [45, 82] on div "Customers" at bounding box center [43, 84] width 74 height 12
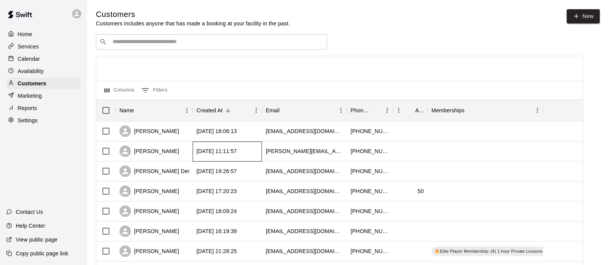
click at [223, 151] on div "2025-10-10 11:11:57" at bounding box center [216, 151] width 40 height 8
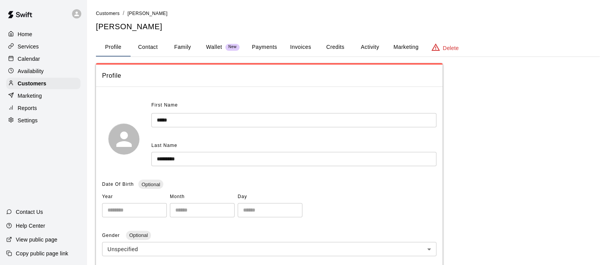
click at [181, 49] on button "Family" at bounding box center [182, 47] width 35 height 18
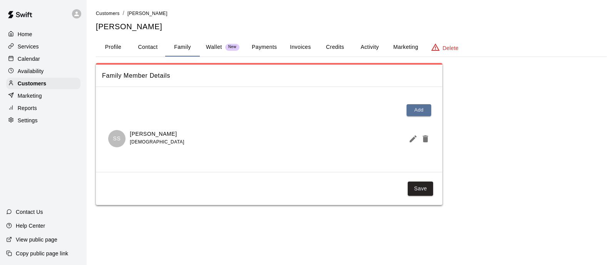
click at [36, 80] on div "Home Services Calendar Availability Customers Marketing Reports Settings" at bounding box center [43, 77] width 87 height 99
click at [36, 82] on div "Customers" at bounding box center [43, 84] width 74 height 12
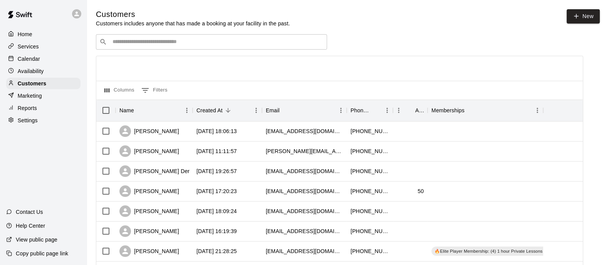
click at [186, 45] on input "Search customers by name or email" at bounding box center [216, 42] width 213 height 8
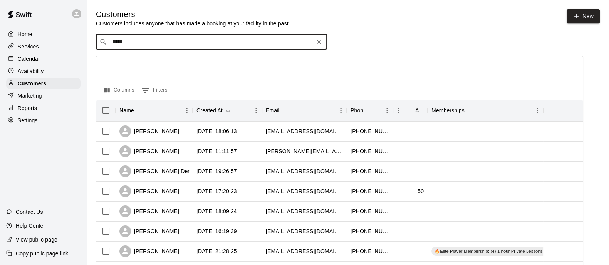
type input "******"
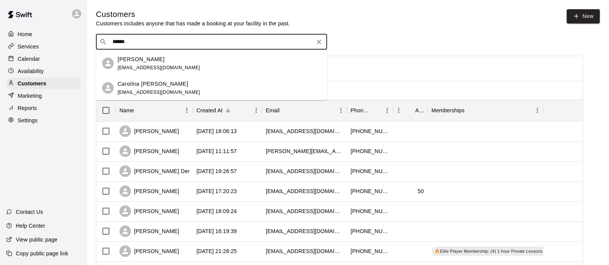
click at [163, 86] on div "Caroilna Robles" at bounding box center [158, 84] width 83 height 8
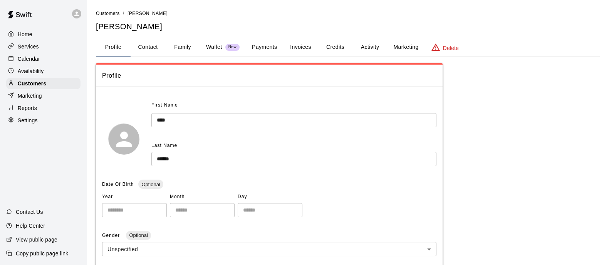
click at [181, 48] on button "Family" at bounding box center [182, 47] width 35 height 18
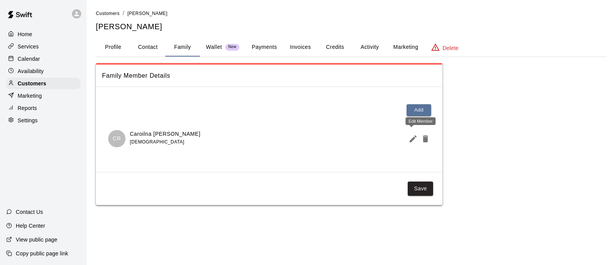
click at [412, 141] on icon "Edit Member" at bounding box center [413, 138] width 9 height 9
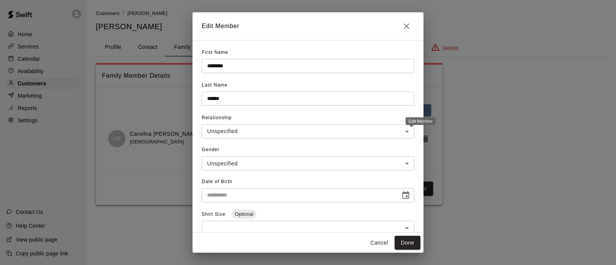
type input "**********"
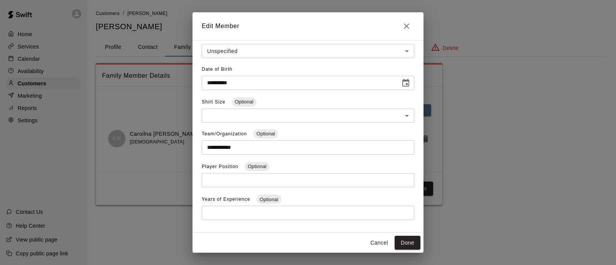
scroll to position [112, 0]
click at [405, 26] on icon "Close" at bounding box center [406, 26] width 9 height 9
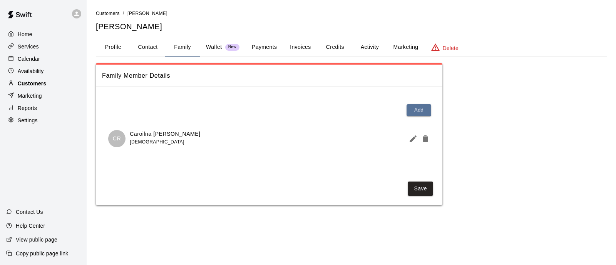
click at [28, 83] on p "Customers" at bounding box center [32, 84] width 28 height 8
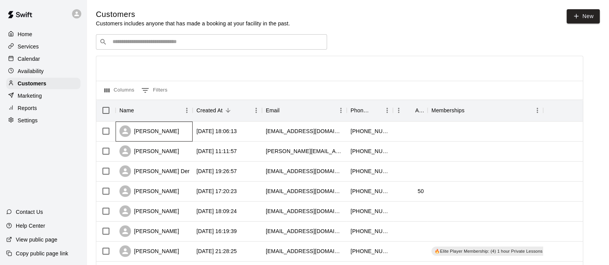
click at [170, 134] on div "Stevie Rainero" at bounding box center [154, 132] width 77 height 20
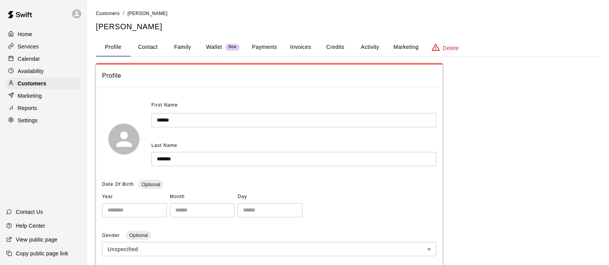
click at [175, 48] on button "Family" at bounding box center [182, 47] width 35 height 18
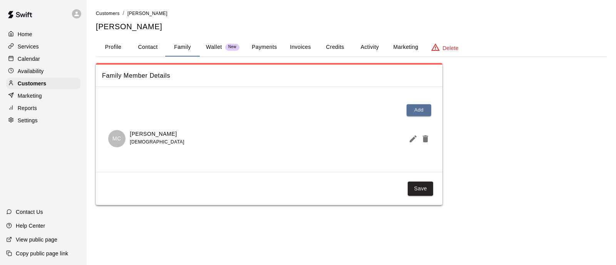
click at [411, 138] on icon "Edit Member" at bounding box center [413, 138] width 9 height 9
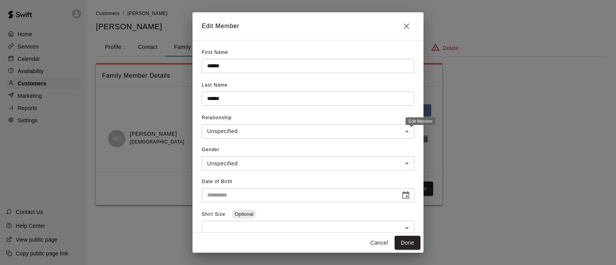
type input "**********"
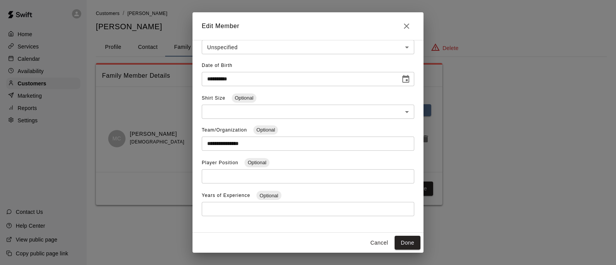
scroll to position [117, 0]
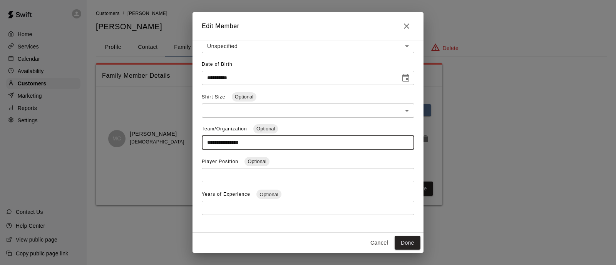
drag, startPoint x: 266, startPoint y: 144, endPoint x: 186, endPoint y: 146, distance: 80.1
click at [186, 146] on div "**********" at bounding box center [308, 132] width 616 height 265
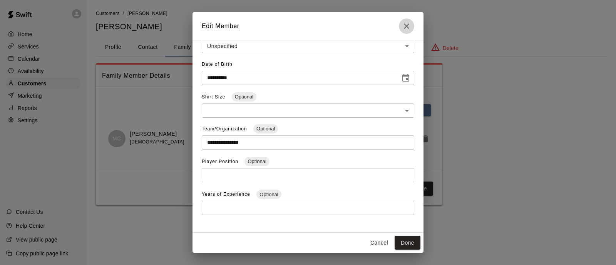
click at [410, 27] on icon "Close" at bounding box center [406, 26] width 9 height 9
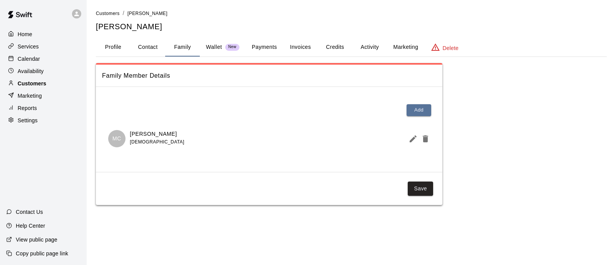
click at [52, 89] on div "Customers" at bounding box center [43, 84] width 74 height 12
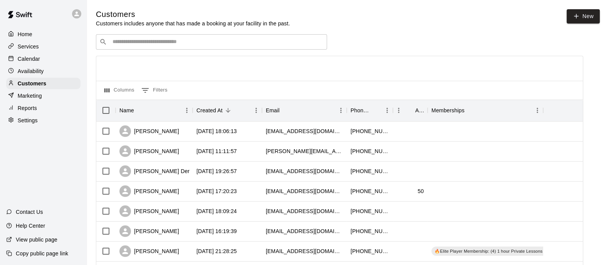
click at [240, 45] on input "Search customers by name or email" at bounding box center [216, 42] width 213 height 8
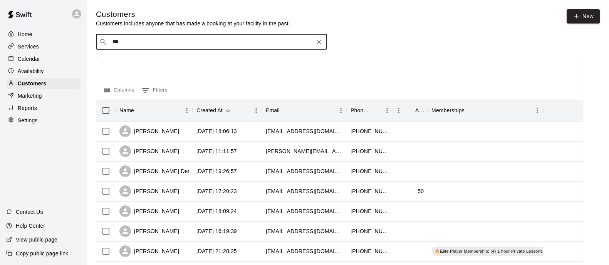
type input "****"
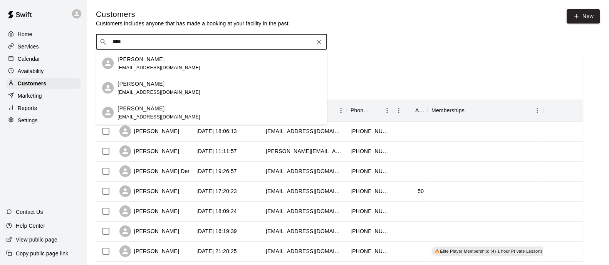
click at [168, 85] on div "Ellie Ginilo lisamginilo@gmail.com" at bounding box center [218, 88] width 203 height 17
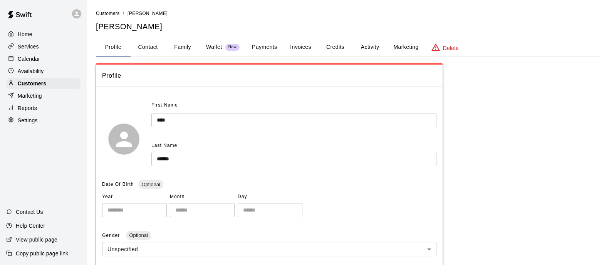
click at [164, 50] on button "Contact" at bounding box center [148, 47] width 35 height 18
select select "**"
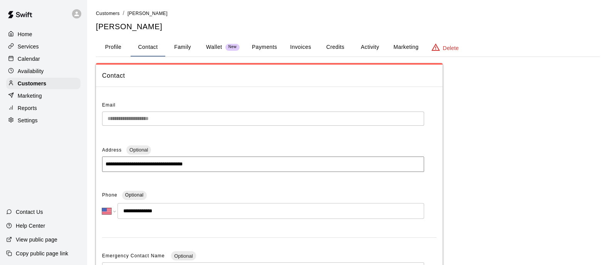
click at [181, 49] on button "Family" at bounding box center [182, 47] width 35 height 18
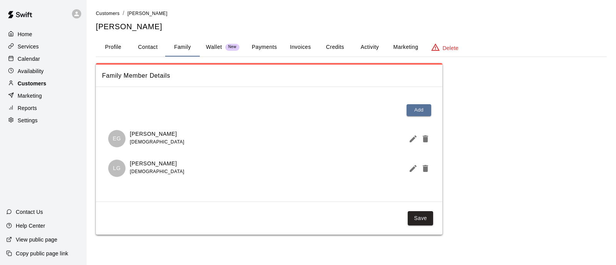
click at [46, 85] on p "Customers" at bounding box center [32, 84] width 28 height 8
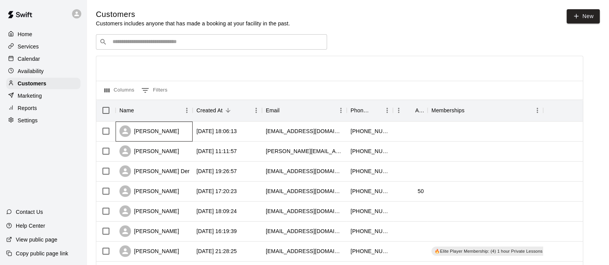
click at [150, 137] on div "Stevie Rainero" at bounding box center [149, 132] width 60 height 12
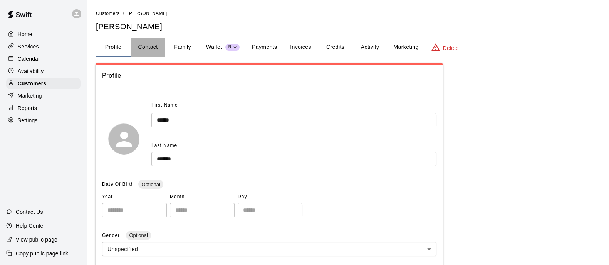
click at [149, 43] on button "Contact" at bounding box center [148, 47] width 35 height 18
select select "**"
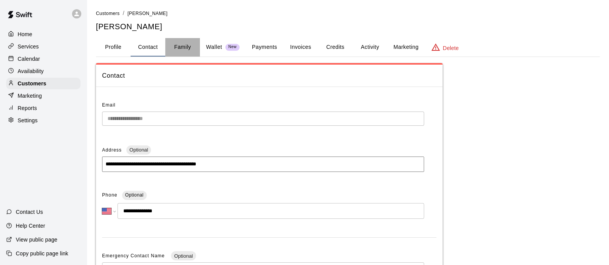
click at [176, 49] on button "Family" at bounding box center [182, 47] width 35 height 18
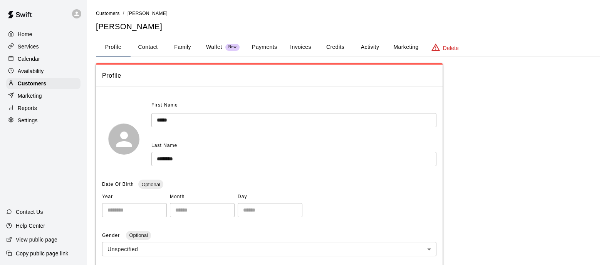
click at [269, 49] on button "Payments" at bounding box center [264, 47] width 37 height 18
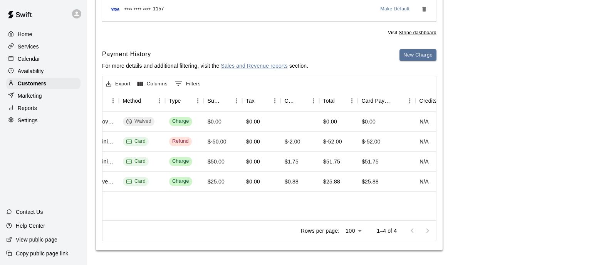
scroll to position [0, 221]
click at [40, 62] on div "Calendar" at bounding box center [43, 59] width 74 height 12
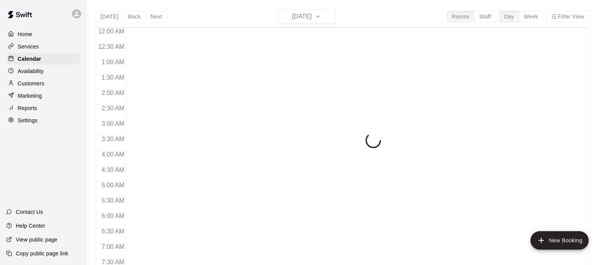
scroll to position [493, 0]
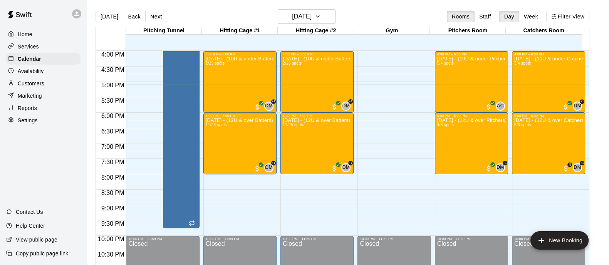
click at [44, 49] on div "Services" at bounding box center [43, 47] width 74 height 12
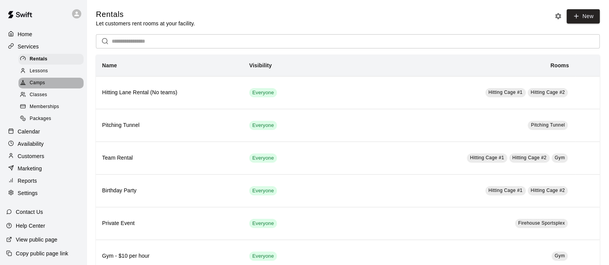
click at [58, 84] on div "Camps" at bounding box center [50, 83] width 65 height 11
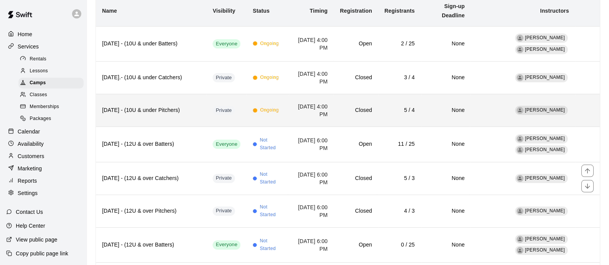
scroll to position [84, 0]
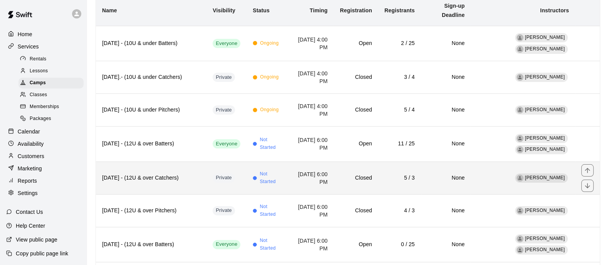
click at [295, 182] on td "[DATE] 6:00 PM" at bounding box center [311, 178] width 45 height 33
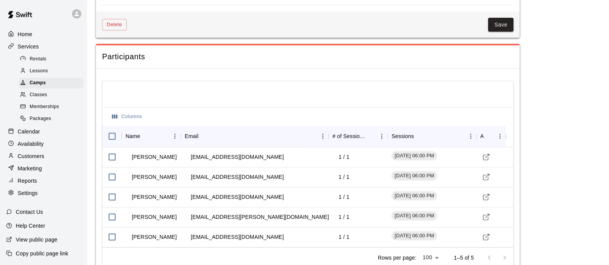
scroll to position [806, 0]
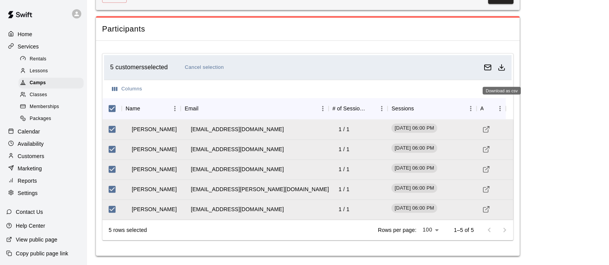
click at [501, 69] on line "Download as csv" at bounding box center [501, 67] width 0 height 4
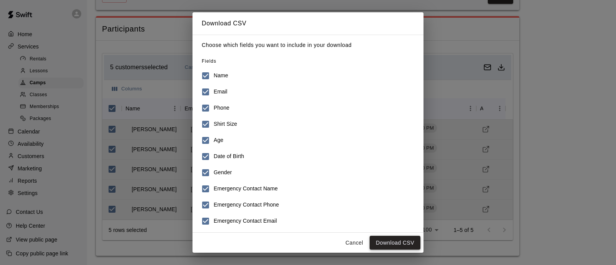
click at [386, 243] on button "Download CSV" at bounding box center [395, 243] width 51 height 14
click at [355, 245] on button "Cancel" at bounding box center [354, 243] width 25 height 14
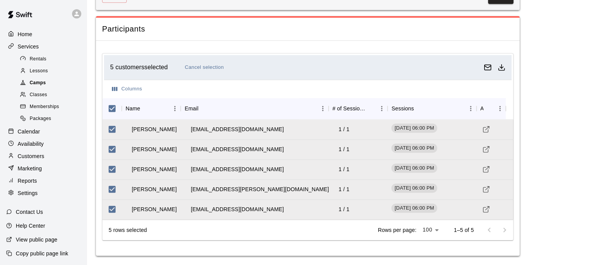
click at [50, 88] on div "Camps" at bounding box center [50, 83] width 65 height 11
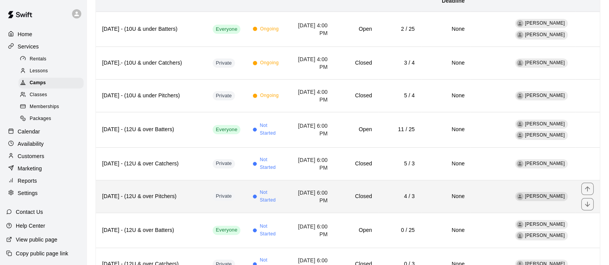
scroll to position [98, 0]
click at [192, 200] on th "[DATE] - (12U & over Pitchers)" at bounding box center [151, 196] width 111 height 33
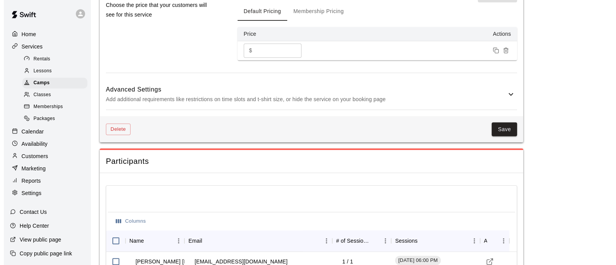
scroll to position [786, 0]
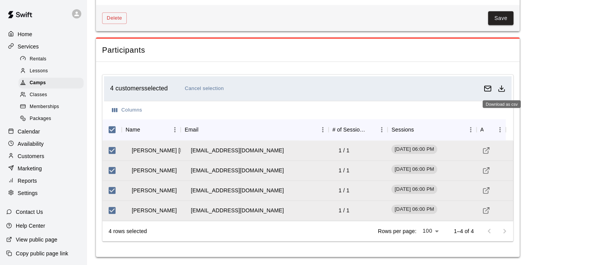
click at [501, 91] on icon "Download as csv" at bounding box center [502, 89] width 8 height 8
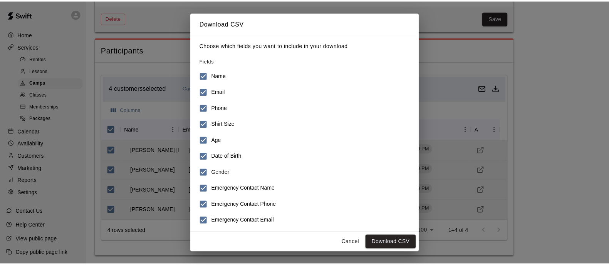
scroll to position [35, 0]
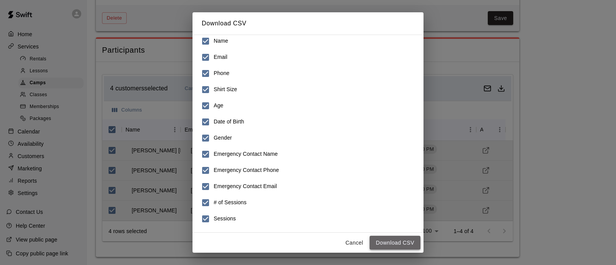
click at [390, 243] on button "Download CSV" at bounding box center [395, 243] width 51 height 14
click at [343, 242] on button "Cancel" at bounding box center [354, 243] width 25 height 14
